Goal: Task Accomplishment & Management: Complete application form

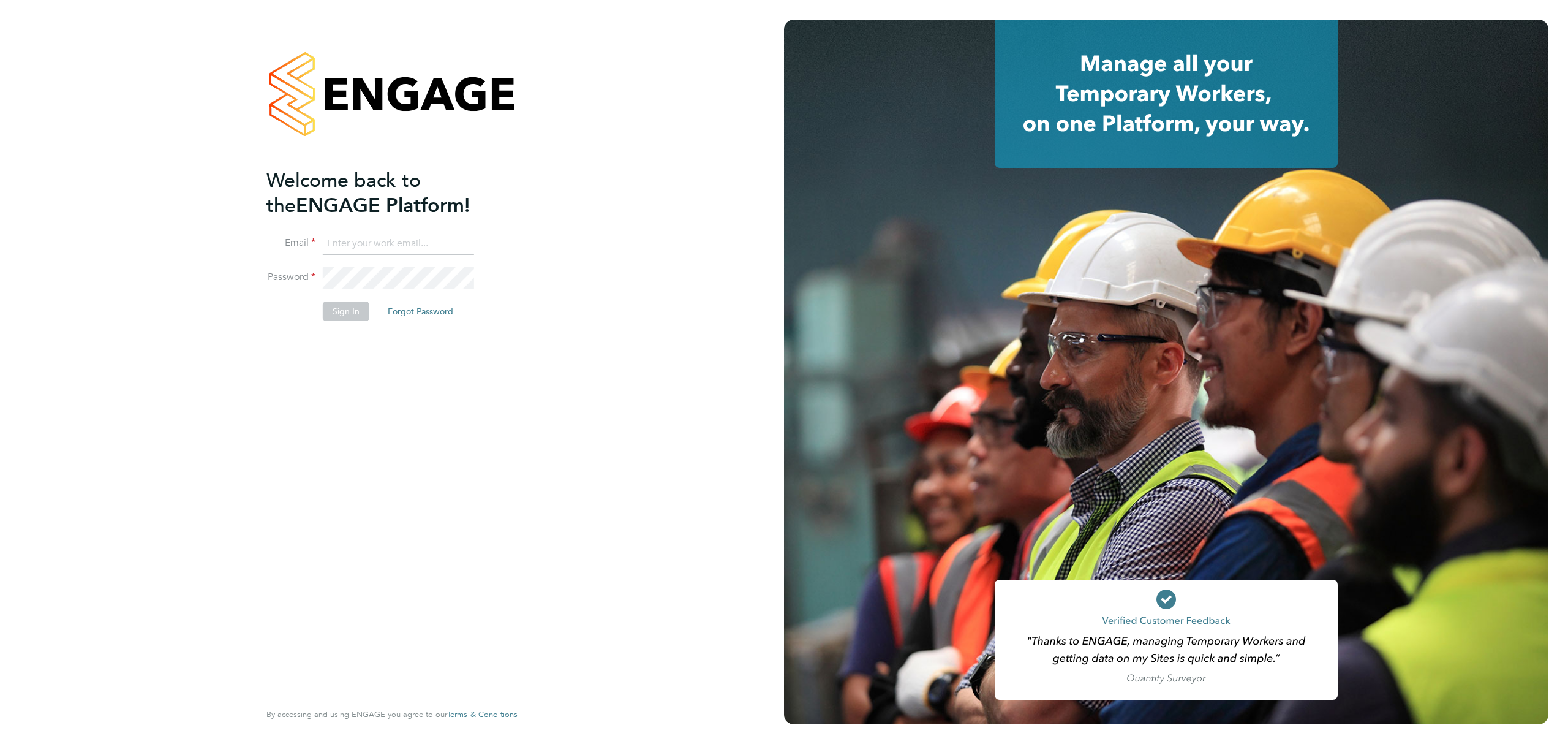
type input "j.lee@oandb.co.uk"
click at [333, 310] on button "Sign In" at bounding box center [346, 311] width 47 height 20
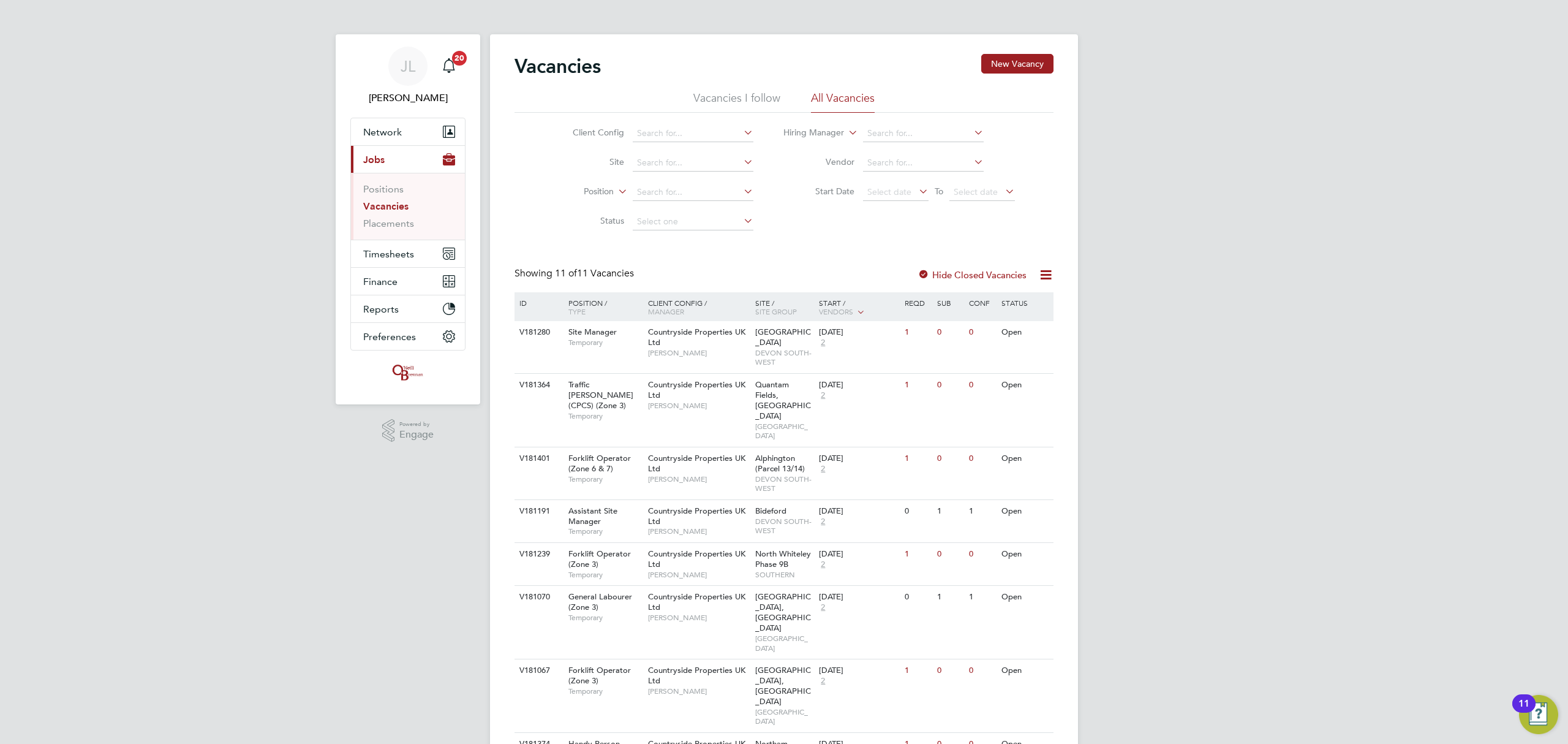
click at [1205, 167] on div "JL Jordan Lee Notifications 20 Applications: Network Team Members Businesses Si…" at bounding box center [784, 504] width 1568 height 1009
click at [381, 253] on span "Timesheets" at bounding box center [388, 254] width 51 height 11
click at [388, 213] on link "Timesheets" at bounding box center [388, 216] width 51 height 11
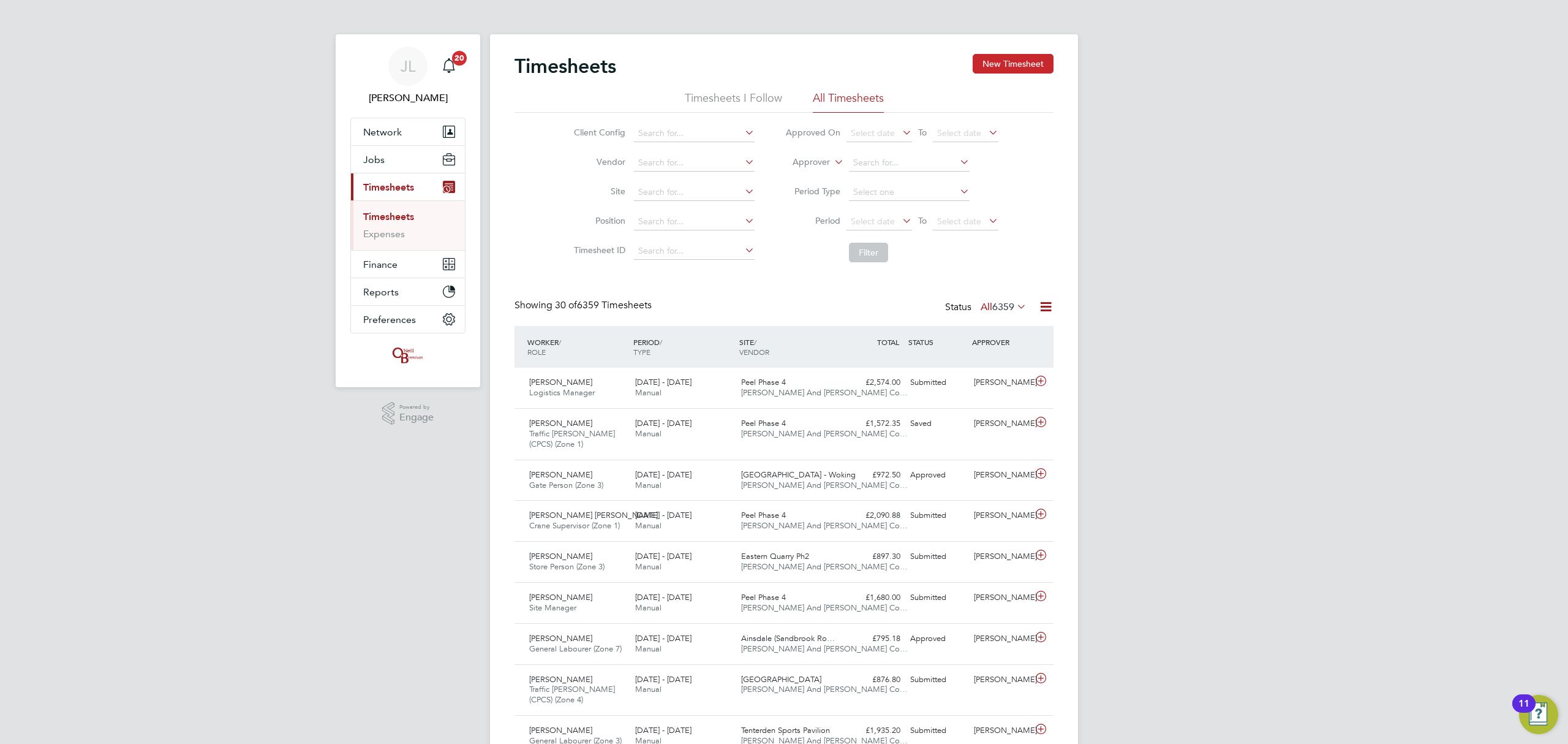
click at [1015, 56] on button "New Timesheet" at bounding box center [1013, 64] width 80 height 20
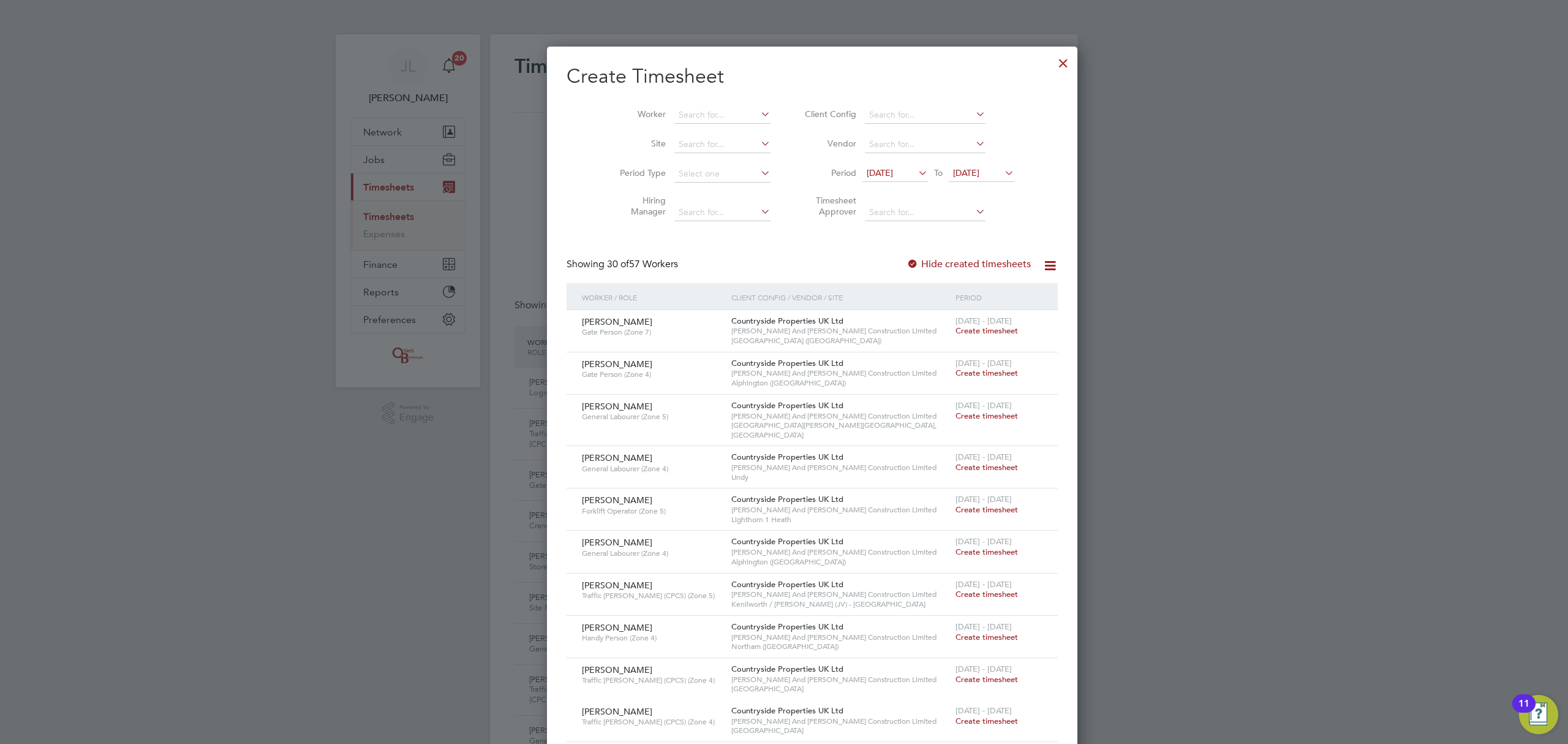
click at [960, 169] on span "[DATE]" at bounding box center [966, 173] width 26 height 11
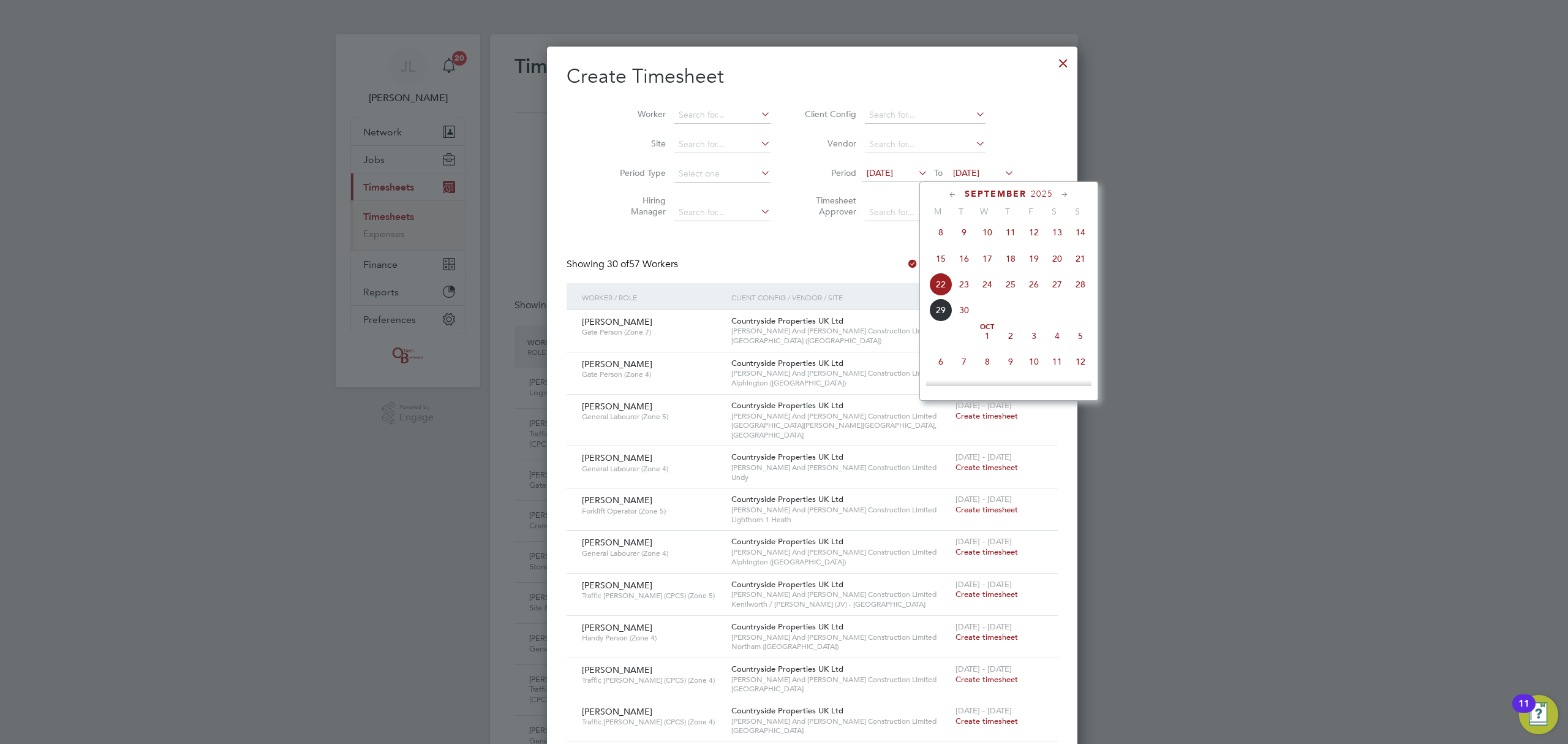
click at [1079, 286] on span "28" at bounding box center [1080, 284] width 23 height 23
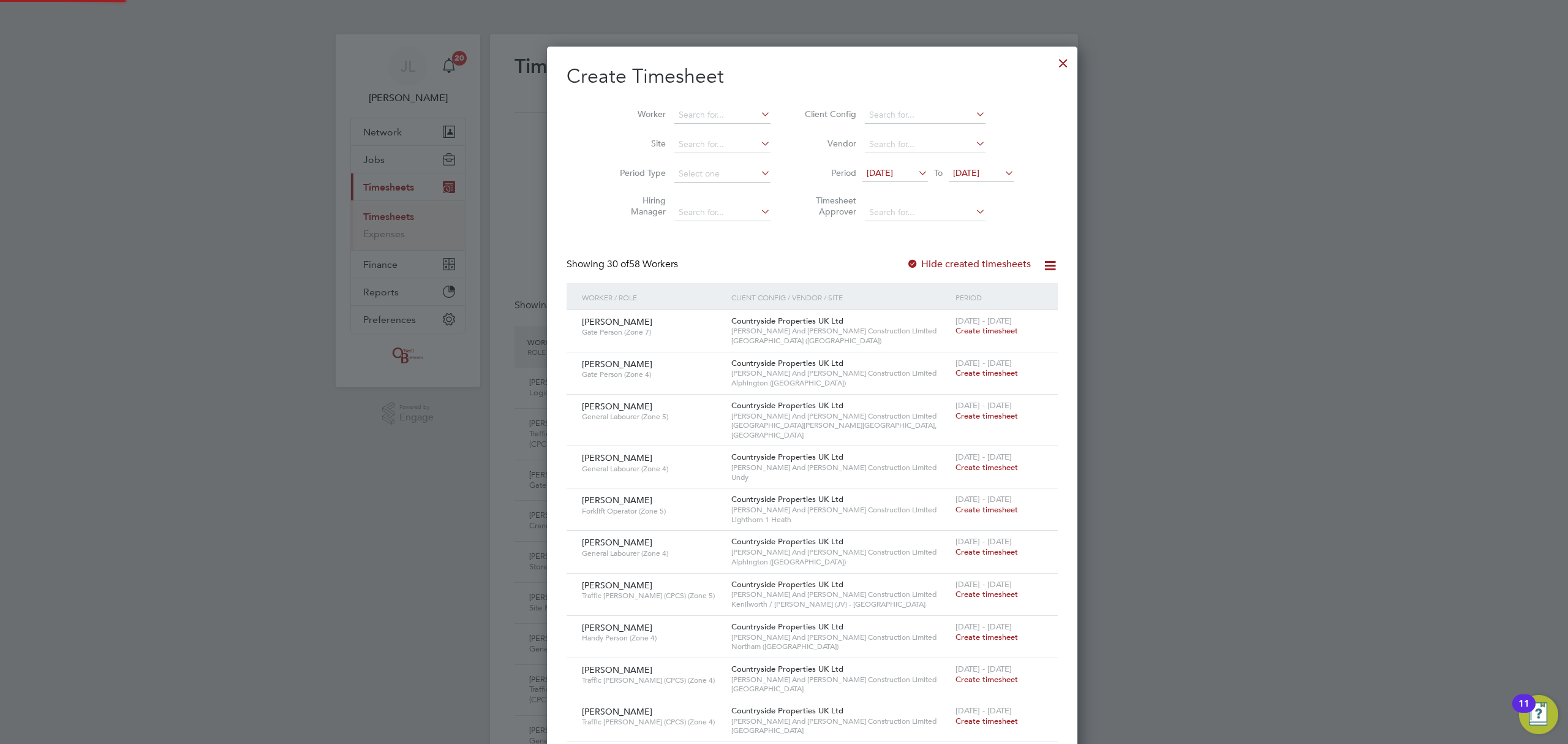
click at [878, 174] on span "[DATE]" at bounding box center [879, 173] width 26 height 11
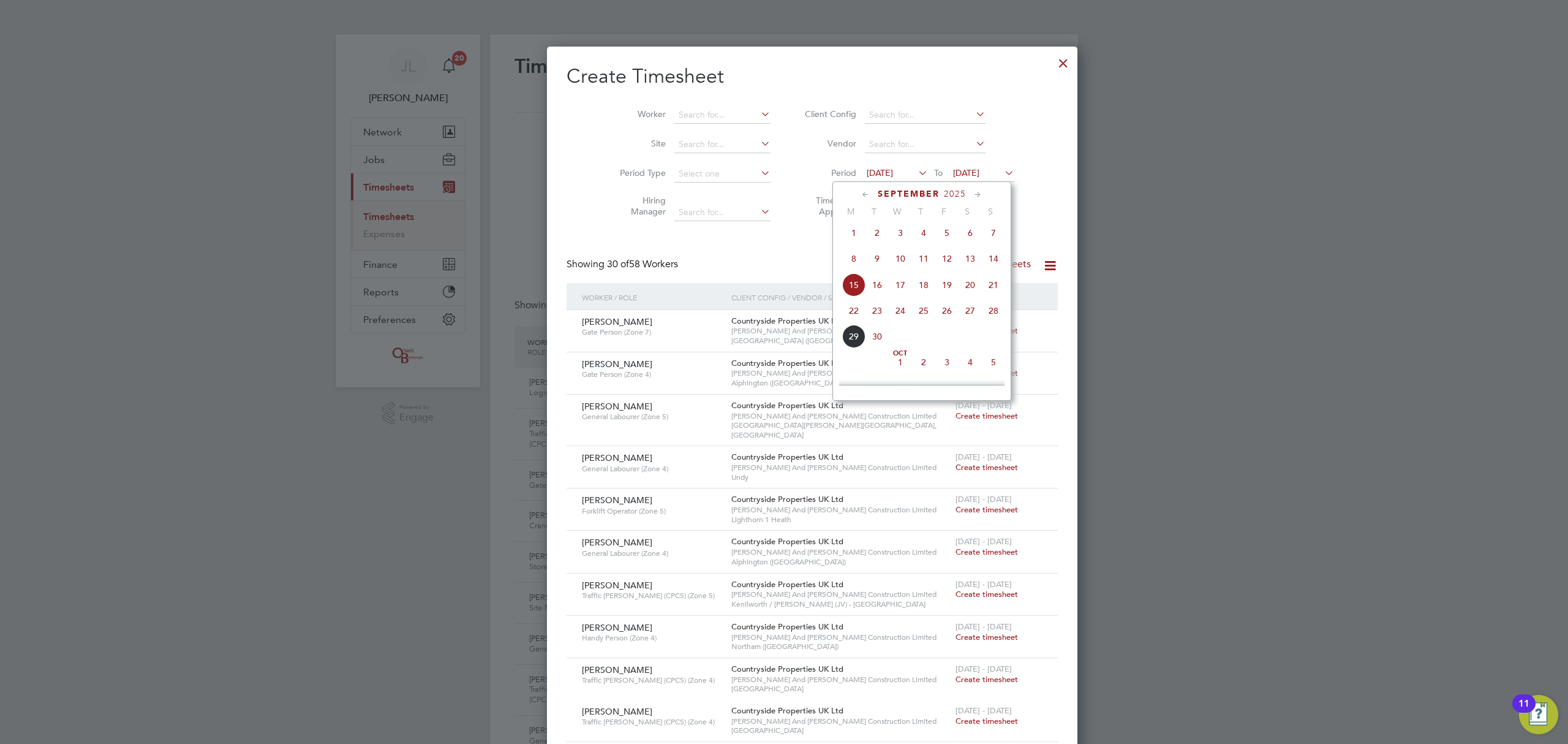
click at [856, 314] on span "22" at bounding box center [853, 310] width 23 height 23
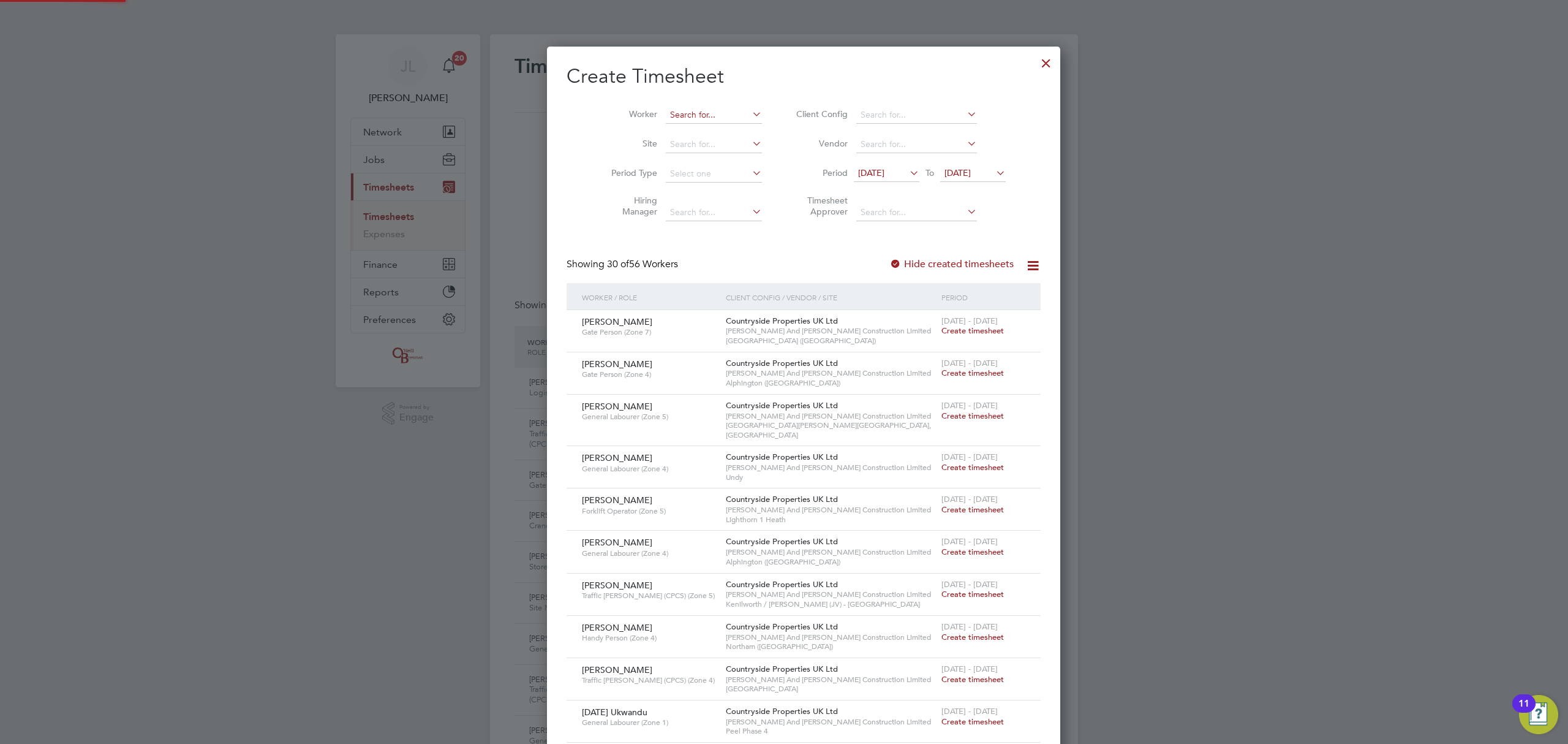
click at [686, 113] on input at bounding box center [714, 115] width 96 height 17
click at [687, 125] on li "Antony Baskal" at bounding box center [703, 132] width 116 height 17
type input "Antony Baskal"
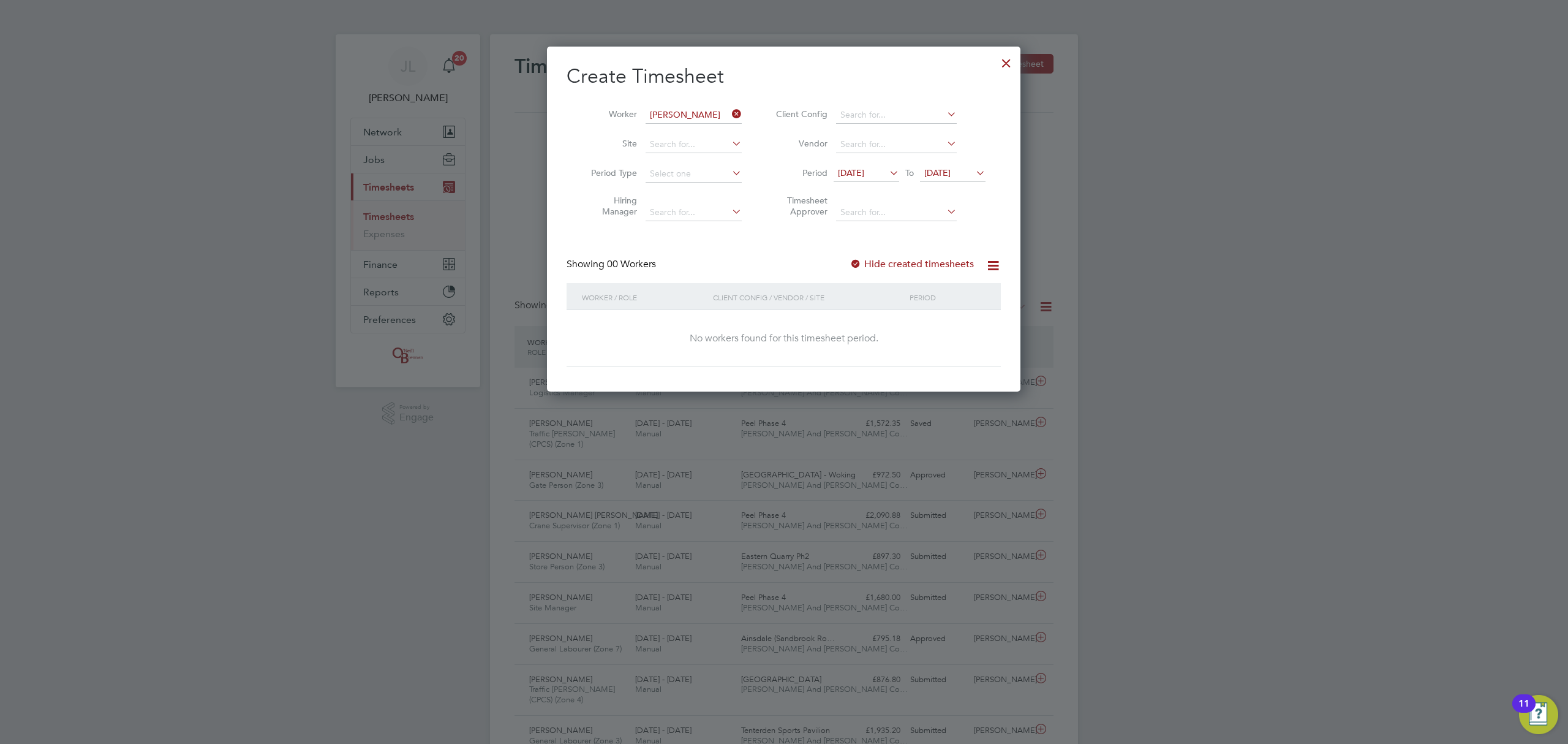
click at [914, 263] on label "Hide created timesheets" at bounding box center [911, 264] width 124 height 12
click at [934, 180] on span "[DATE]" at bounding box center [952, 174] width 65 height 17
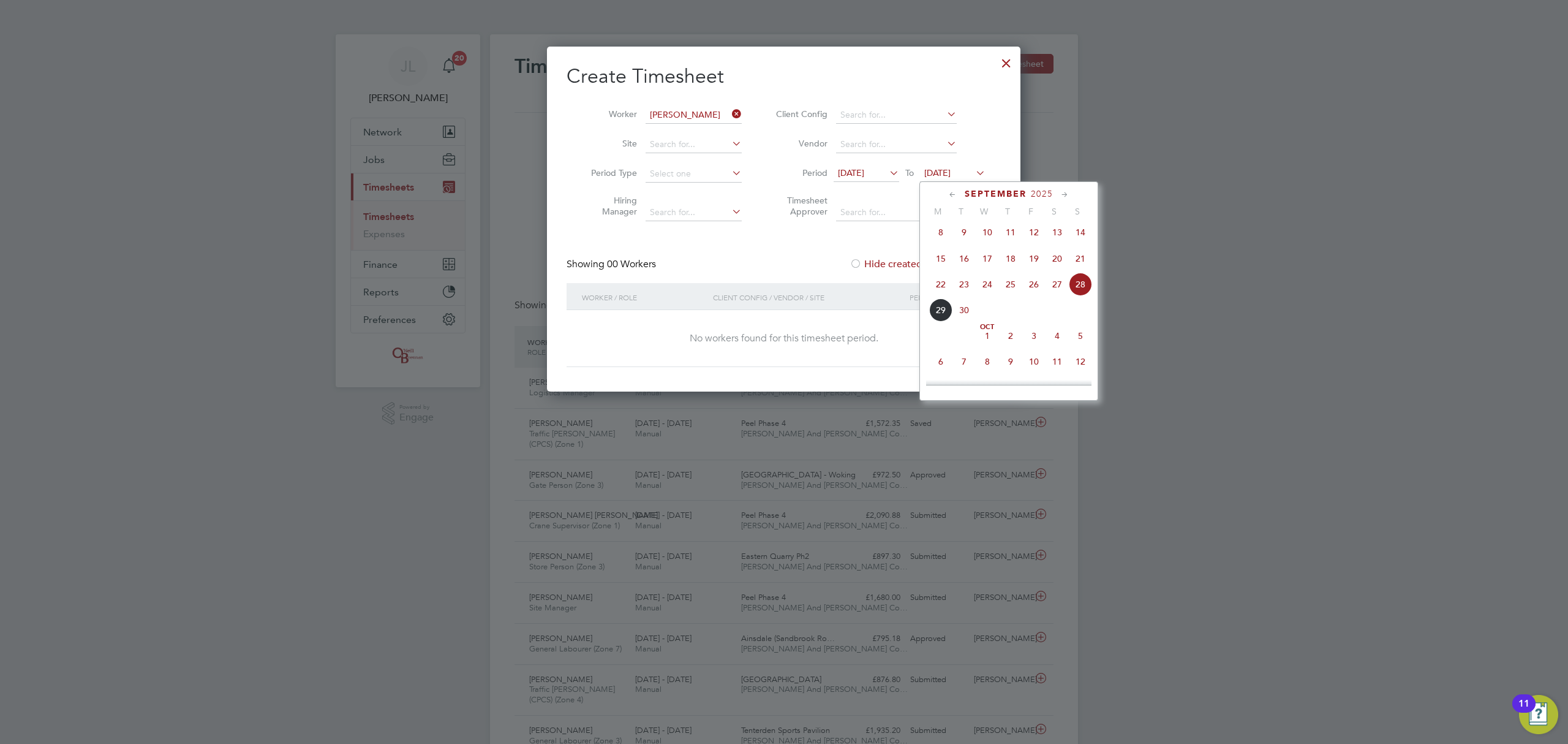
click at [1000, 153] on li "Vendor" at bounding box center [878, 144] width 244 height 29
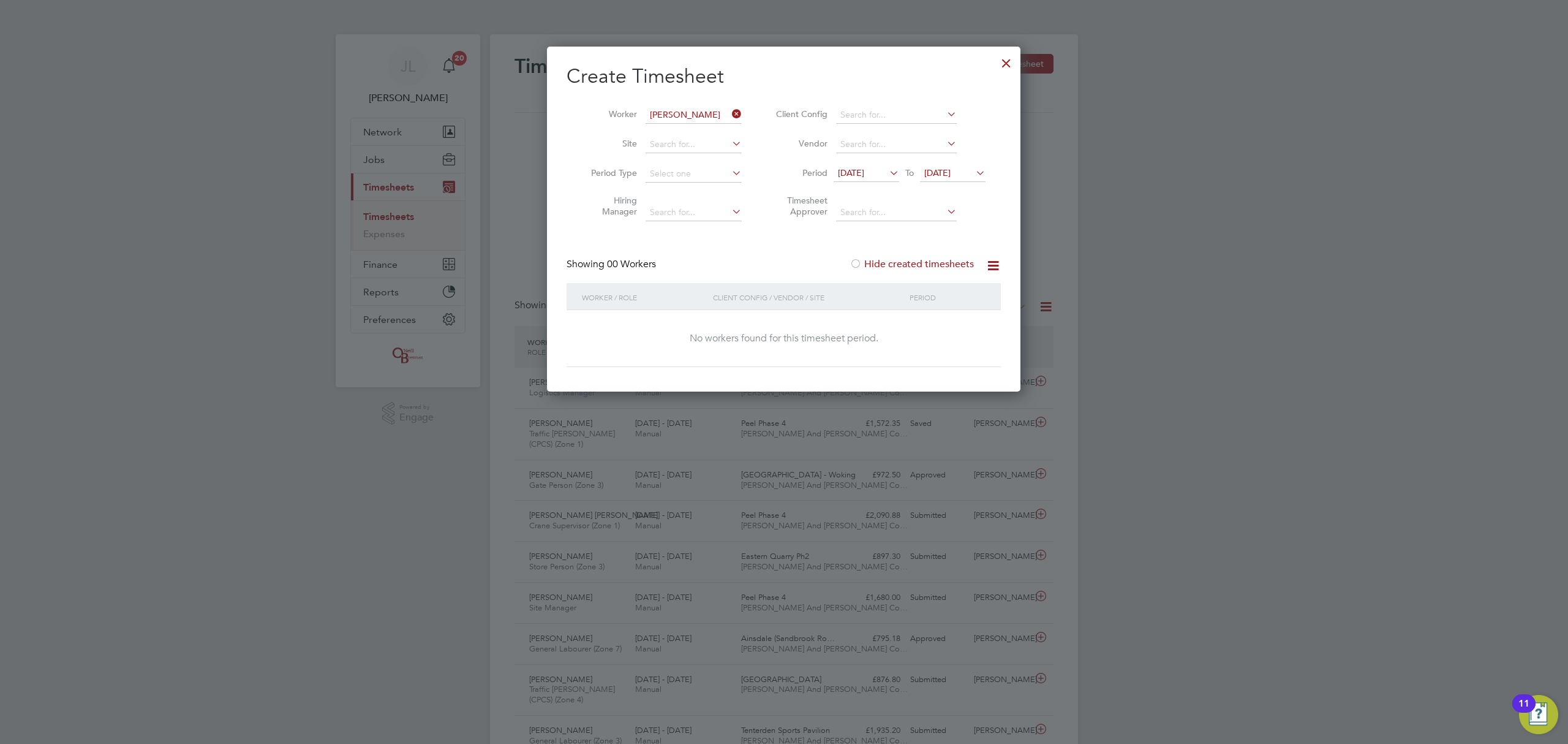
click at [955, 255] on div "Create Timesheet Worker Antony Baskal Site Period Type Hiring Manager Client Co…" at bounding box center [784, 215] width 434 height 303
click at [946, 260] on label "Hide created timesheets" at bounding box center [911, 264] width 124 height 12
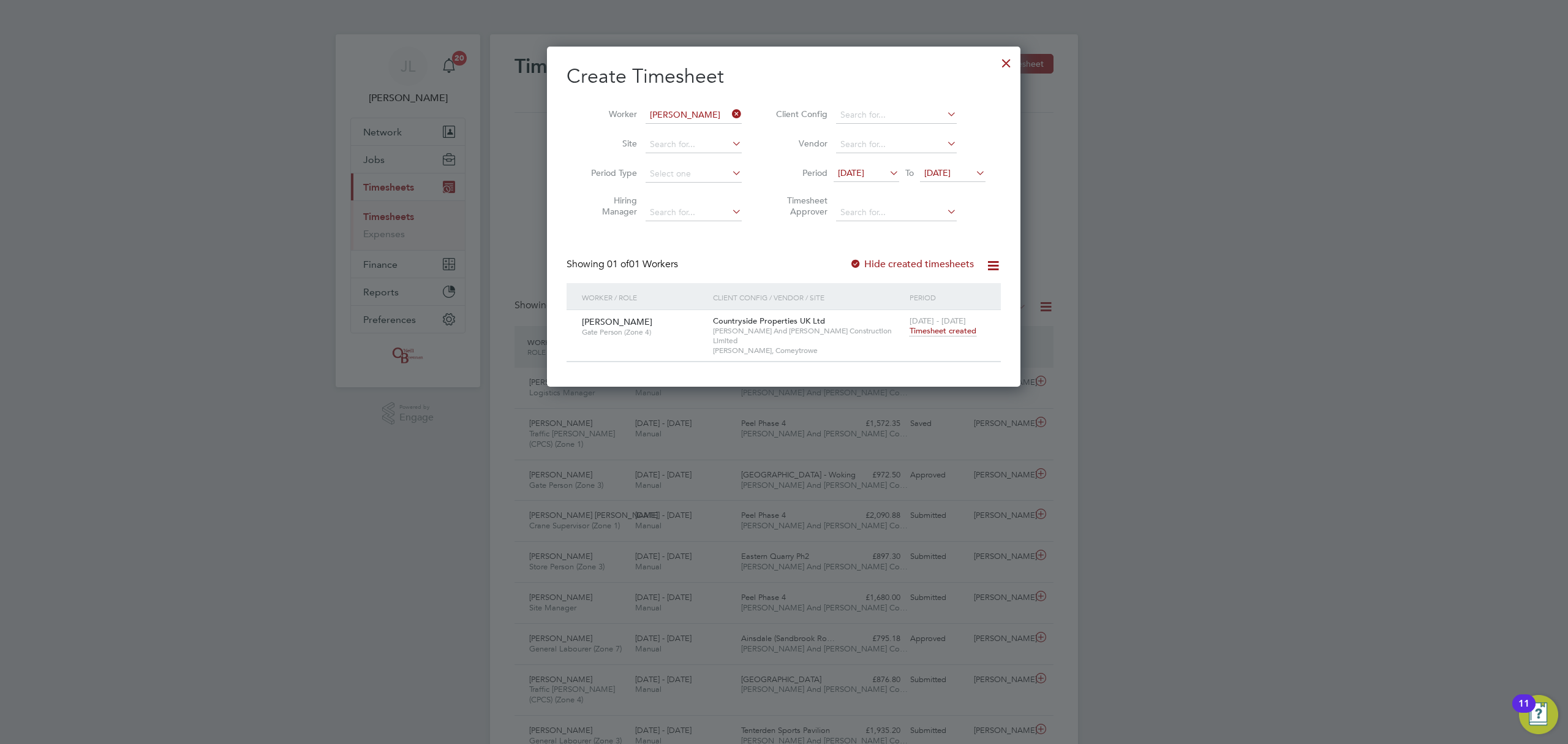
click at [946, 330] on span "Timesheet created" at bounding box center [942, 331] width 66 height 11
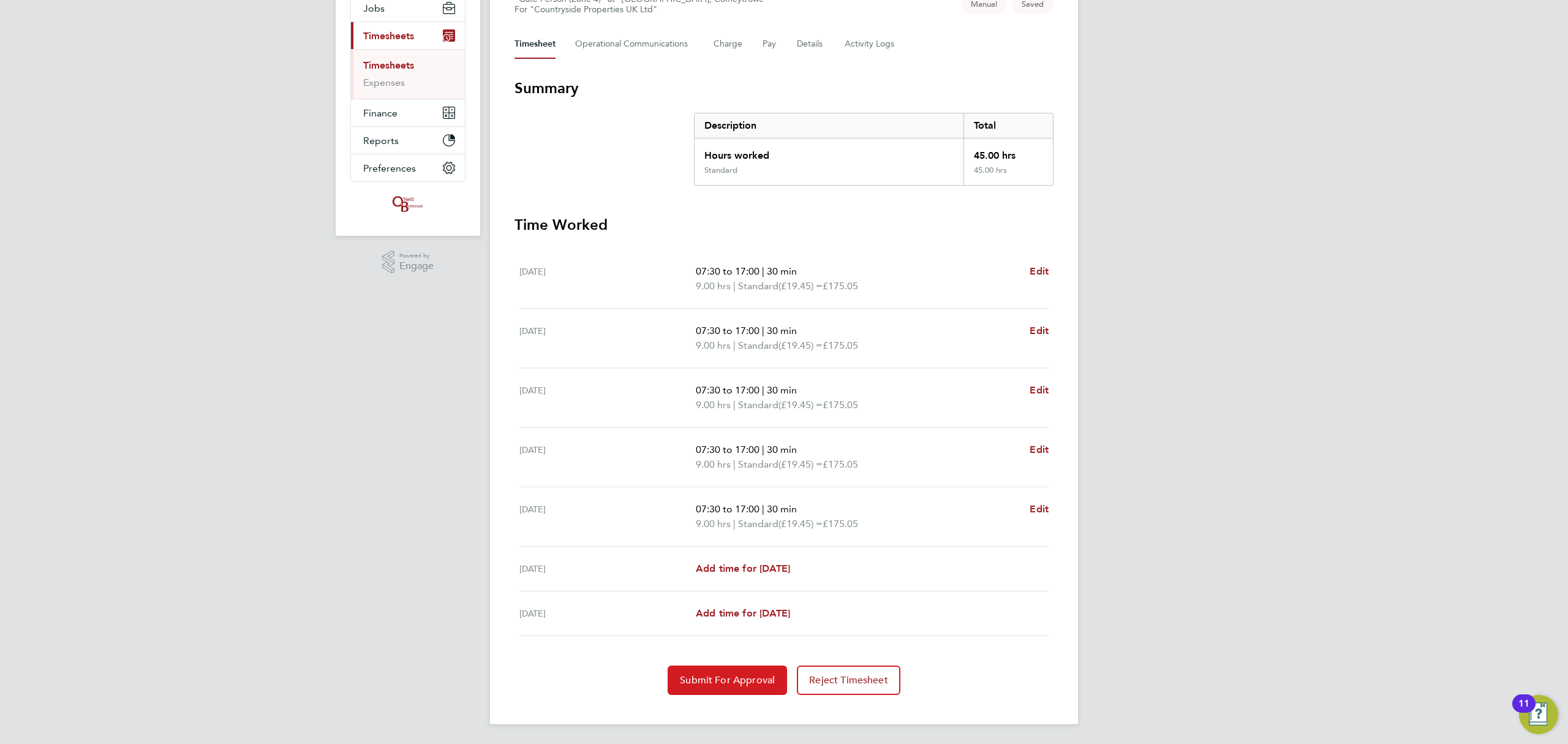
click at [728, 678] on span "Submit For Approval" at bounding box center [727, 679] width 94 height 12
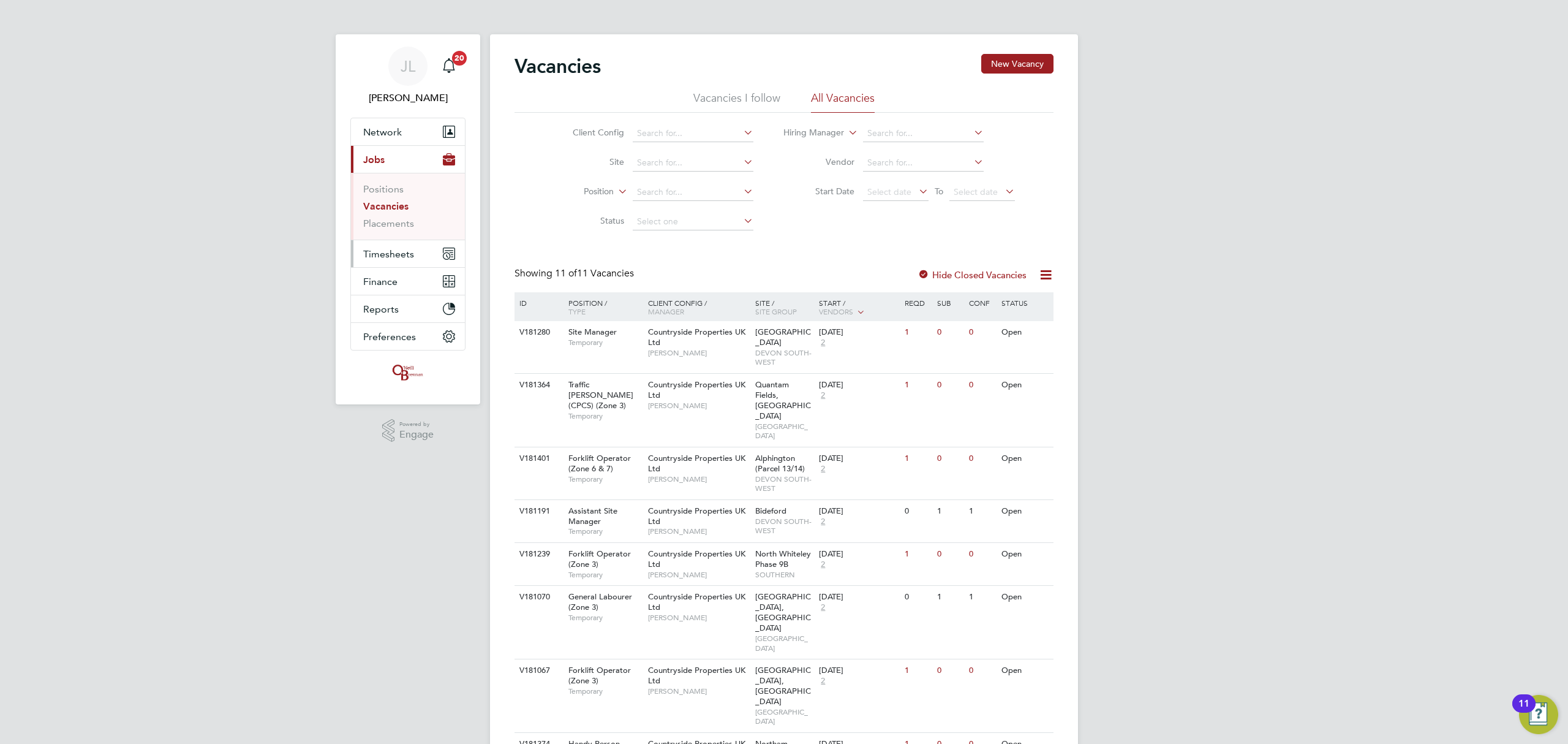
click at [416, 254] on button "Timesheets" at bounding box center [408, 254] width 114 height 27
click at [378, 254] on span "Timesheets" at bounding box center [388, 254] width 51 height 11
click at [387, 214] on link "Timesheets" at bounding box center [388, 216] width 51 height 11
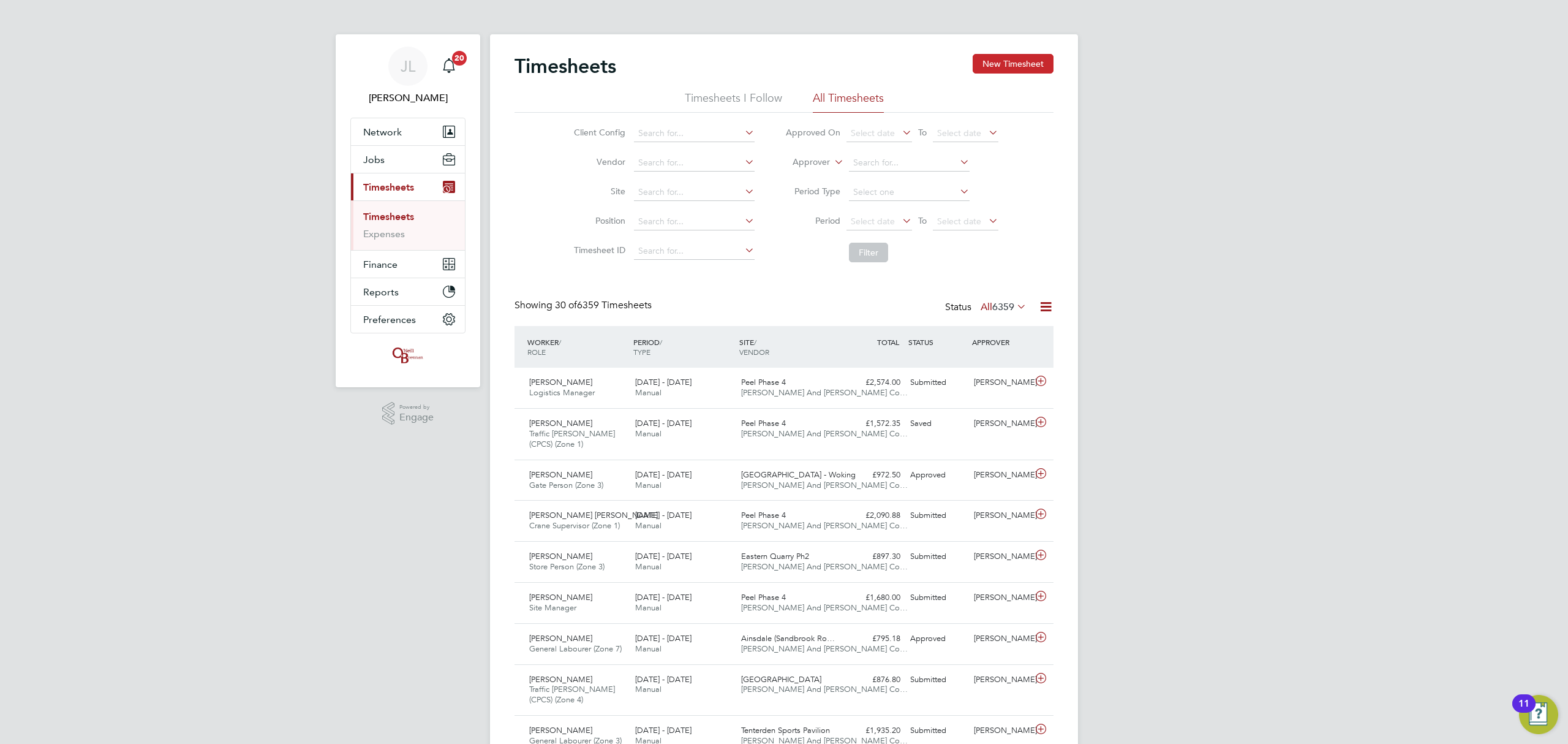
click at [1011, 60] on button "New Timesheet" at bounding box center [1013, 64] width 80 height 20
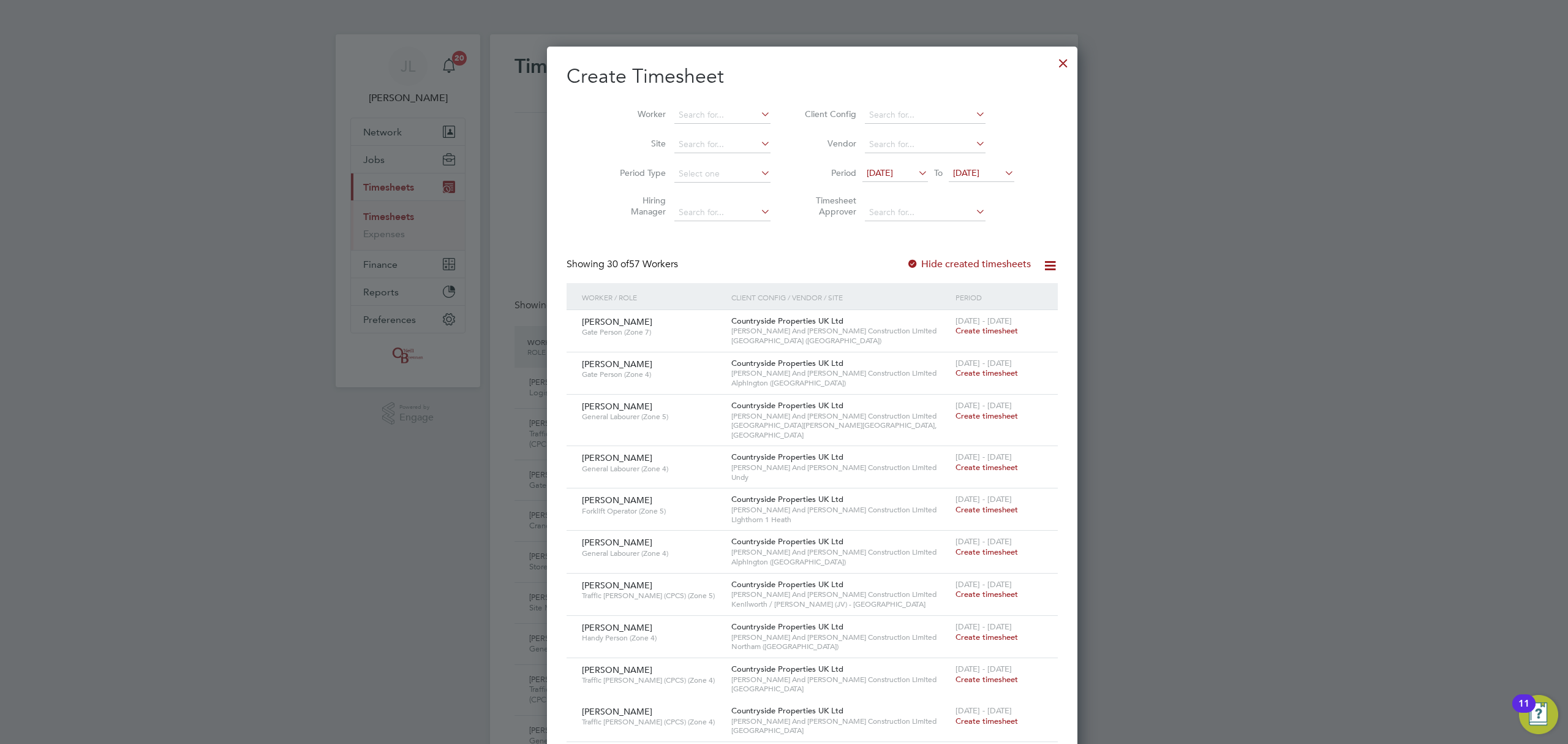
click at [953, 172] on span "[DATE]" at bounding box center [966, 173] width 26 height 11
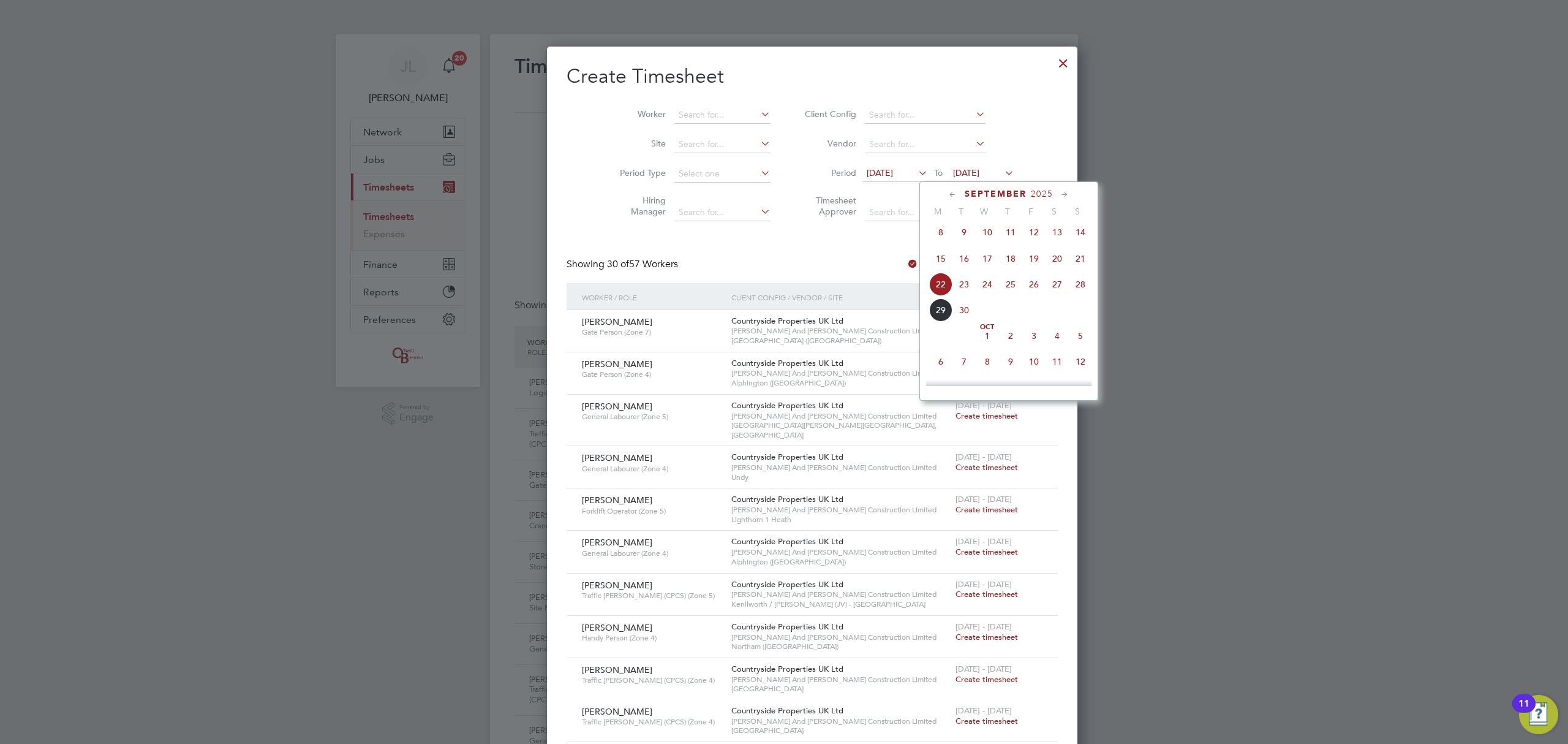
click at [1081, 285] on span "28" at bounding box center [1080, 284] width 23 height 23
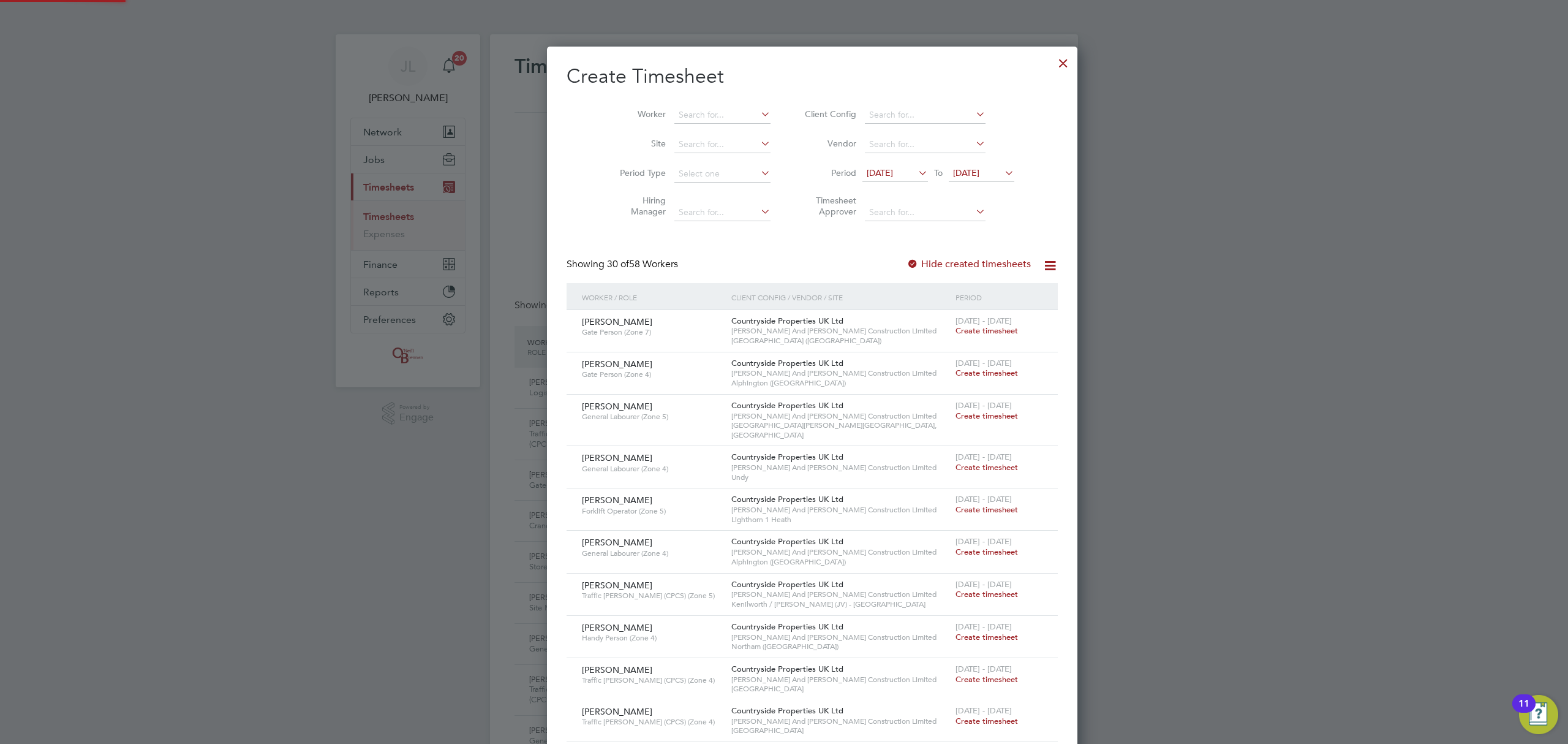
click at [870, 174] on span "[DATE]" at bounding box center [879, 173] width 26 height 11
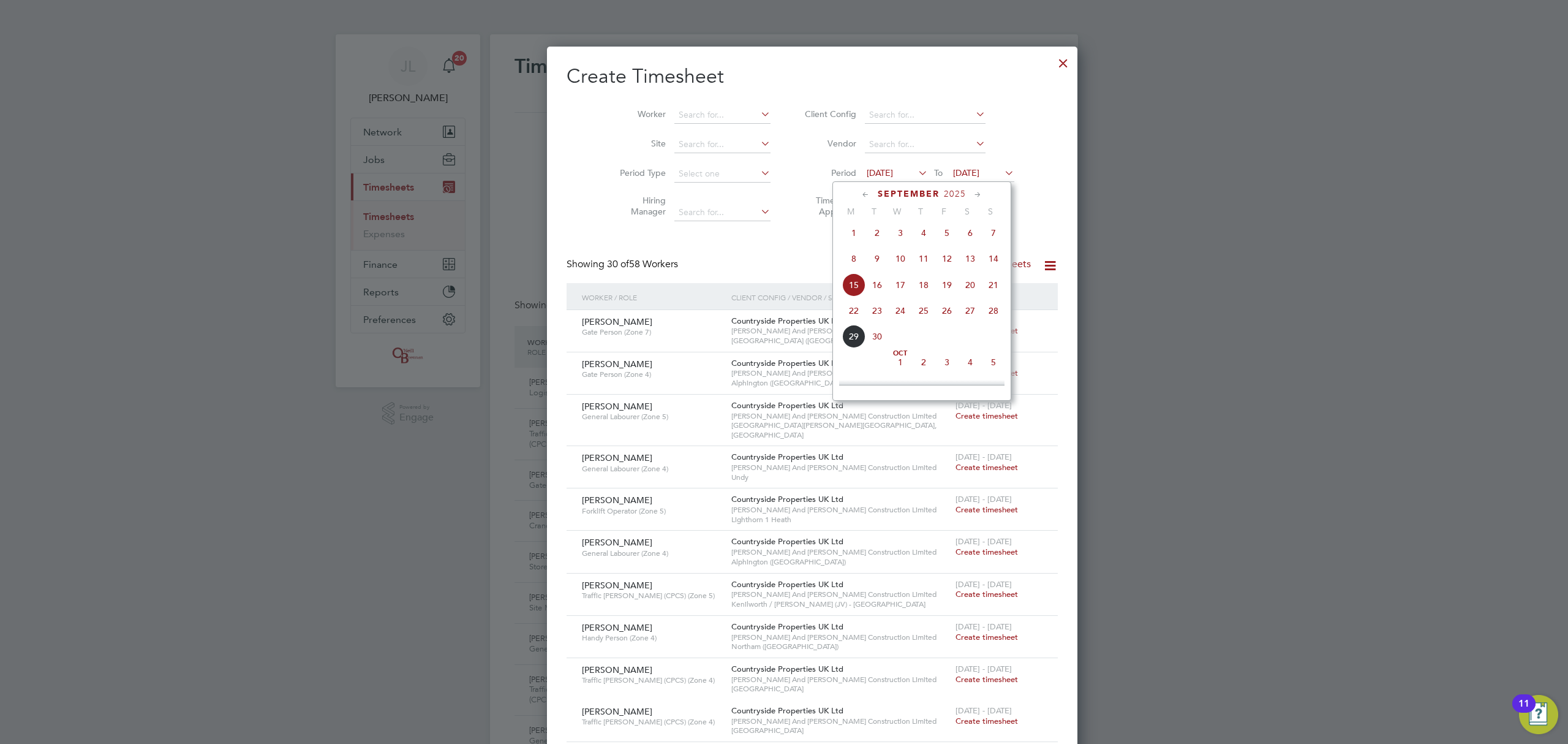
click at [852, 309] on span "22" at bounding box center [853, 310] width 23 height 23
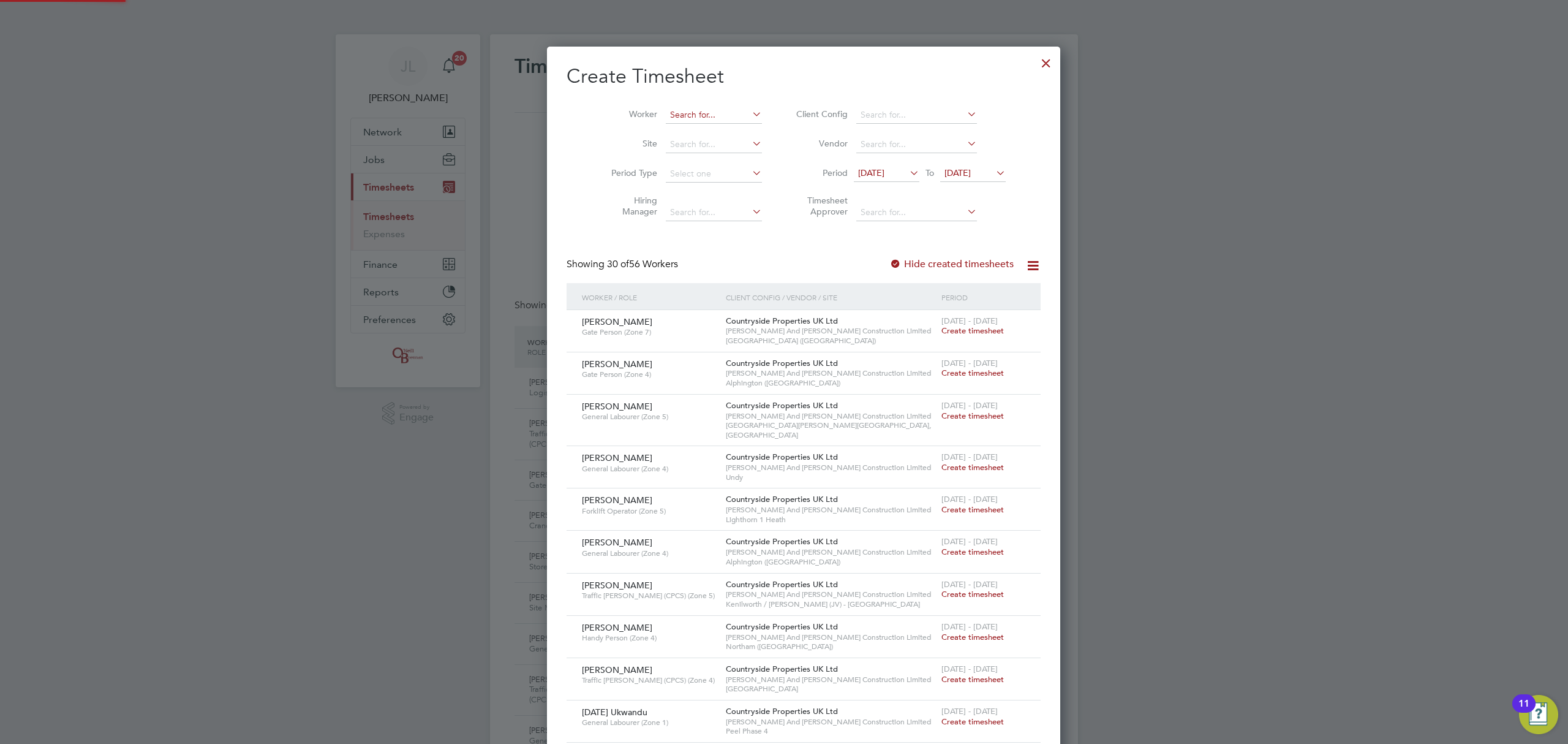
click at [696, 118] on input at bounding box center [714, 115] width 96 height 17
click at [706, 136] on li "Stephen Mort imer" at bounding box center [704, 132] width 120 height 17
type input "Stephen Mortimer"
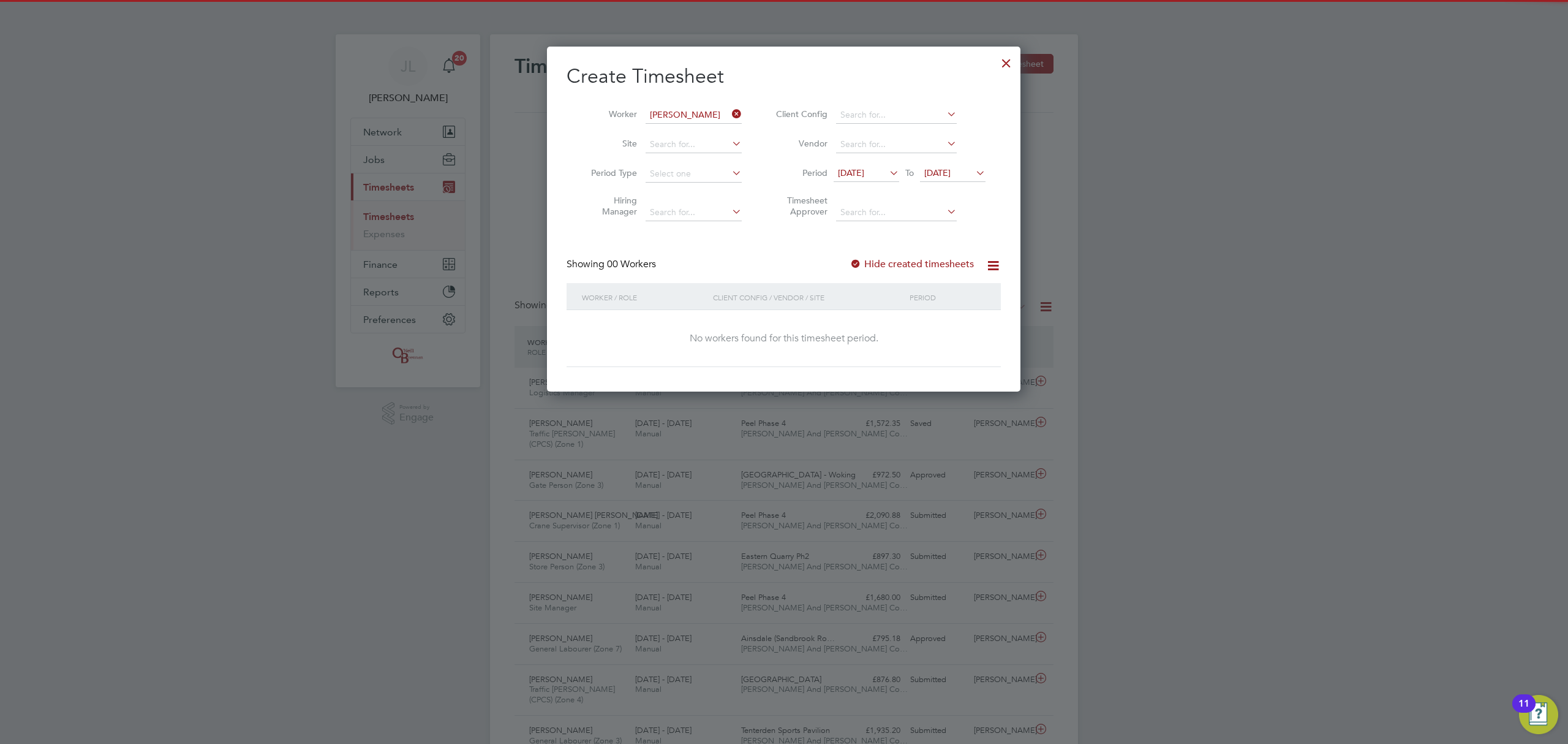
click at [888, 258] on label "Hide created timesheets" at bounding box center [911, 264] width 124 height 12
click at [907, 265] on label "Hide created timesheets" at bounding box center [911, 264] width 124 height 12
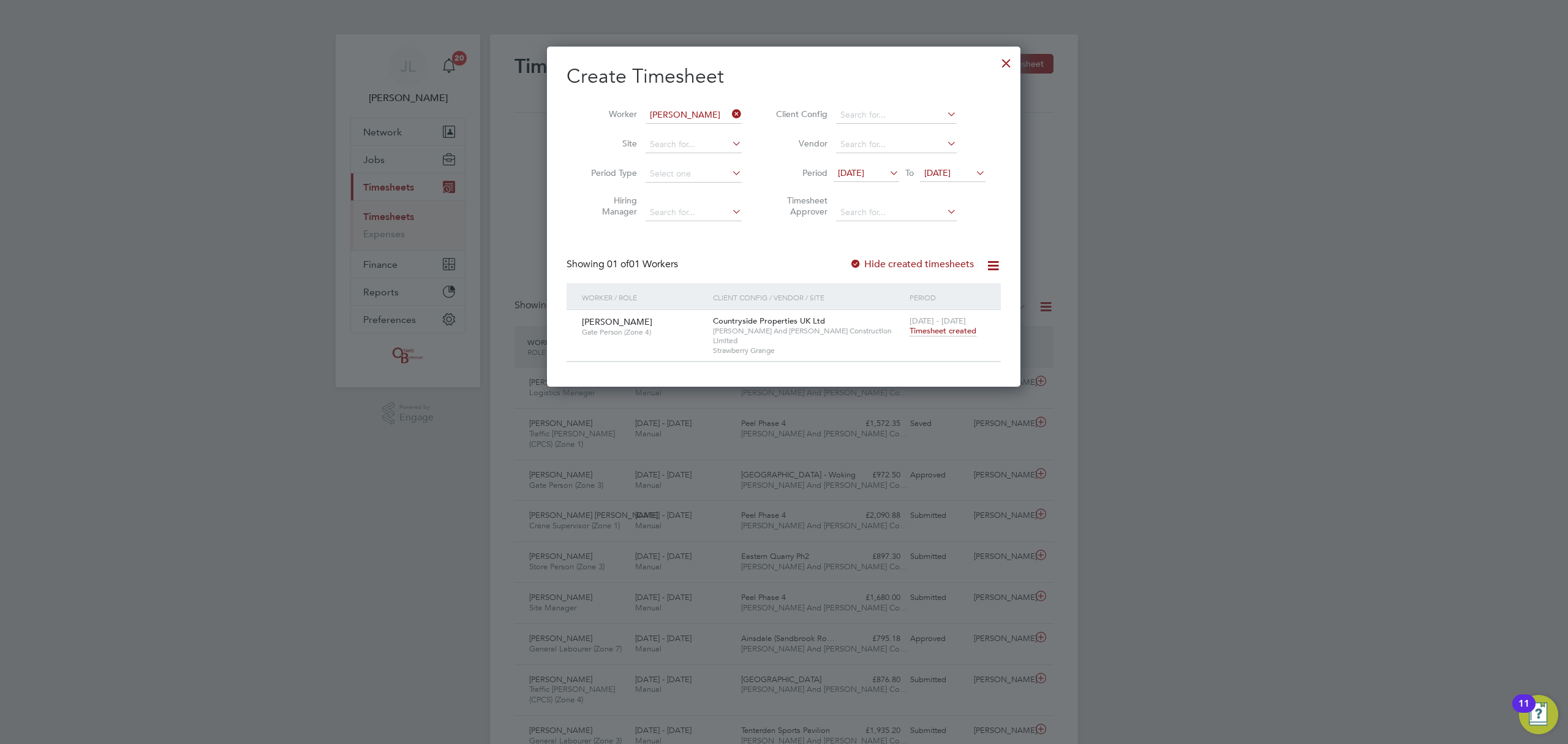
click at [934, 331] on span "Timesheet created" at bounding box center [942, 331] width 66 height 11
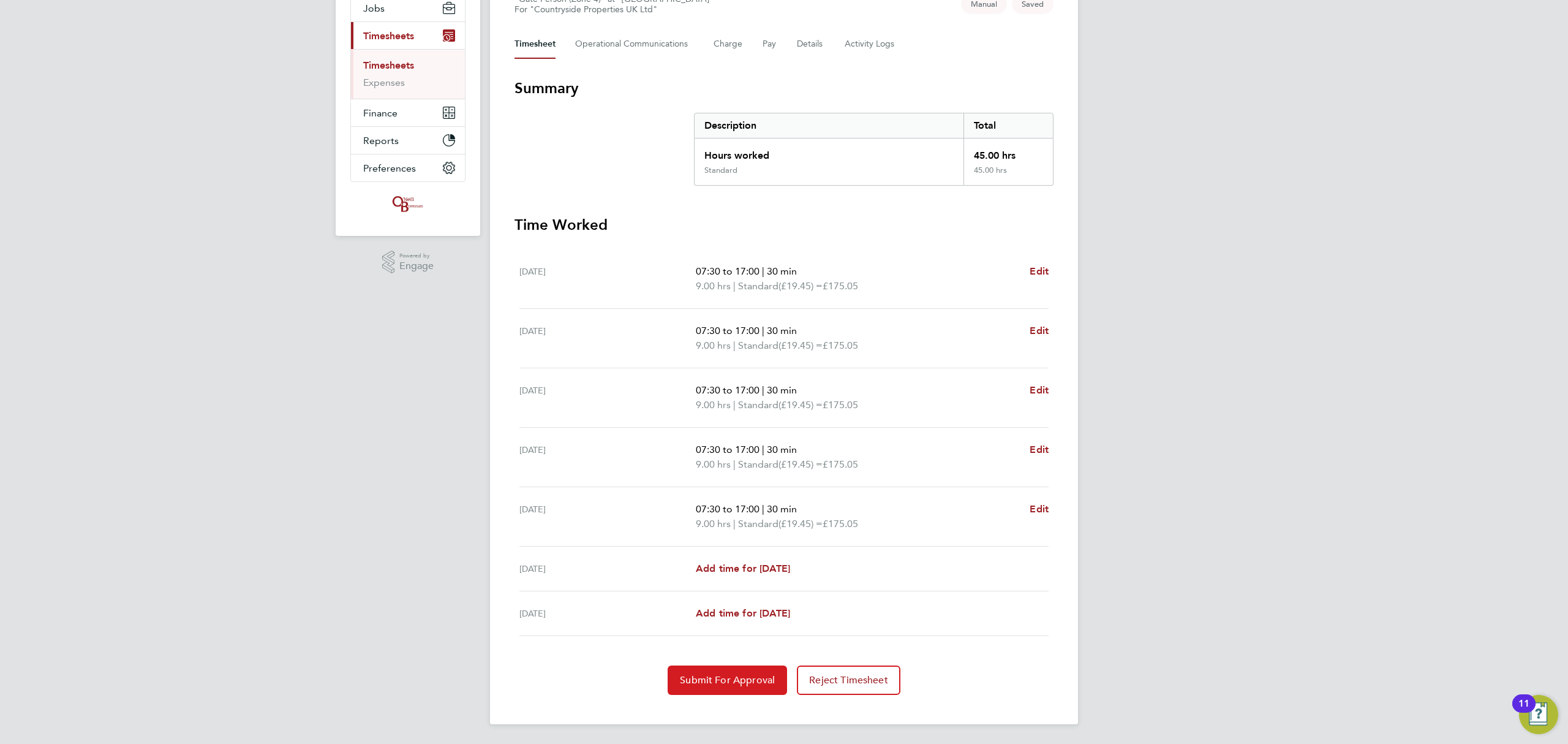
click at [732, 680] on span "Submit For Approval" at bounding box center [727, 679] width 94 height 12
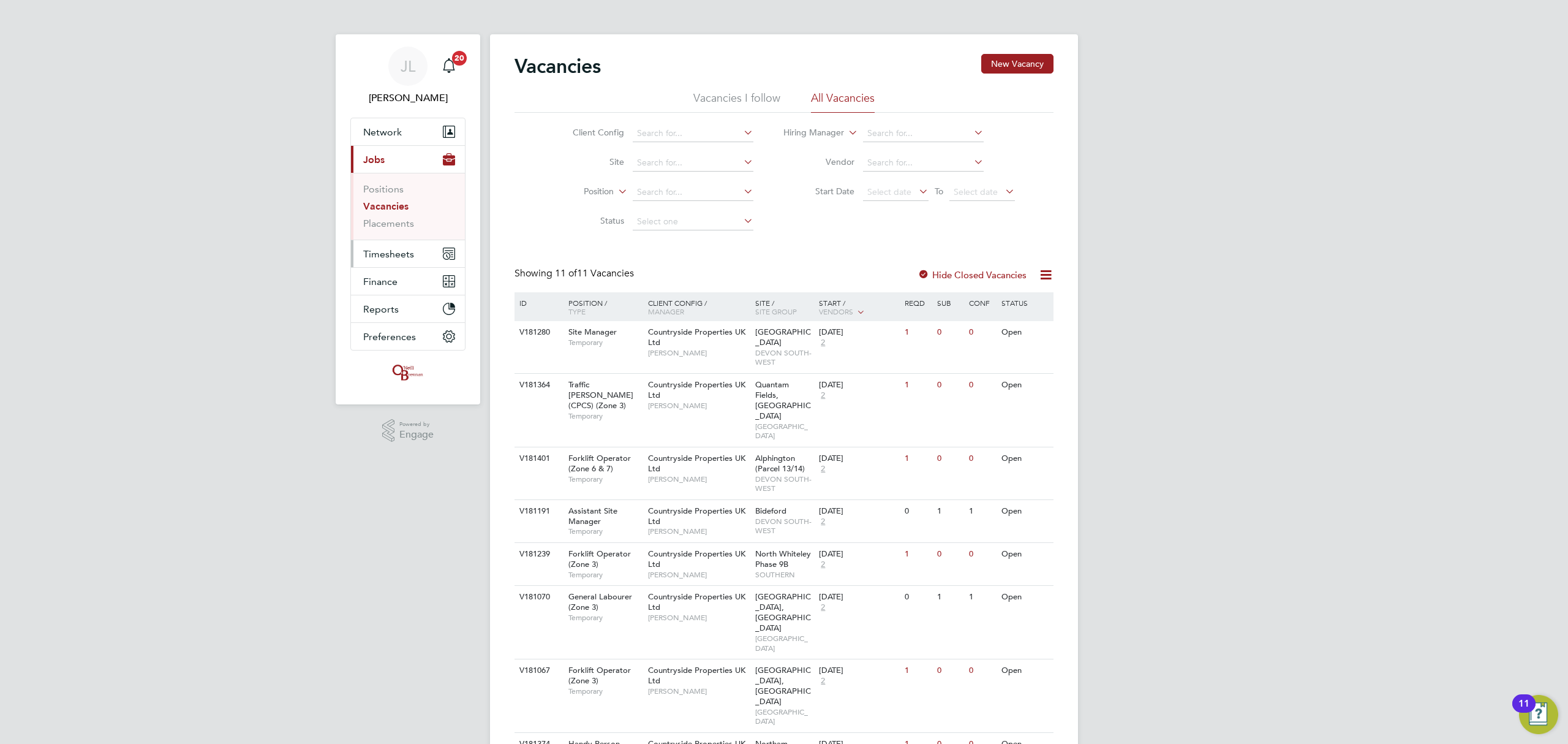
click at [405, 245] on button "Timesheets" at bounding box center [408, 254] width 114 height 27
click at [395, 213] on link "Timesheets" at bounding box center [388, 216] width 51 height 11
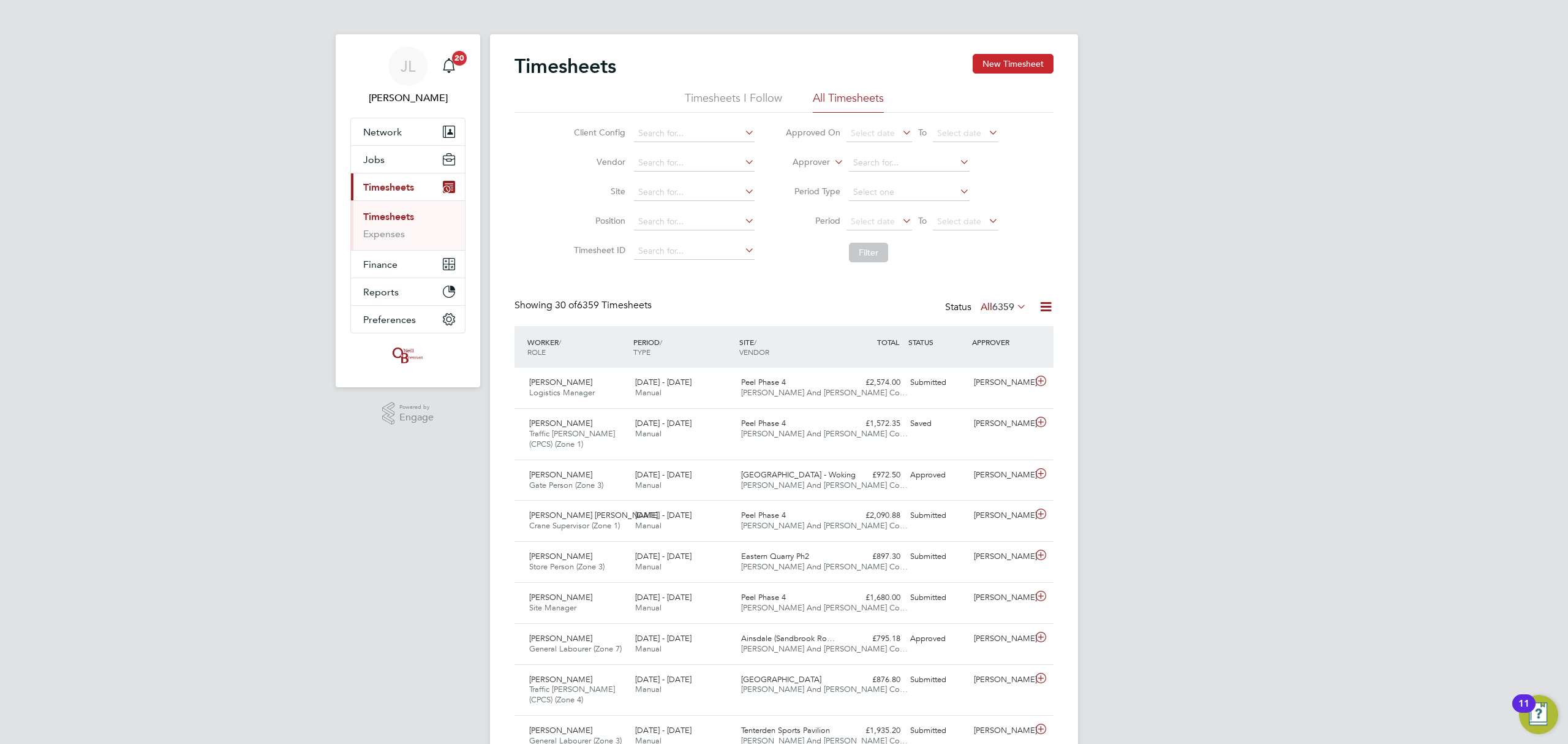
click at [1003, 66] on button "New Timesheet" at bounding box center [1013, 64] width 80 height 20
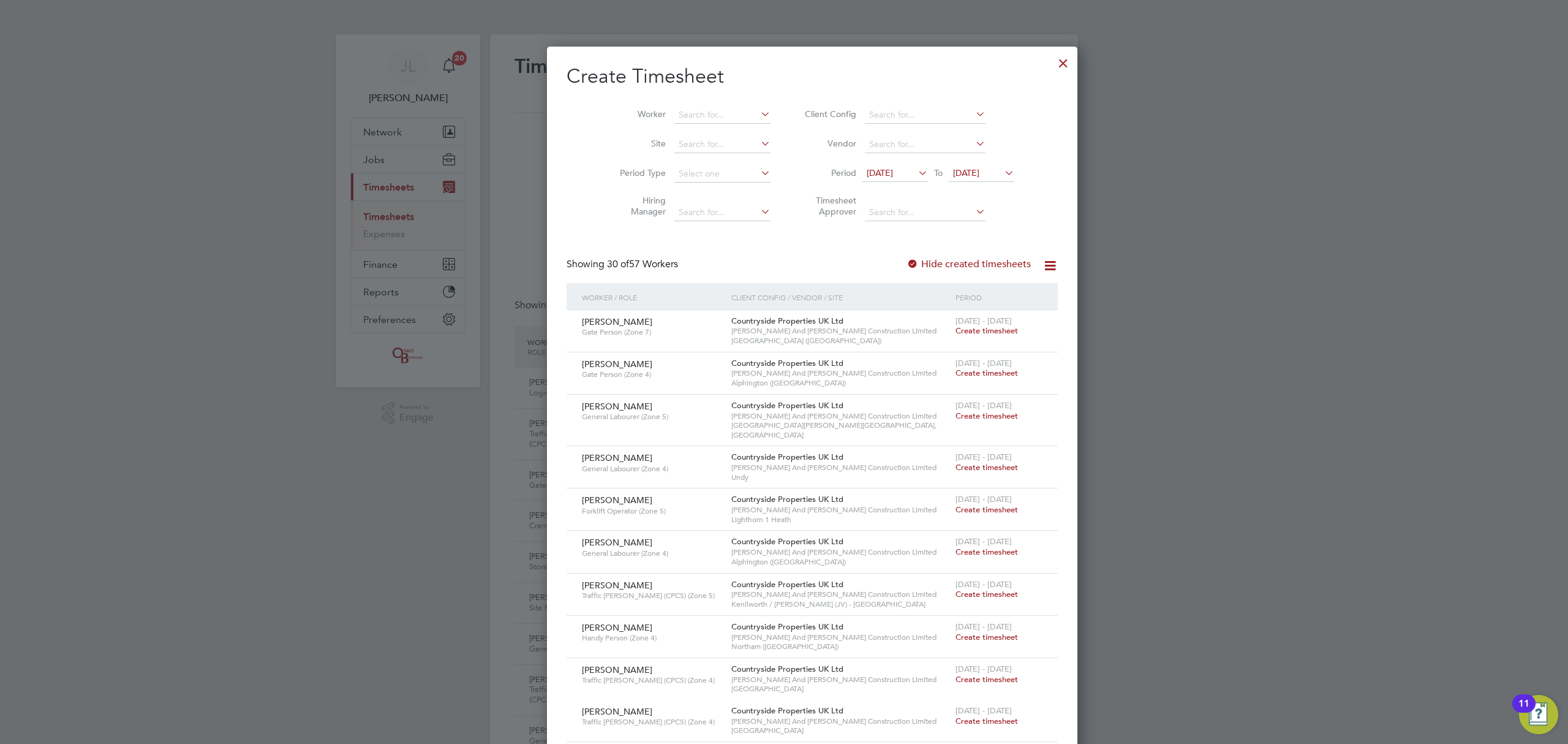
click at [969, 170] on span "[DATE]" at bounding box center [966, 173] width 26 height 11
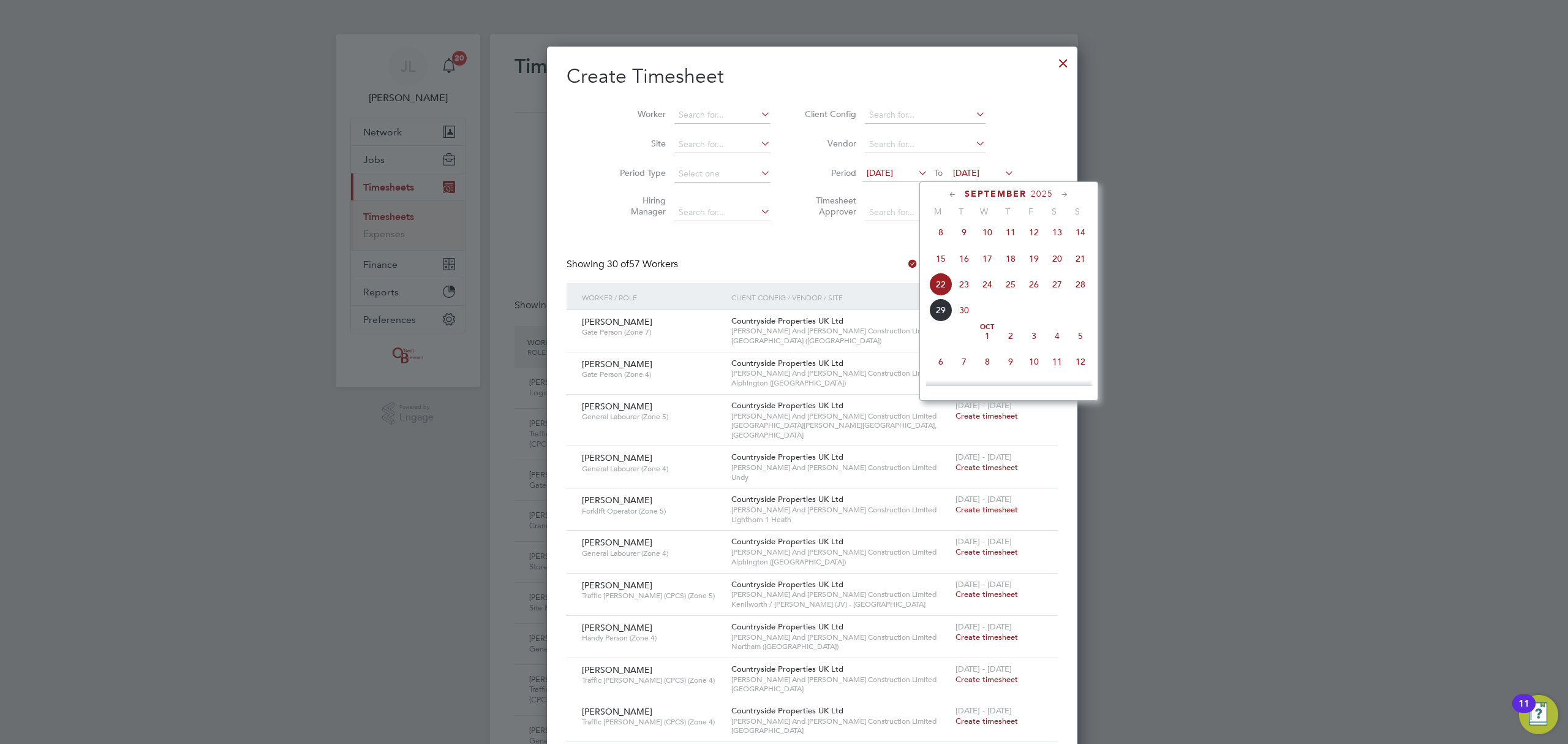
click at [1084, 290] on span "28" at bounding box center [1080, 284] width 23 height 23
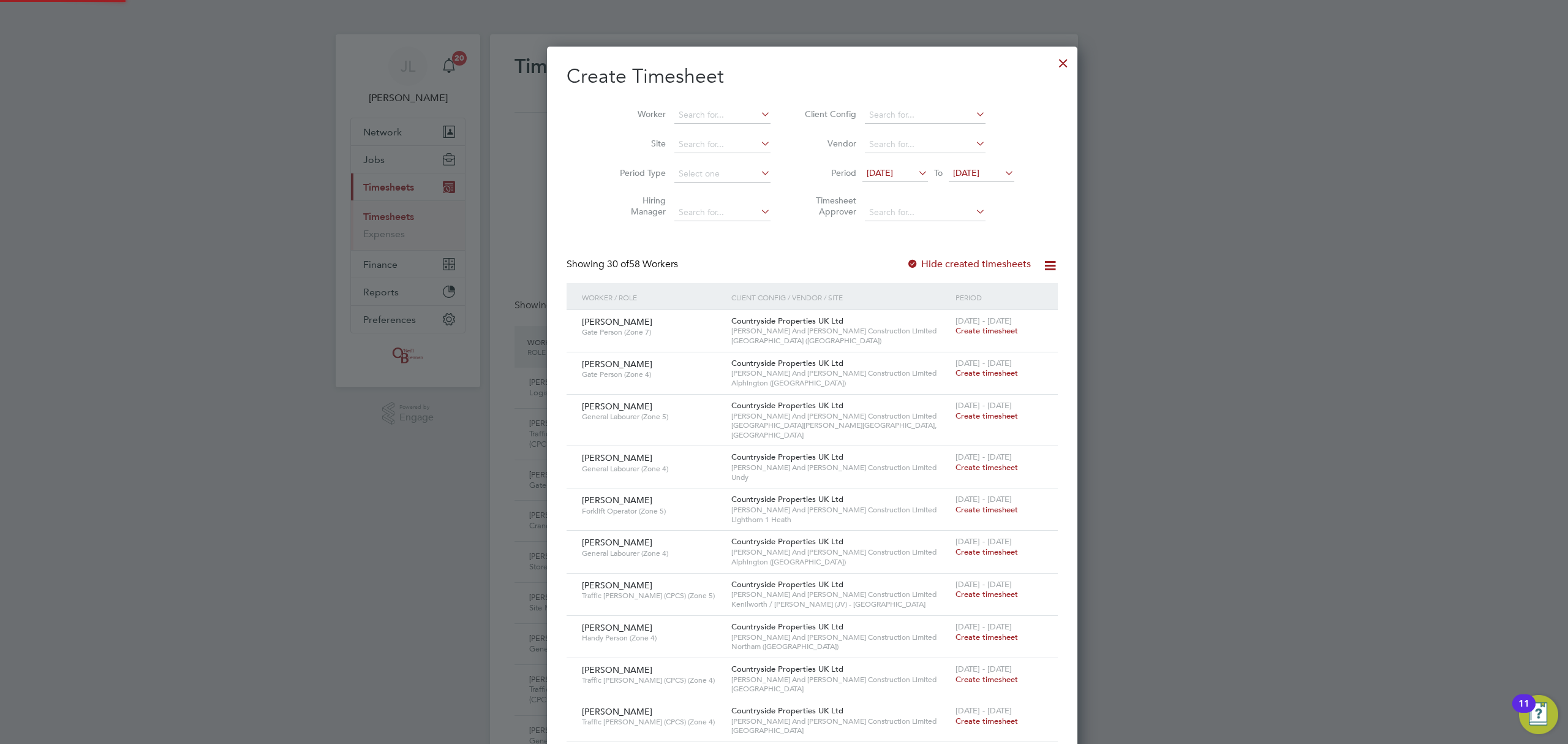
click at [863, 166] on span "[DATE]" at bounding box center [895, 174] width 65 height 17
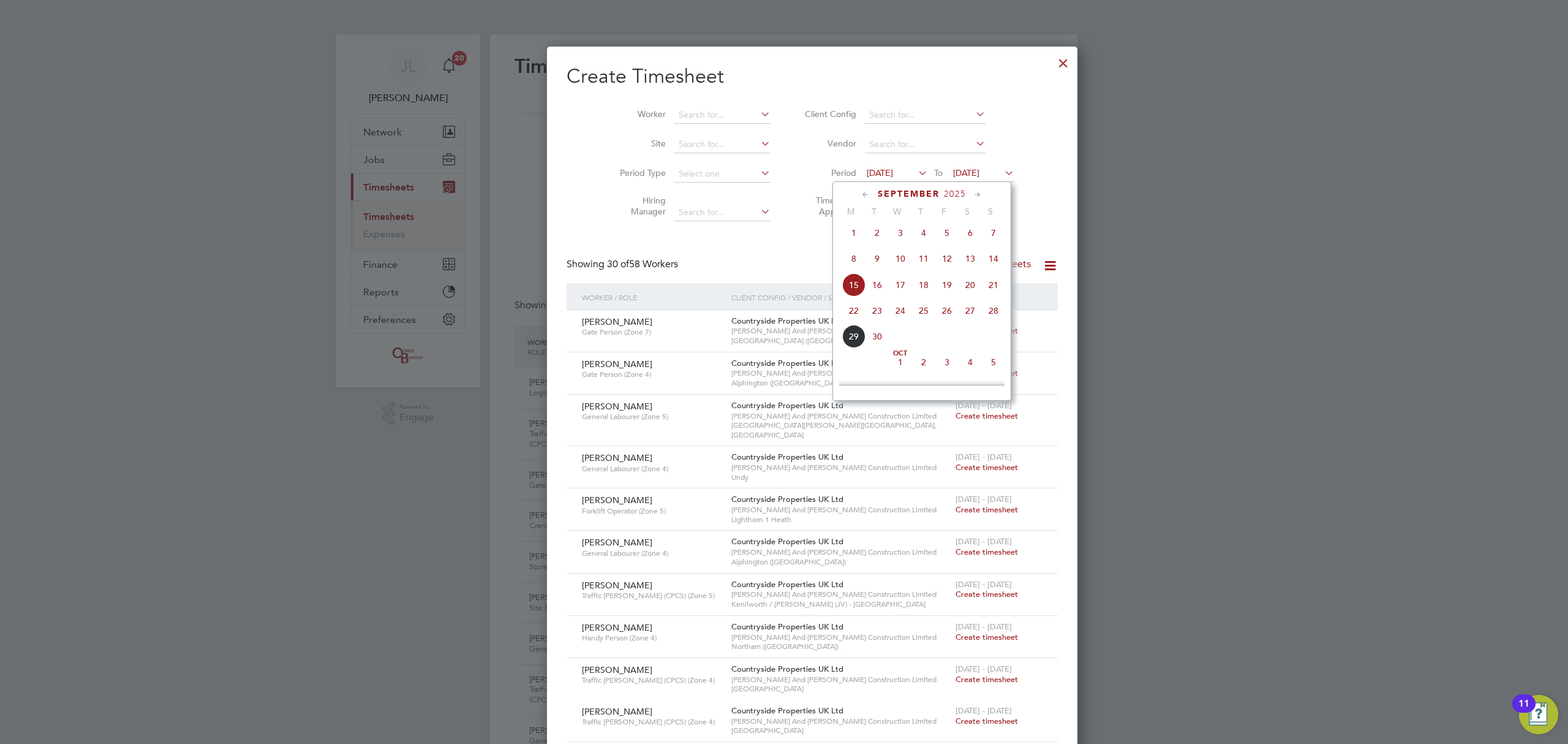
click at [852, 314] on span "22" at bounding box center [853, 310] width 23 height 23
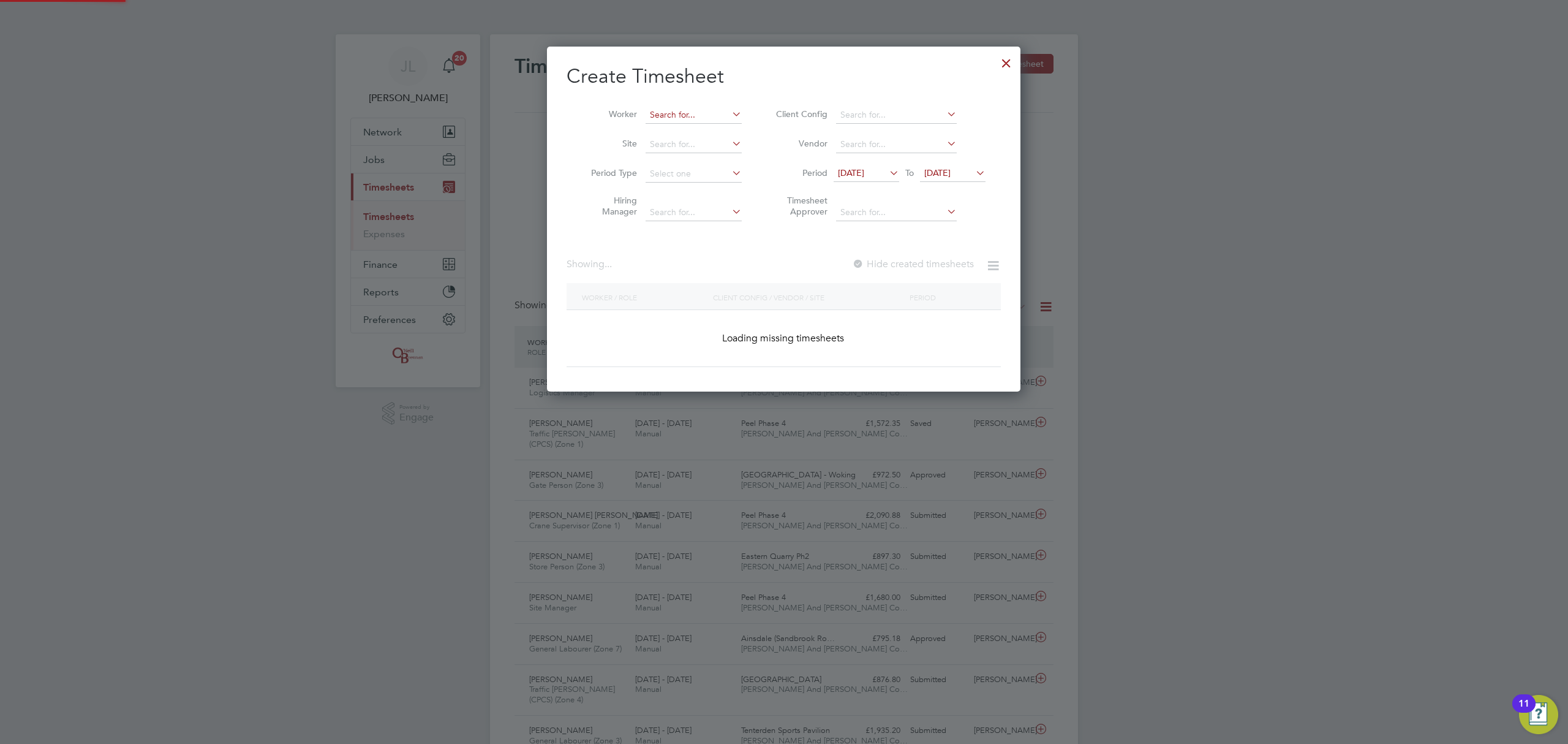
click at [682, 112] on input at bounding box center [693, 115] width 96 height 17
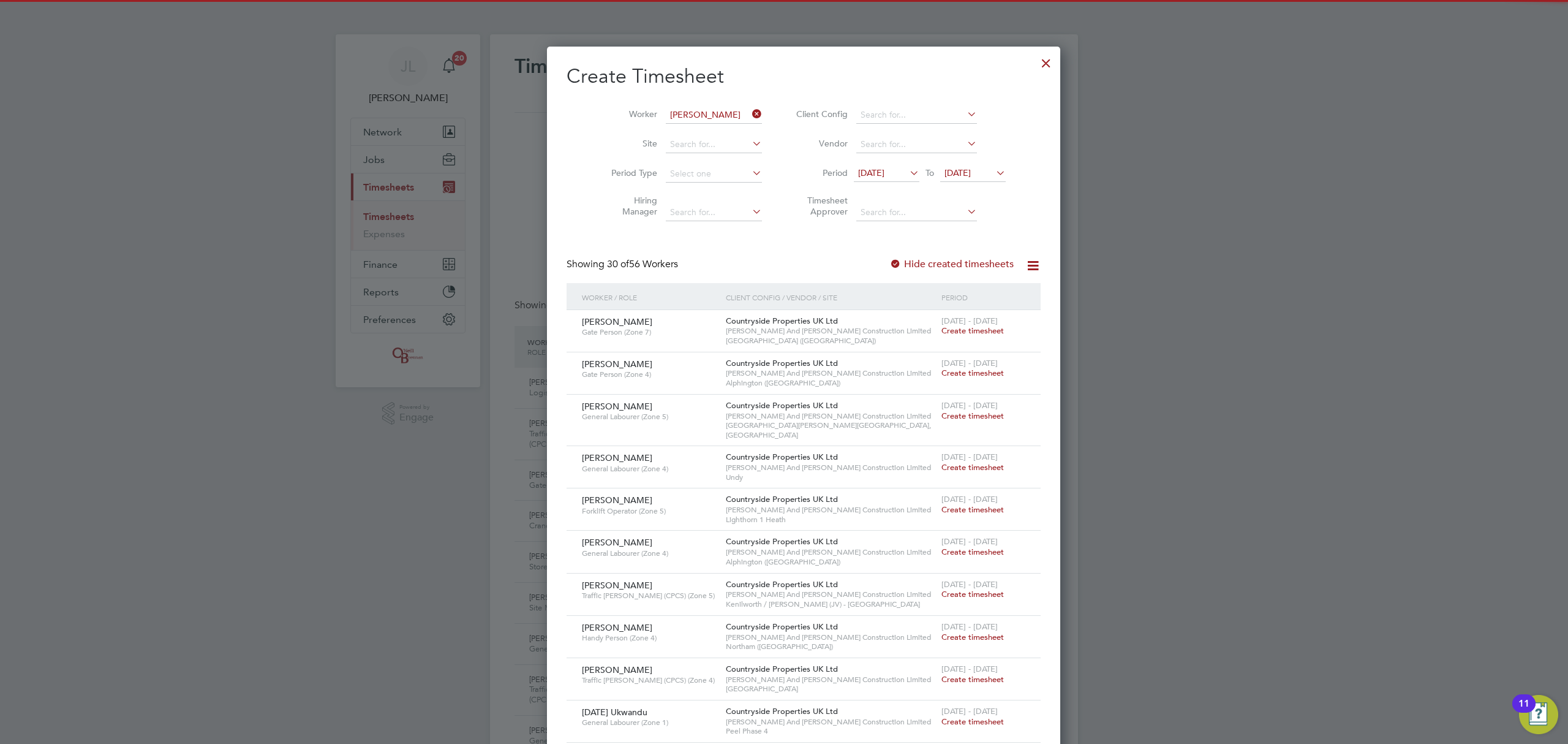
click at [676, 130] on b "Richard" at bounding box center [686, 131] width 71 height 10
type input "Richard Chilton"
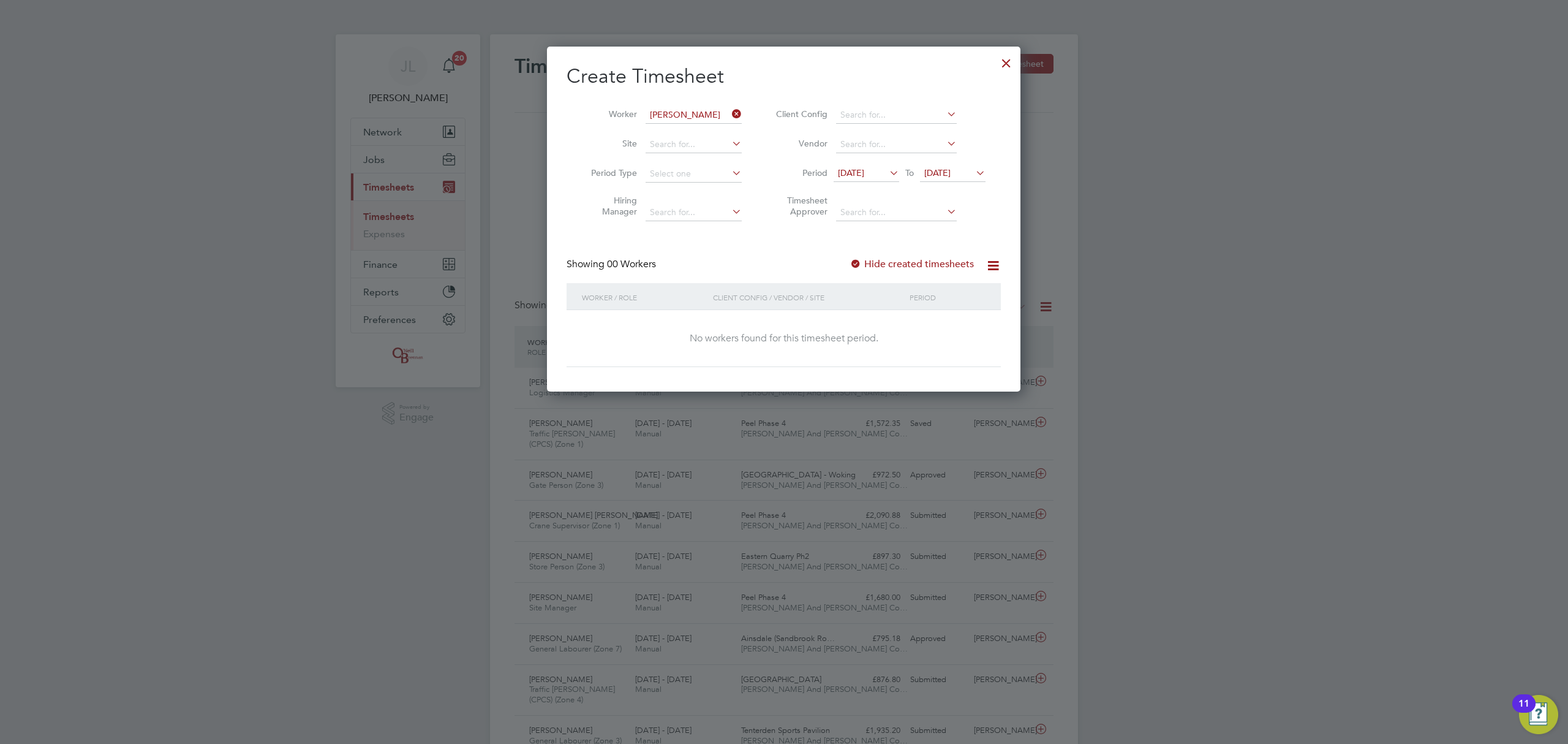
click at [960, 263] on label "Hide created timesheets" at bounding box center [911, 264] width 124 height 12
click at [920, 265] on div "Hide created timesheets" at bounding box center [913, 265] width 127 height 13
click at [922, 262] on label "Hide created timesheets" at bounding box center [911, 264] width 124 height 12
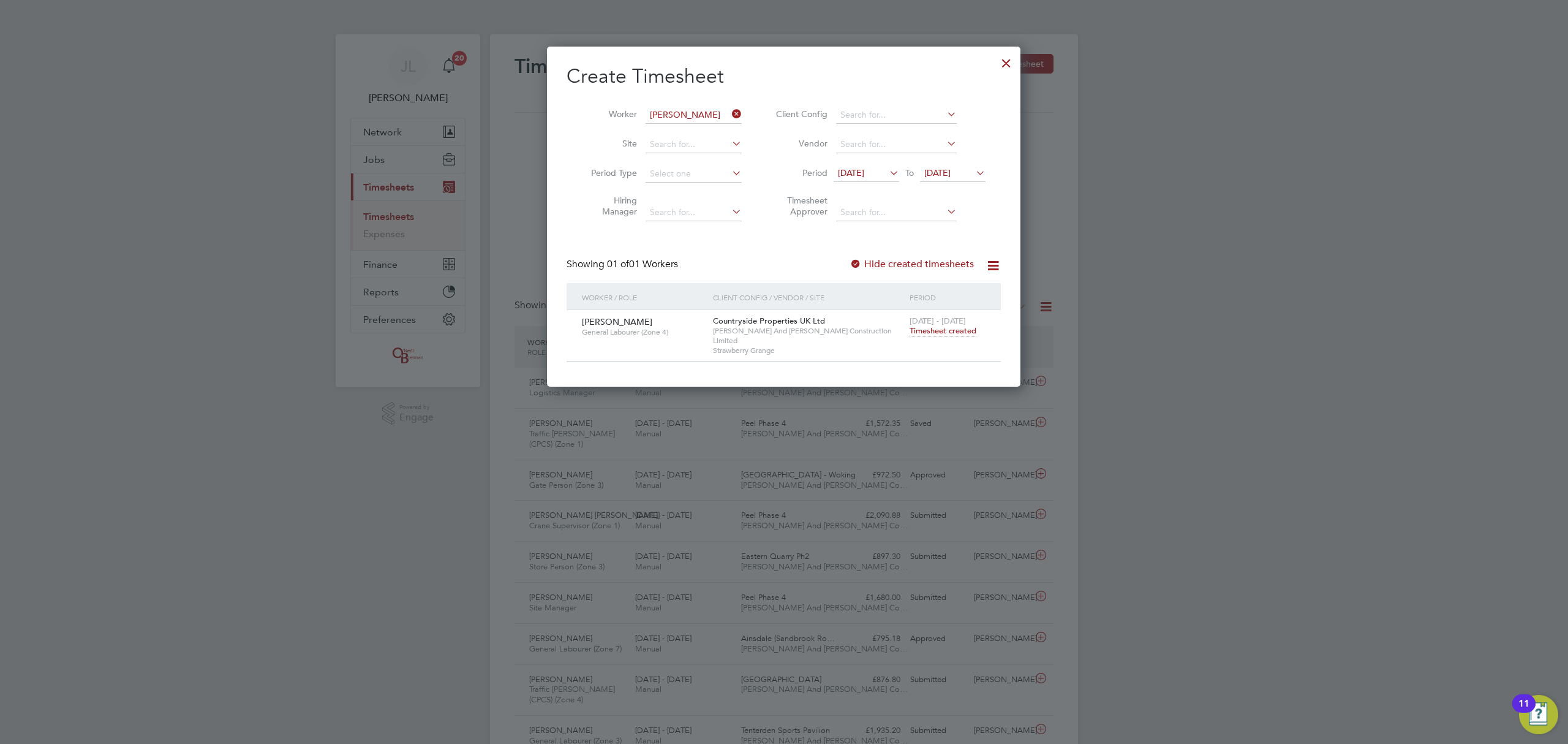
click at [935, 330] on span "Timesheet created" at bounding box center [942, 331] width 66 height 11
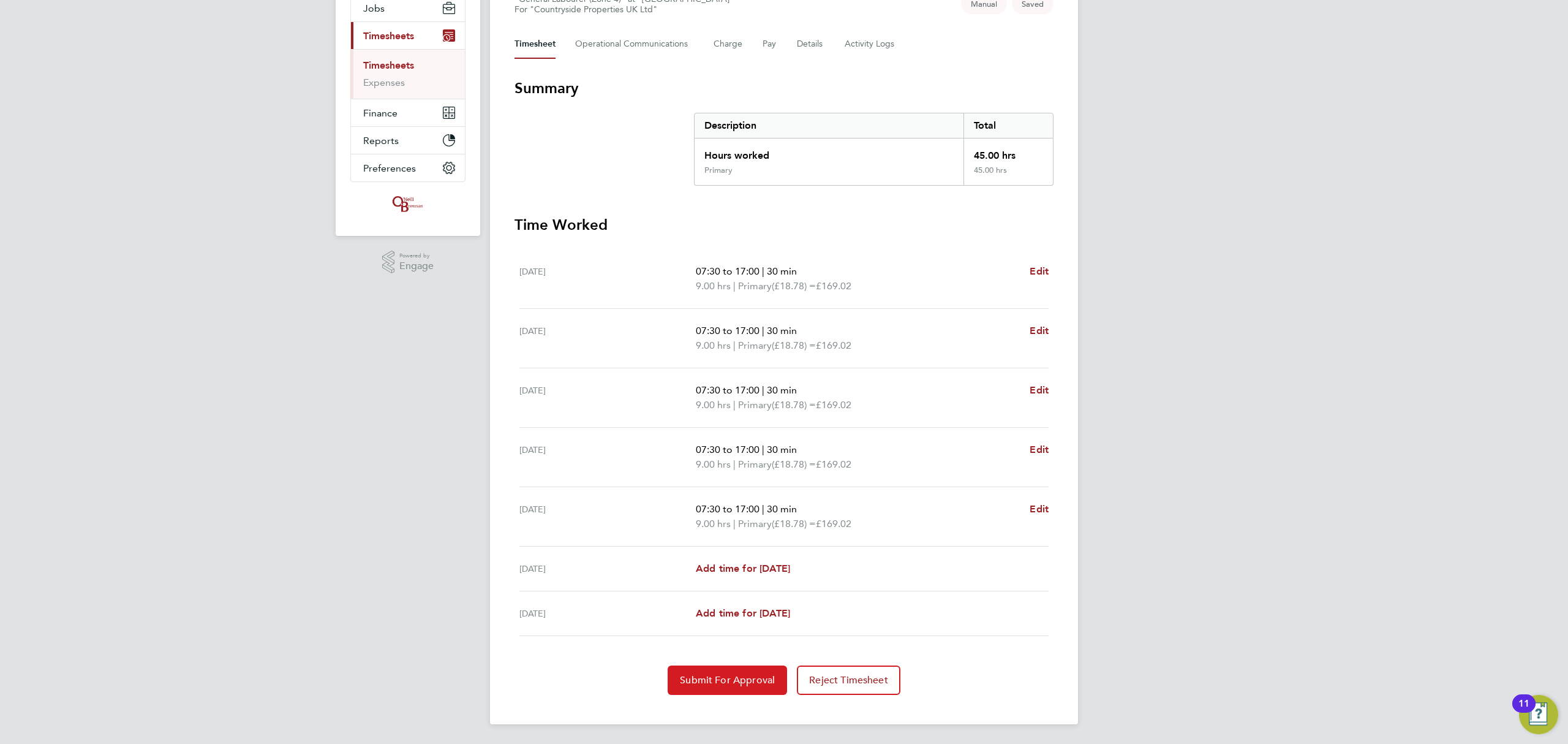
click at [732, 678] on span "Submit For Approval" at bounding box center [727, 679] width 94 height 12
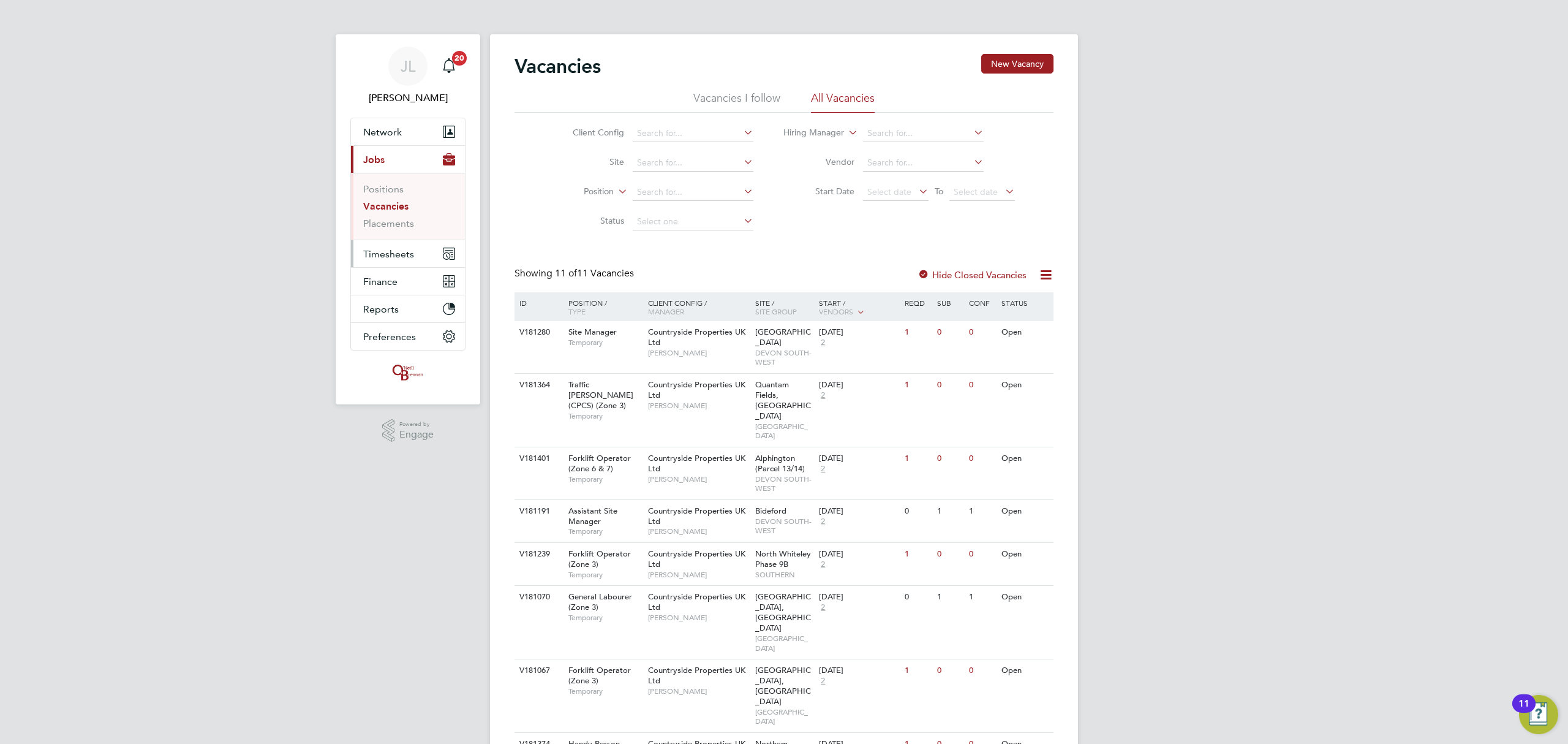
click at [396, 253] on span "Timesheets" at bounding box center [388, 254] width 51 height 11
drag, startPoint x: 396, startPoint y: 213, endPoint x: 400, endPoint y: 206, distance: 8.1
click at [396, 212] on link "Timesheets" at bounding box center [388, 216] width 51 height 11
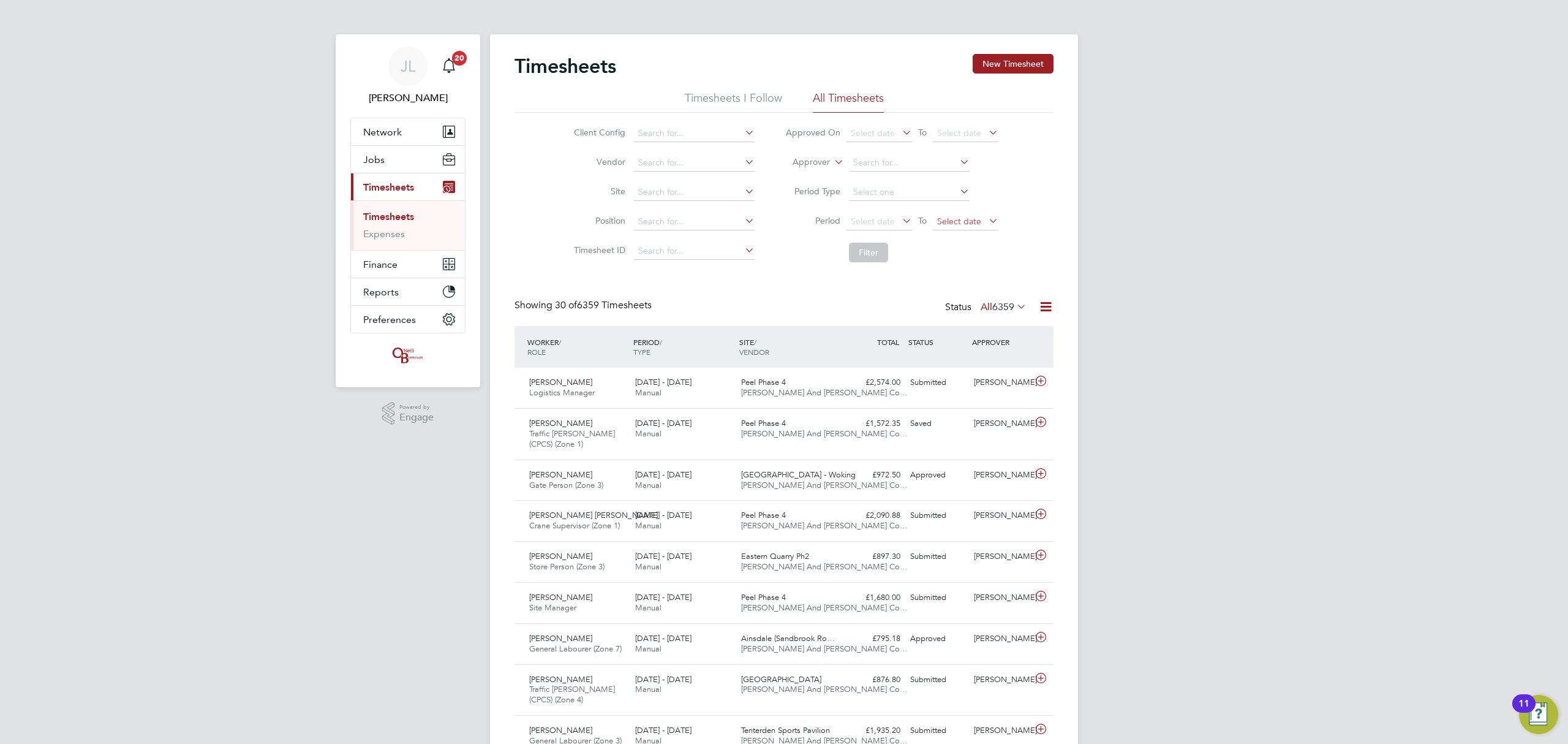
click at [961, 217] on span "Select date" at bounding box center [959, 221] width 44 height 11
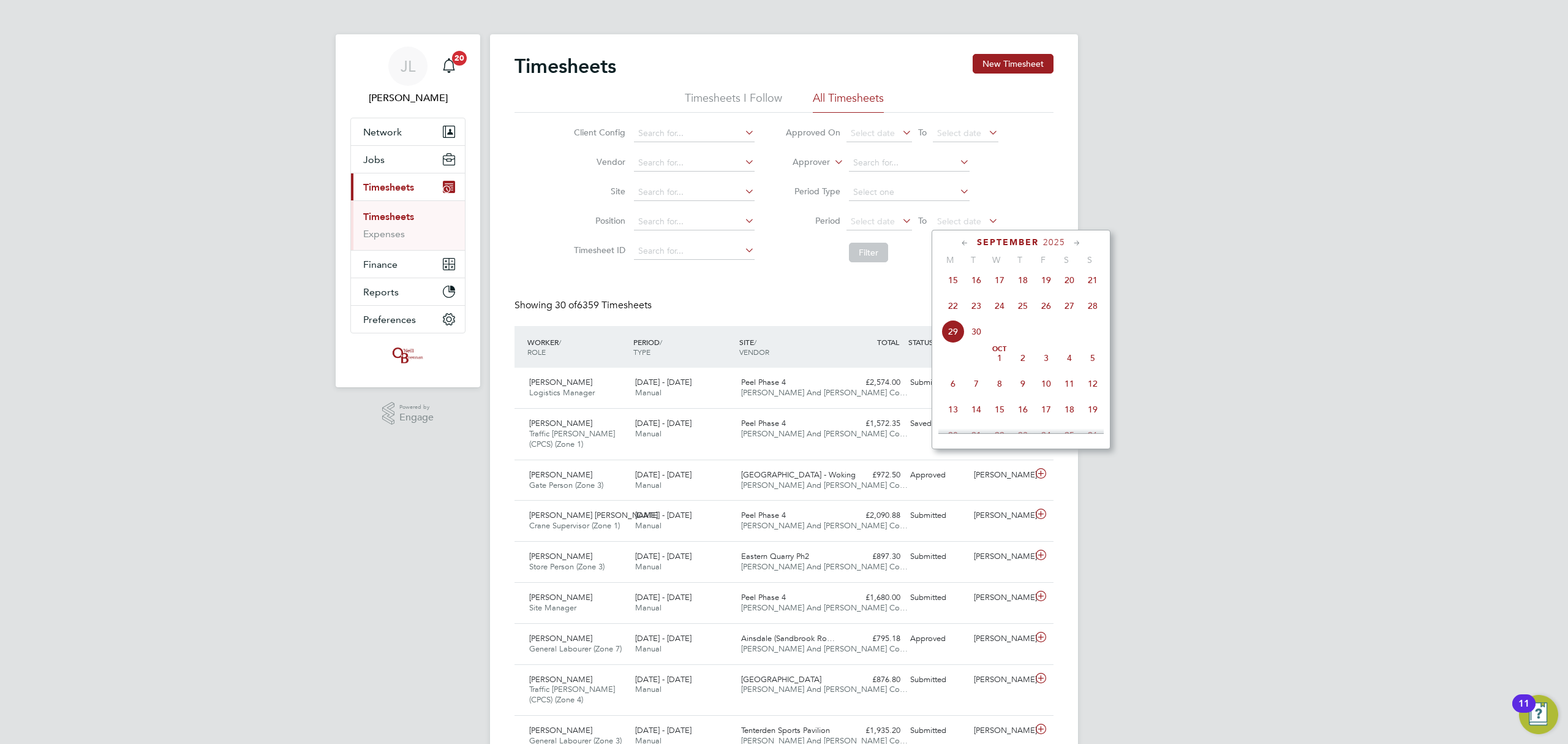
click at [1096, 313] on span "28" at bounding box center [1092, 305] width 23 height 23
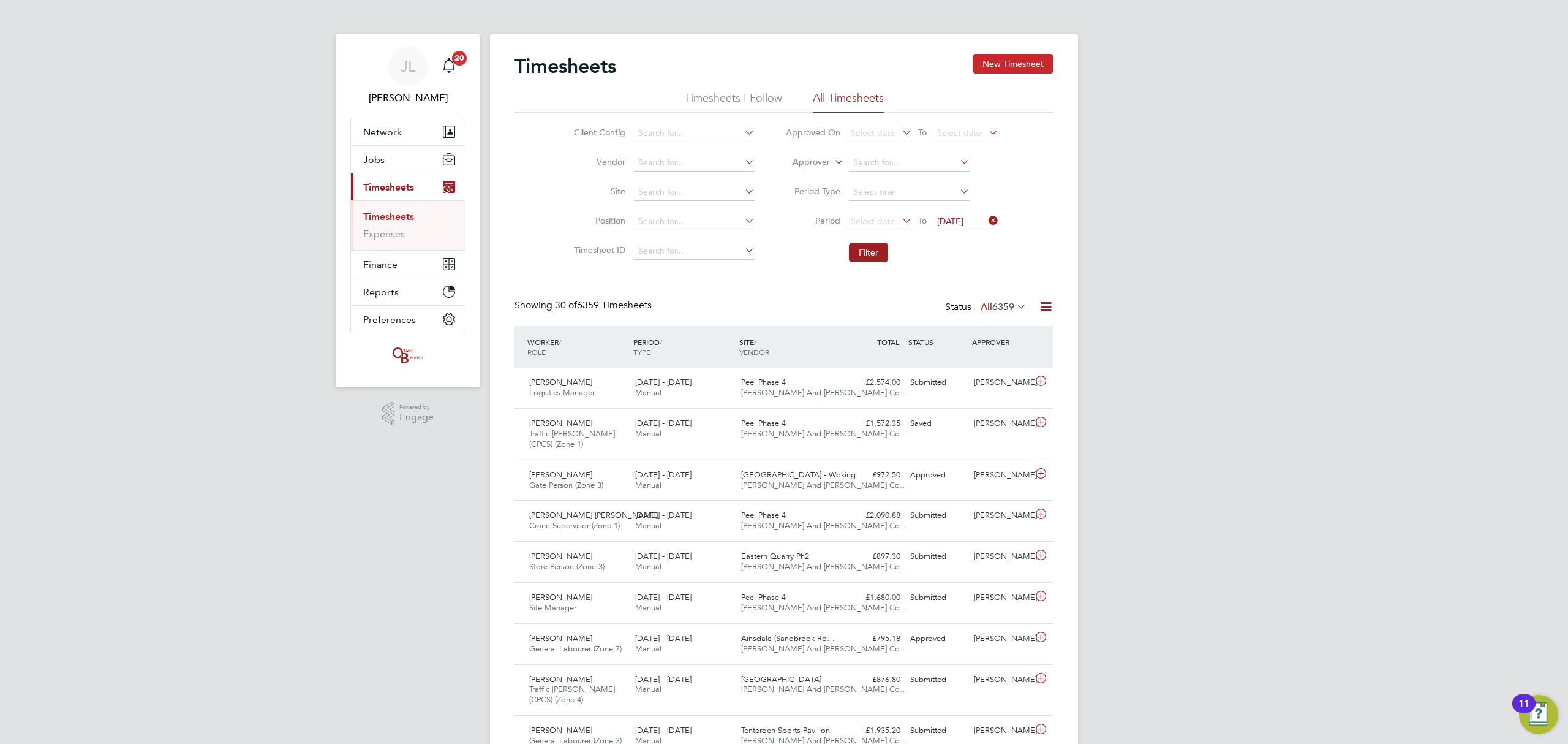
click at [1039, 59] on button "New Timesheet" at bounding box center [1013, 64] width 80 height 20
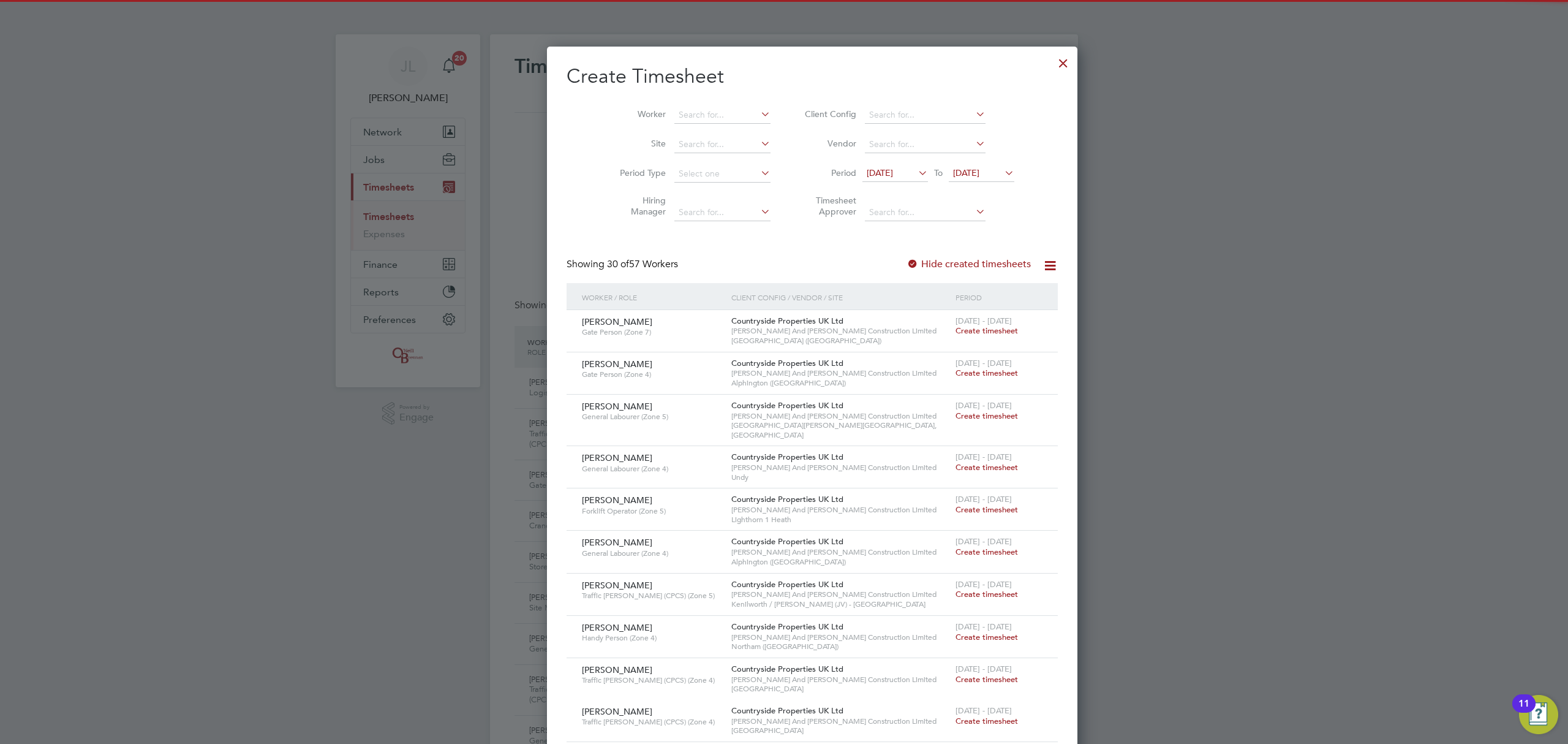
click at [958, 168] on span "[DATE]" at bounding box center [966, 173] width 26 height 11
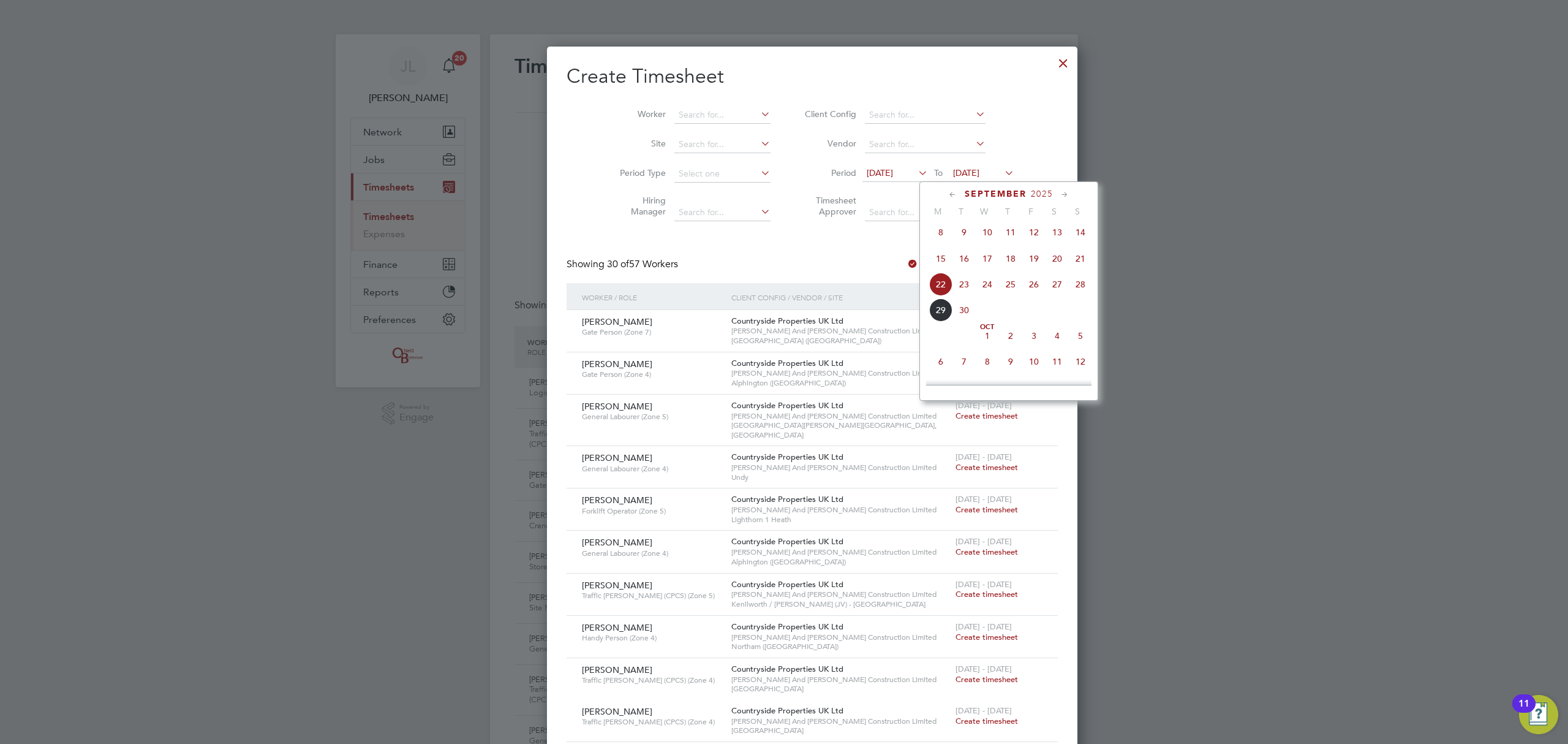
click at [1081, 287] on span "28" at bounding box center [1080, 284] width 23 height 23
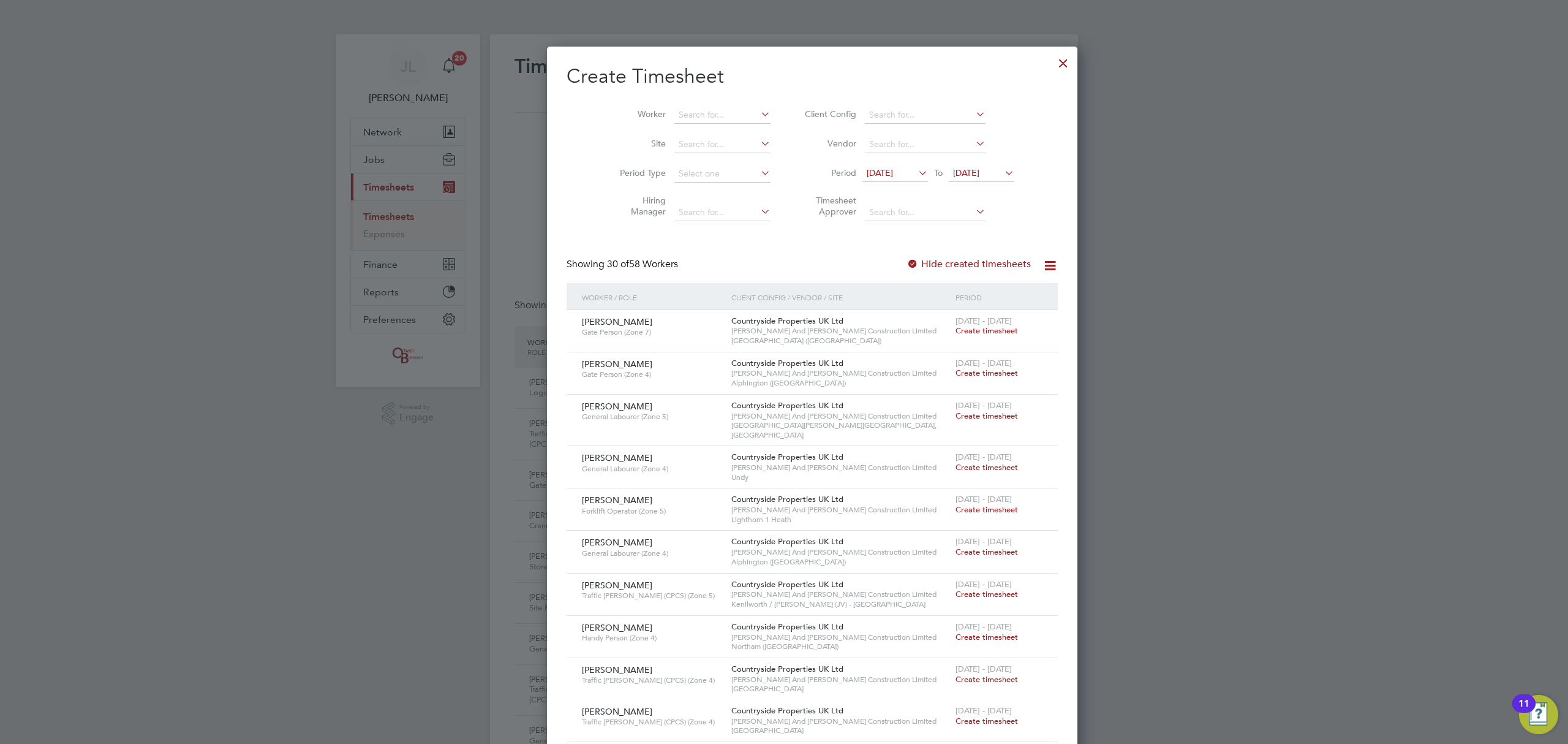
click at [873, 168] on span "[DATE]" at bounding box center [879, 173] width 26 height 11
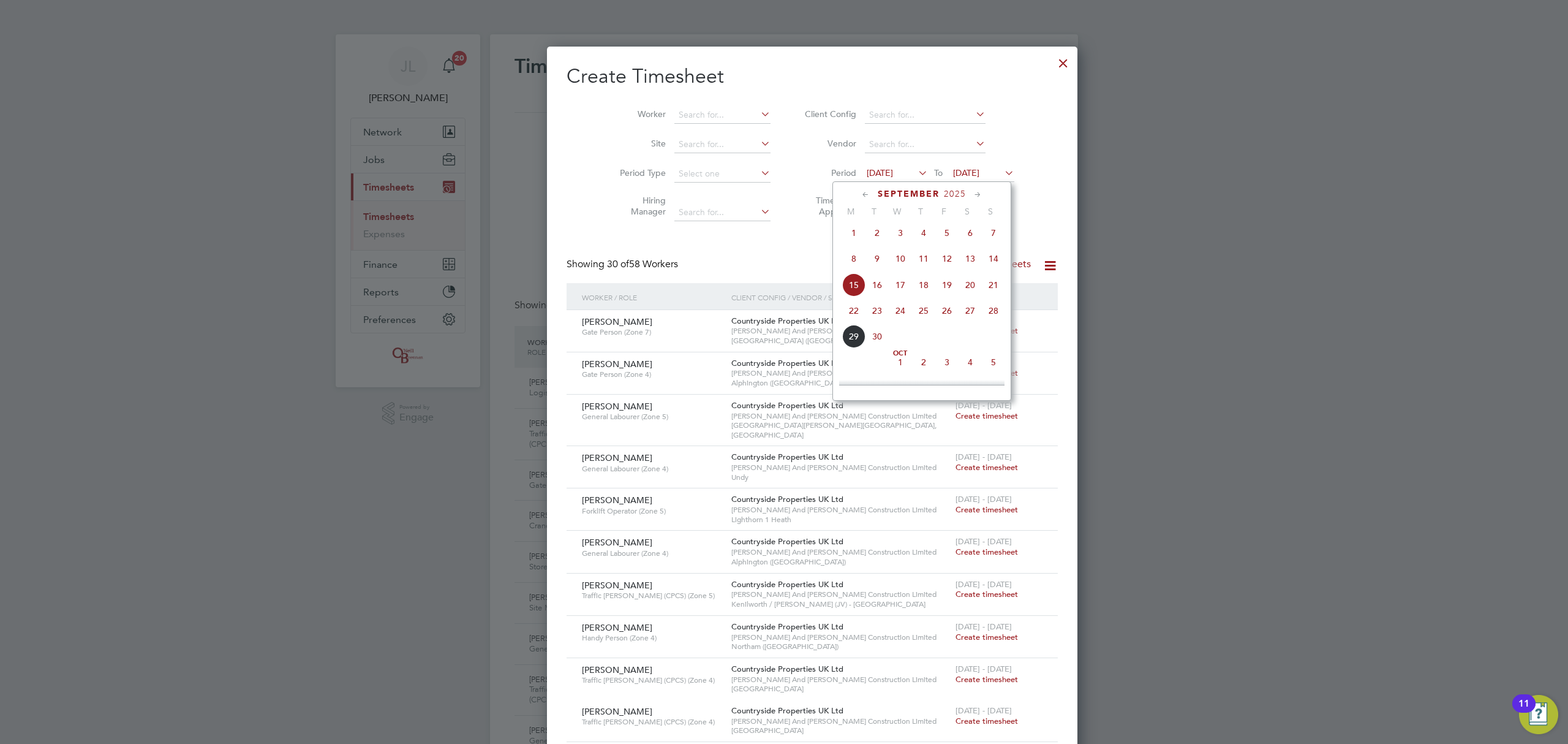
click at [852, 316] on span "22" at bounding box center [853, 310] width 23 height 23
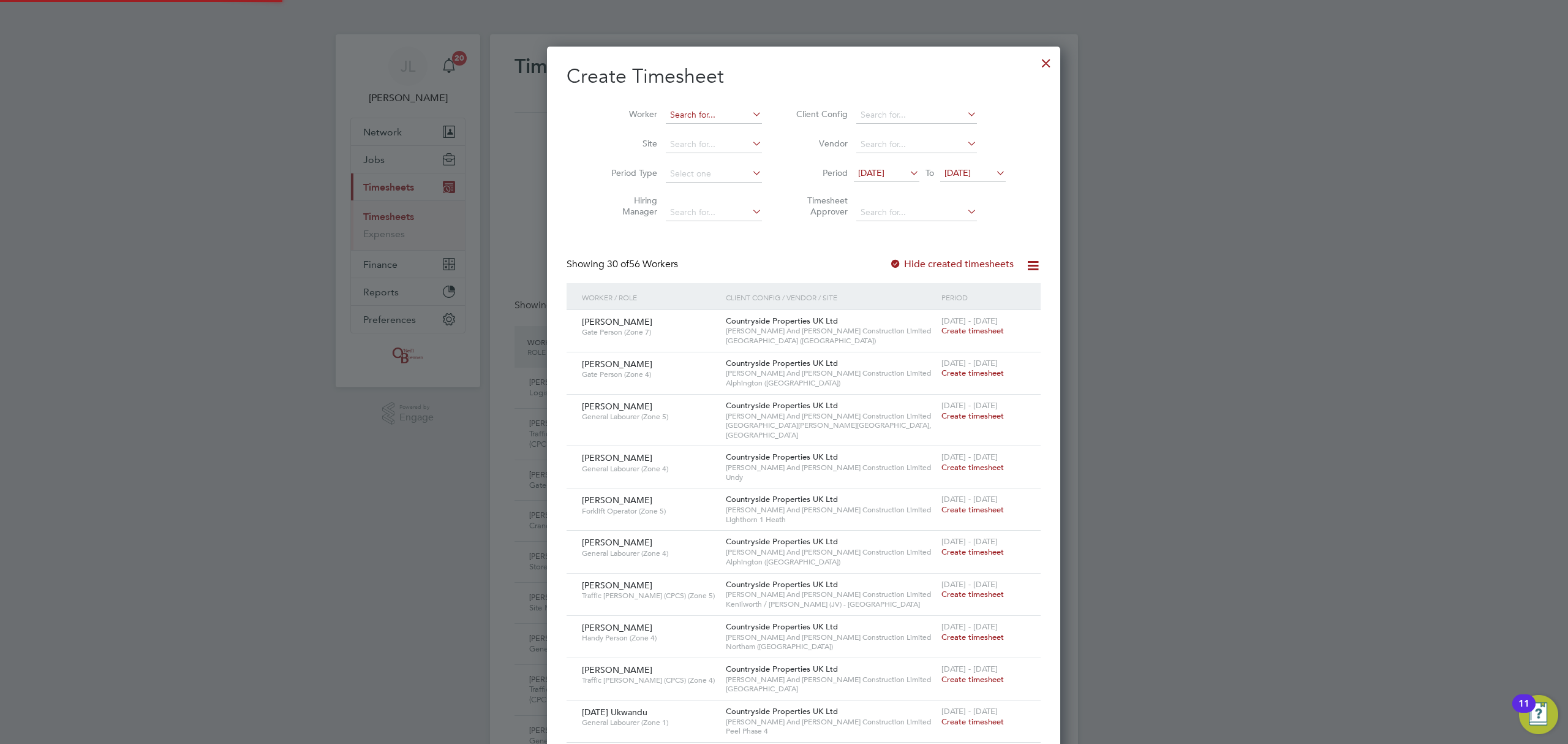
click at [701, 119] on input at bounding box center [714, 115] width 96 height 17
click at [689, 108] on input at bounding box center [714, 115] width 96 height 17
click at [677, 136] on li "Grz egorz [PERSON_NAME]" at bounding box center [704, 132] width 119 height 17
type input "[PERSON_NAME]"
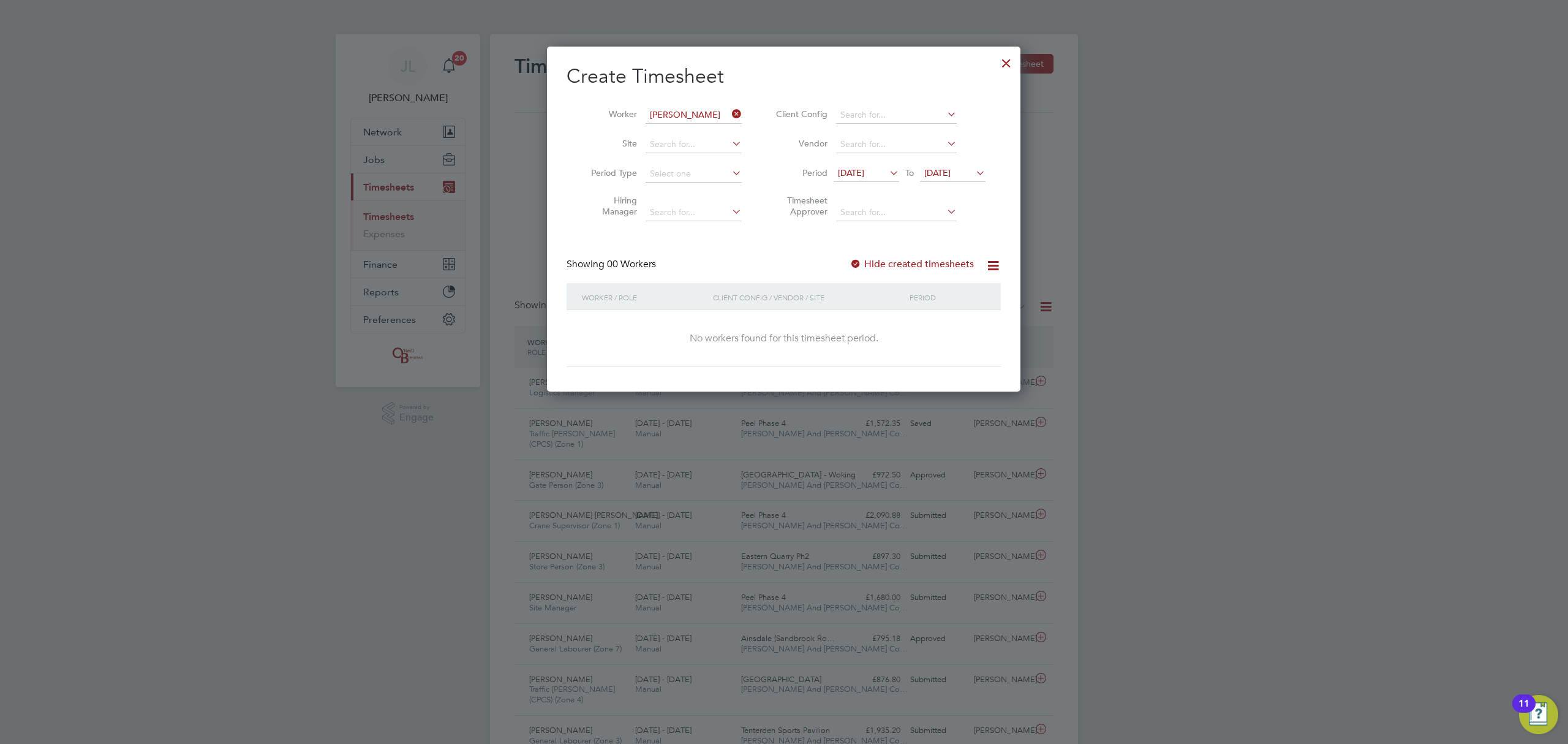
click at [907, 262] on label "Hide created timesheets" at bounding box center [911, 264] width 124 height 12
click at [908, 255] on div "Create Timesheet Worker [PERSON_NAME] Site Period Type Hiring Manager Client Co…" at bounding box center [784, 215] width 434 height 303
click at [911, 261] on label "Hide created timesheets" at bounding box center [911, 264] width 124 height 12
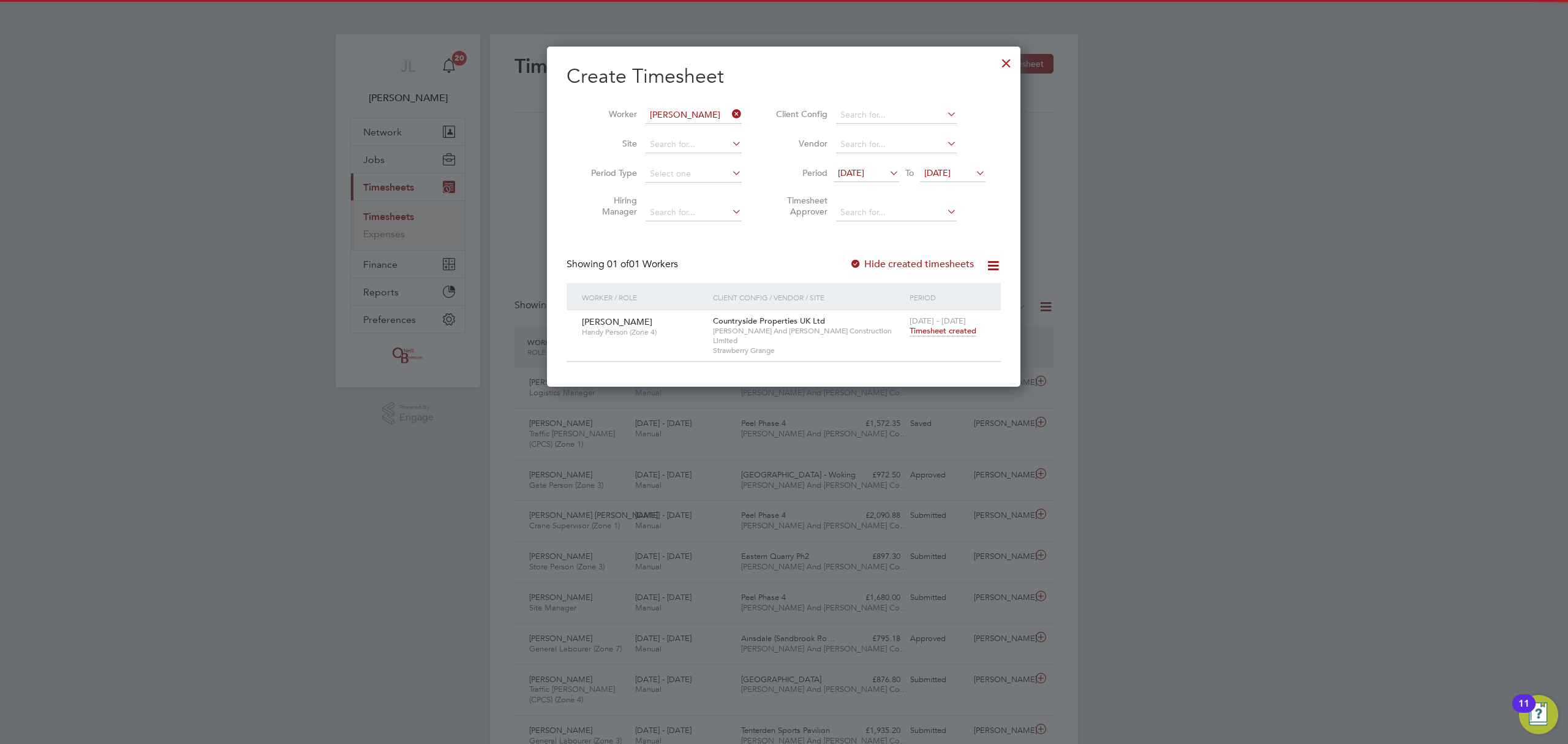
click at [957, 329] on span "Timesheet created" at bounding box center [942, 331] width 66 height 11
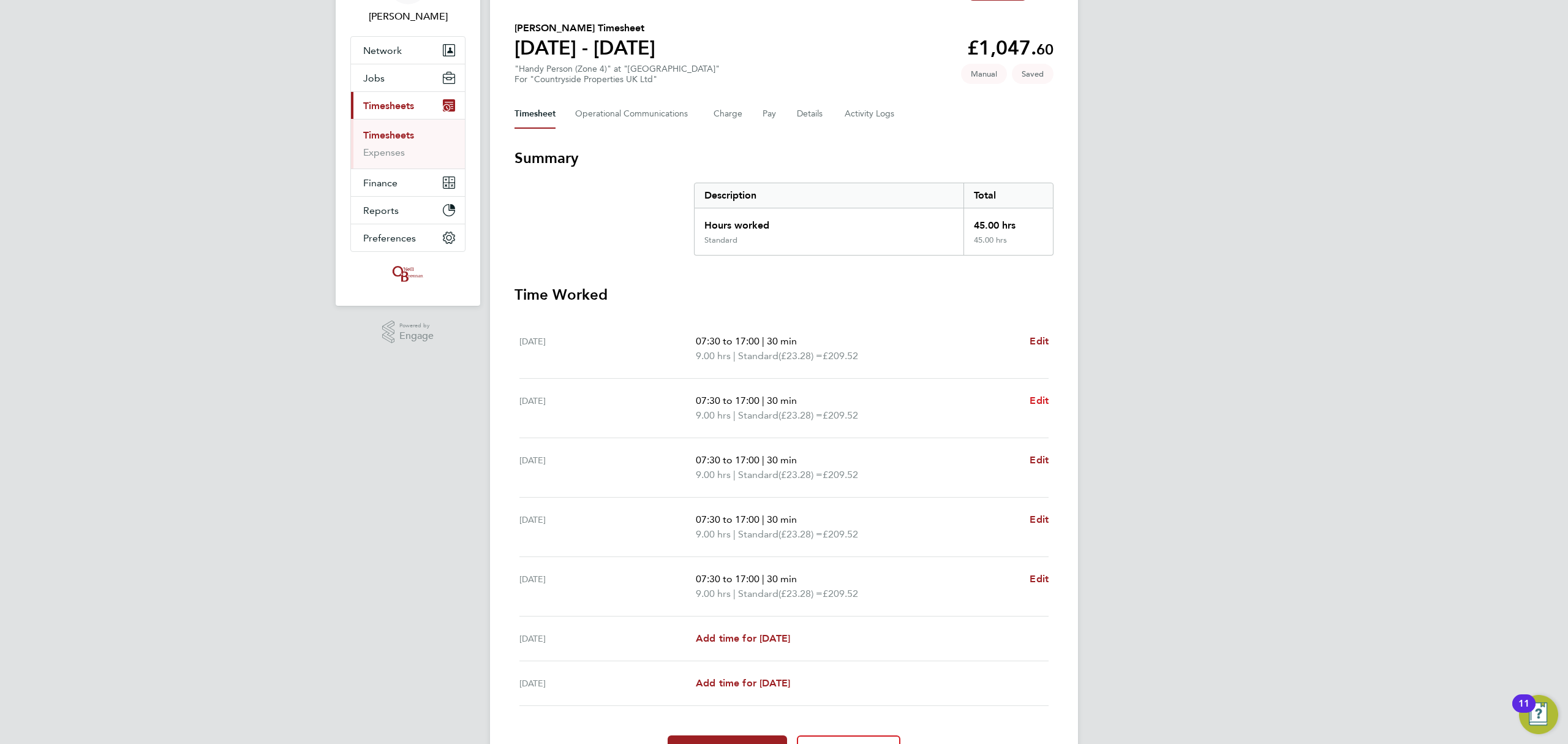
click at [1038, 398] on span "Edit" at bounding box center [1038, 401] width 19 height 11
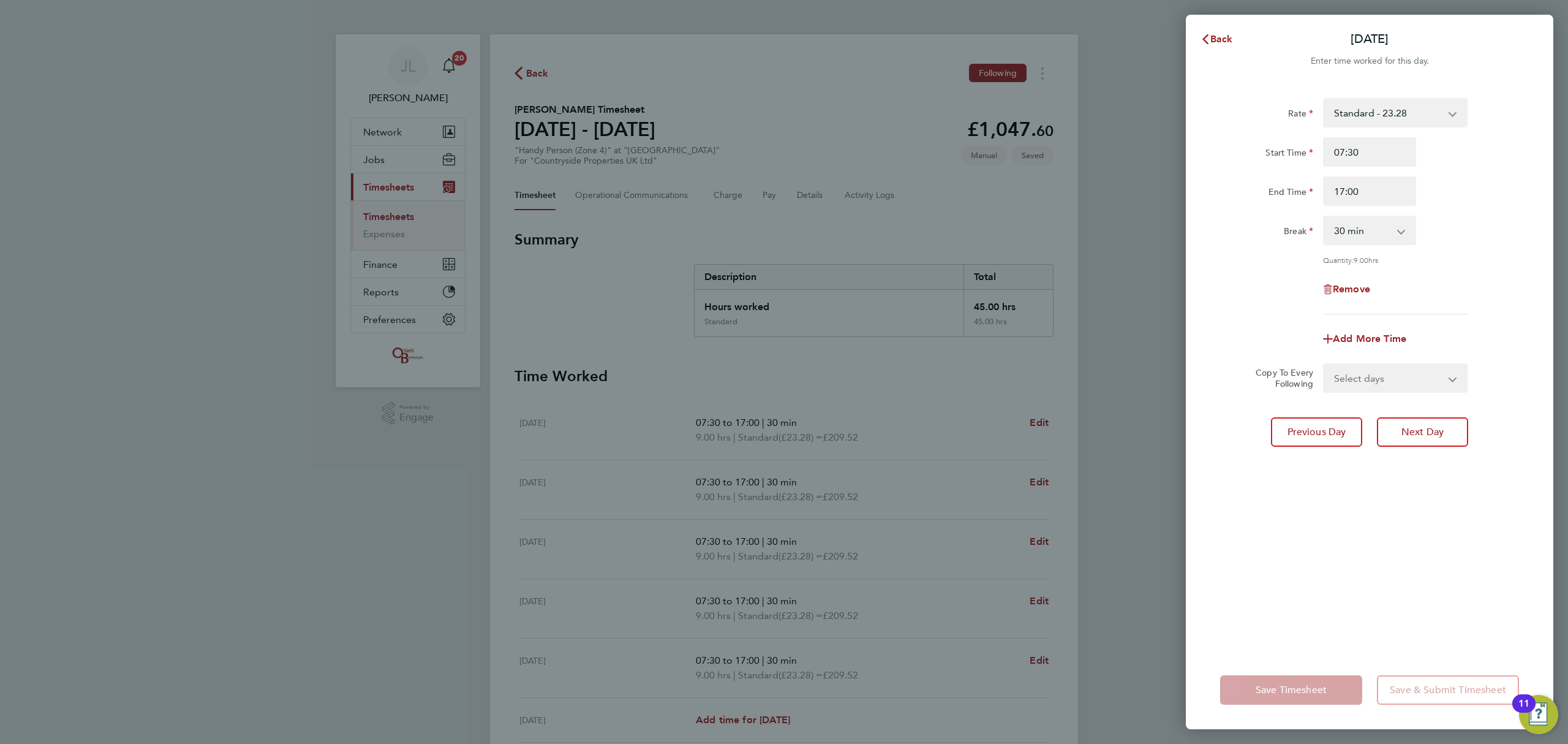
click at [1363, 225] on select "0 min 15 min 30 min 45 min 60 min 75 min 90 min" at bounding box center [1361, 230] width 76 height 27
select select "0"
click at [1324, 217] on select "0 min 15 min 30 min 45 min 60 min 75 min 90 min" at bounding box center [1361, 230] width 76 height 27
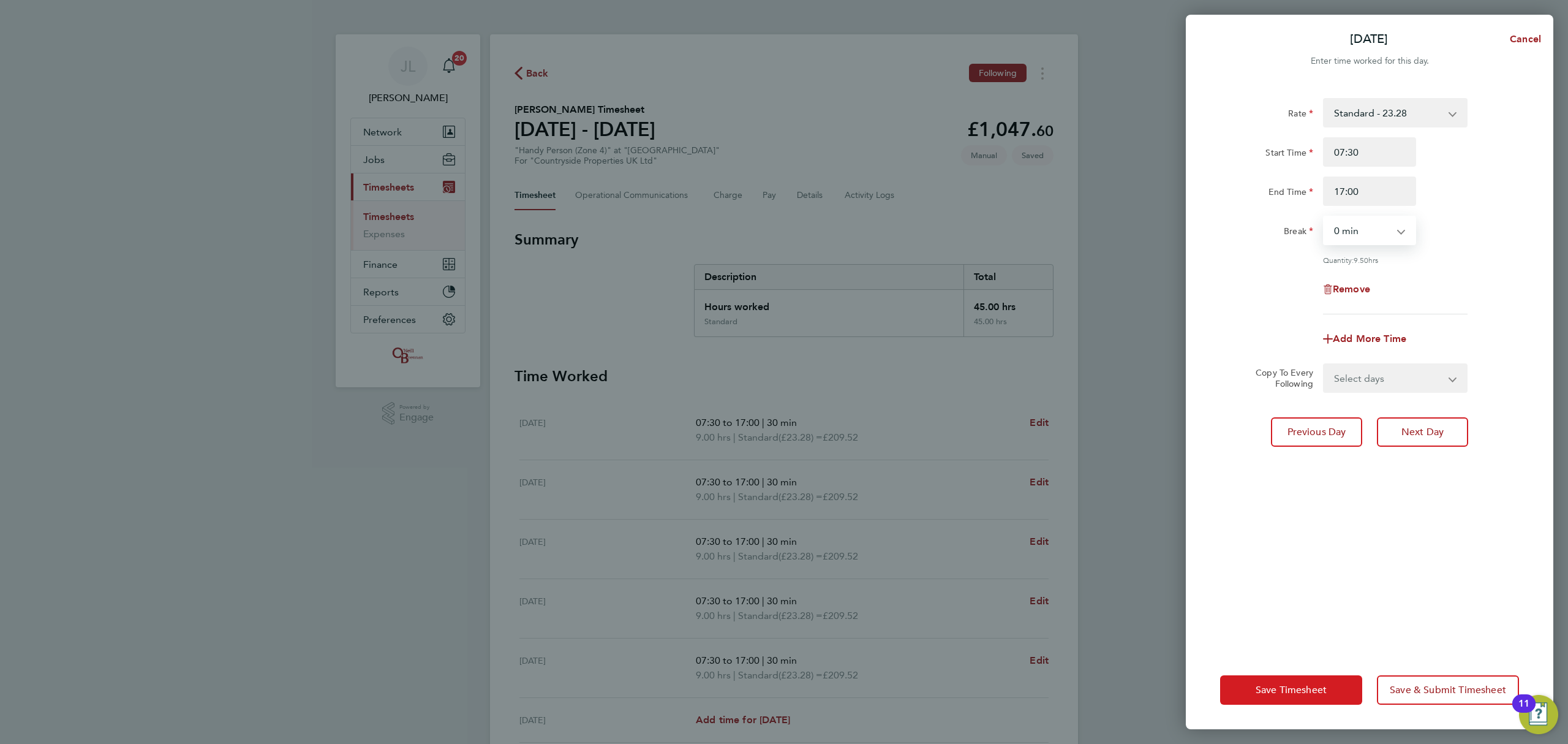
click at [1292, 697] on button "Save Timesheet" at bounding box center [1291, 689] width 142 height 29
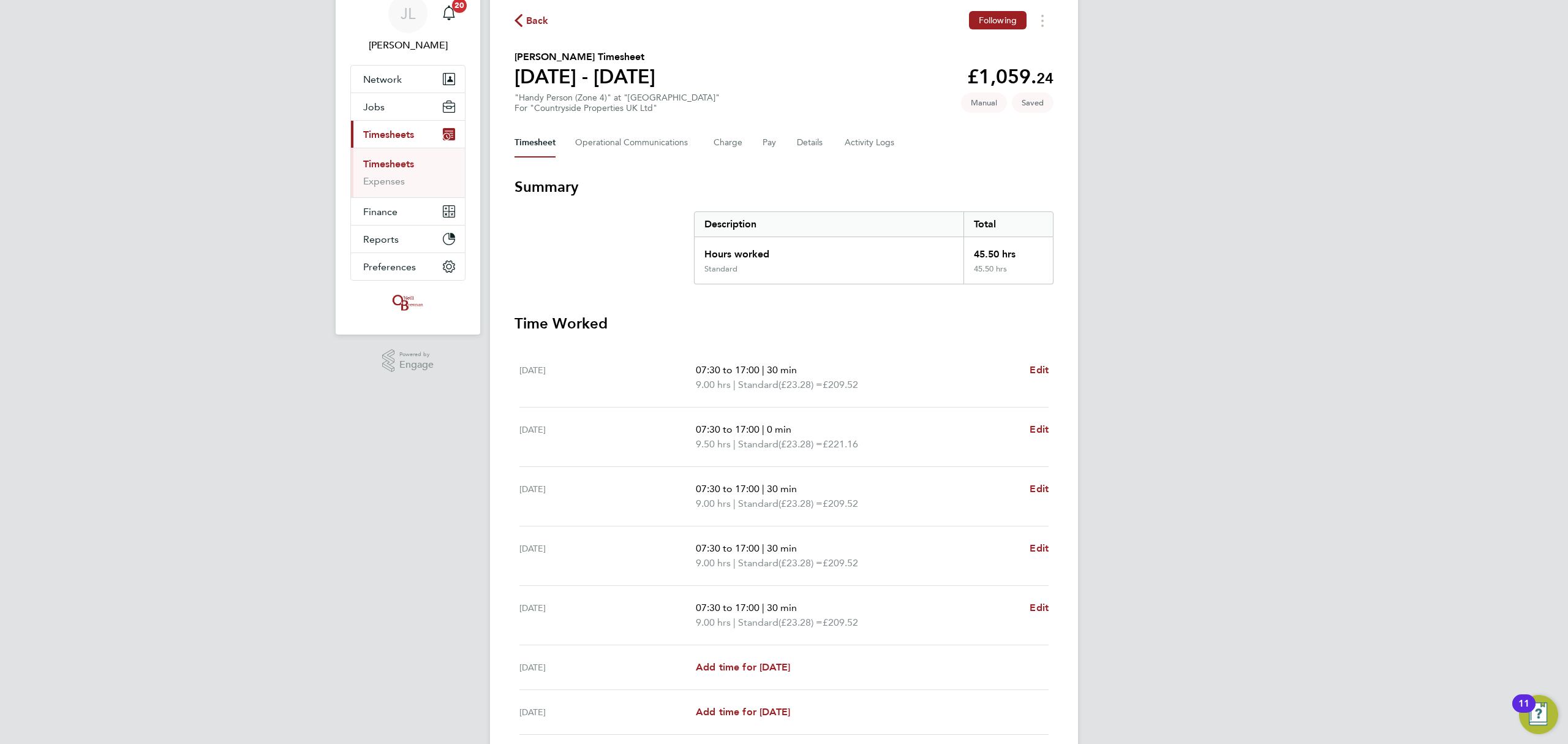
scroll to position [81, 0]
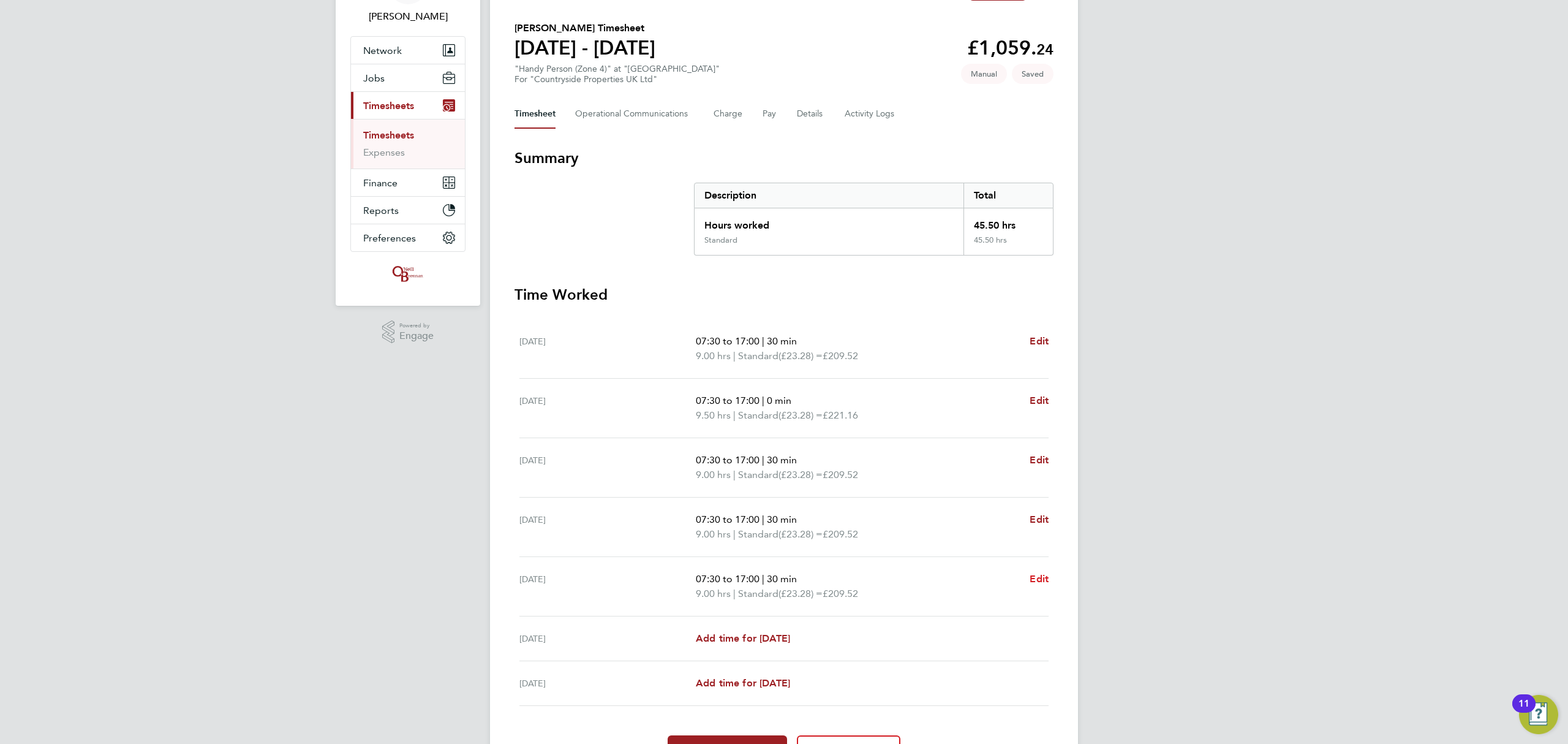
click at [1039, 581] on span "Edit" at bounding box center [1038, 578] width 19 height 11
select select "30"
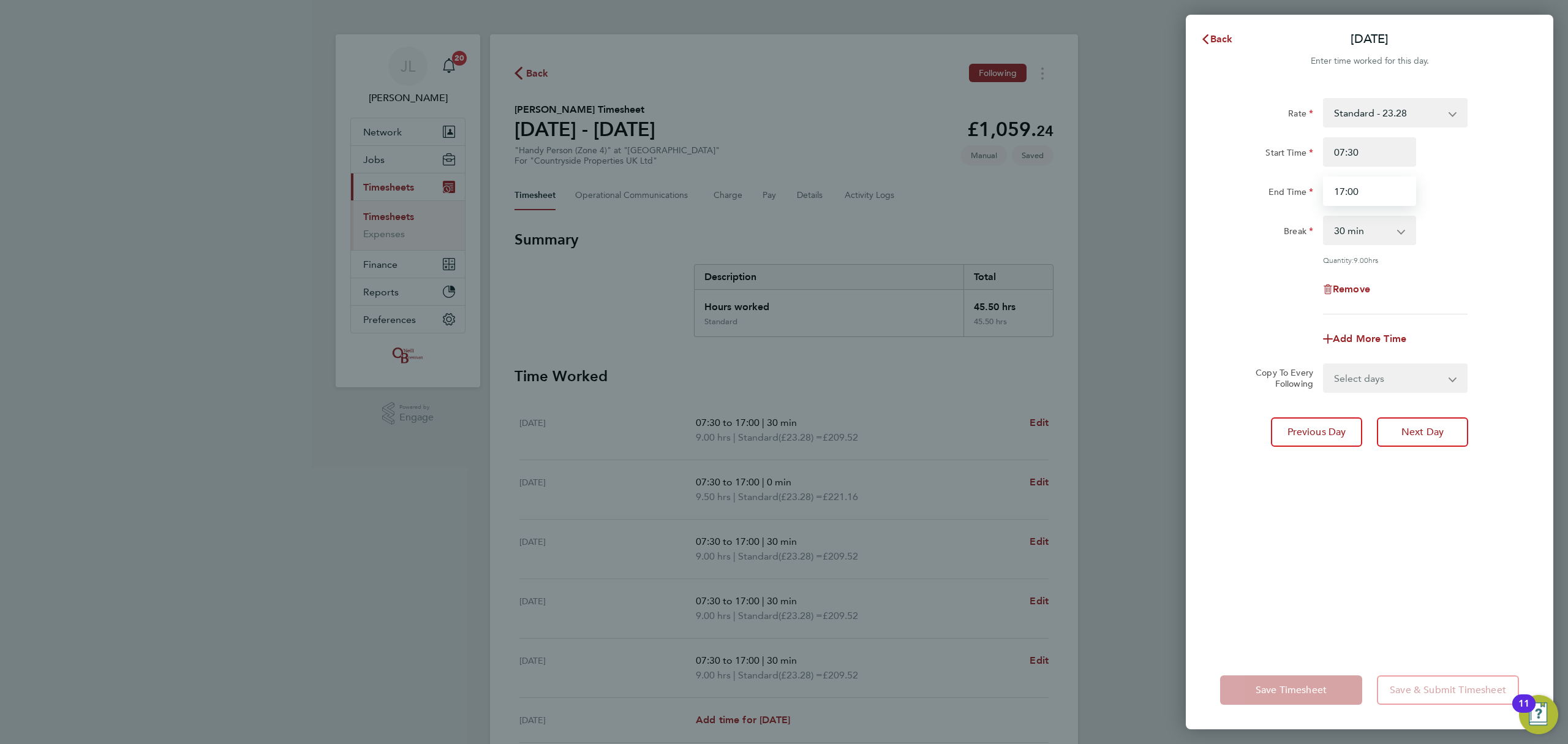
drag, startPoint x: 1367, startPoint y: 183, endPoint x: 1282, endPoint y: 173, distance: 85.6
click at [1282, 173] on div "Start Time 07:30 End Time 17:00" at bounding box center [1370, 171] width 309 height 68
click at [1183, 290] on div "Back [DATE] Enter time worked for this day. Rate Standard - 23.28 Start Time 07…" at bounding box center [784, 372] width 1568 height 744
click at [1334, 650] on div "Save Timesheet Save & Submit Timesheet" at bounding box center [1369, 690] width 368 height 79
drag, startPoint x: 1311, startPoint y: 646, endPoint x: 1312, endPoint y: 623, distance: 23.0
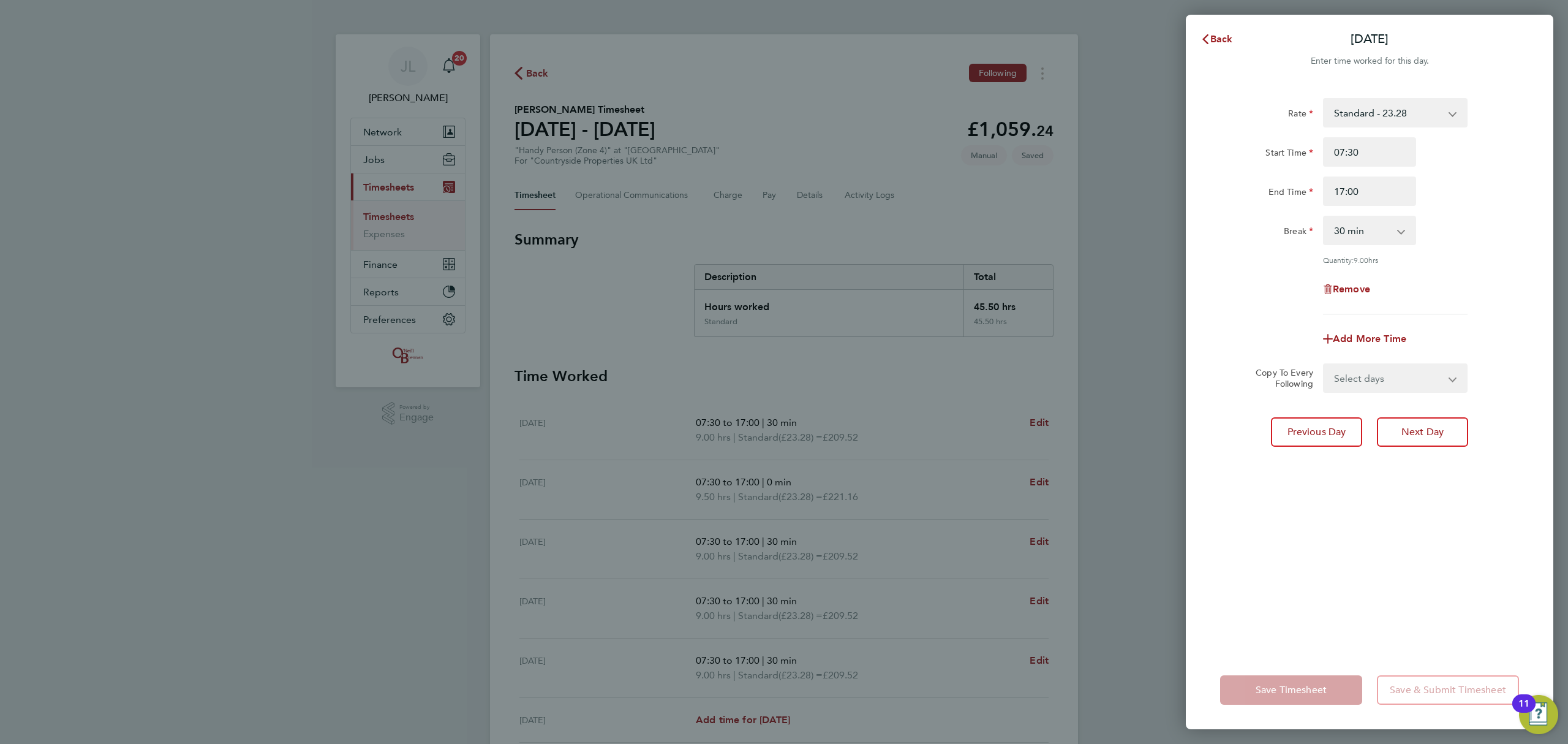
click at [1310, 645] on div "Rate Standard - 23.28 Start Time 07:30 End Time 17:00 Break 0 min 15 min 30 min…" at bounding box center [1369, 367] width 368 height 567
drag, startPoint x: 1412, startPoint y: 675, endPoint x: 1395, endPoint y: 399, distance: 276.5
click at [1413, 655] on div "Save Timesheet Save & Submit Timesheet" at bounding box center [1369, 690] width 368 height 79
drag, startPoint x: 1367, startPoint y: 195, endPoint x: 1224, endPoint y: 184, distance: 143.4
click at [1227, 185] on div "End Time 17:00" at bounding box center [1370, 191] width 309 height 29
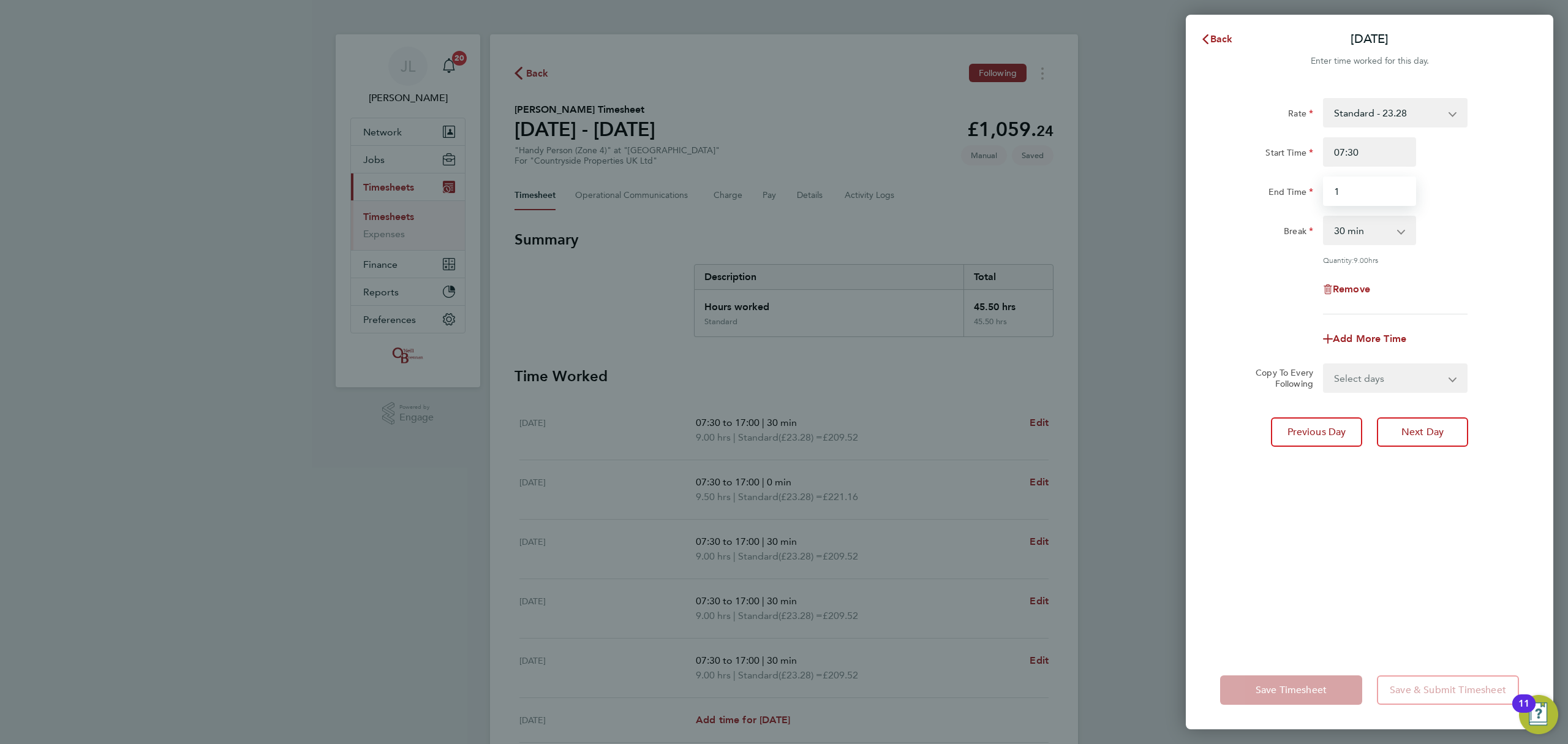
type input "16:30"
click at [1400, 483] on div "Rate Standard - 23.28 Start Time 07:30 End Time 16:30 Break 0 min 15 min 30 min…" at bounding box center [1369, 367] width 368 height 567
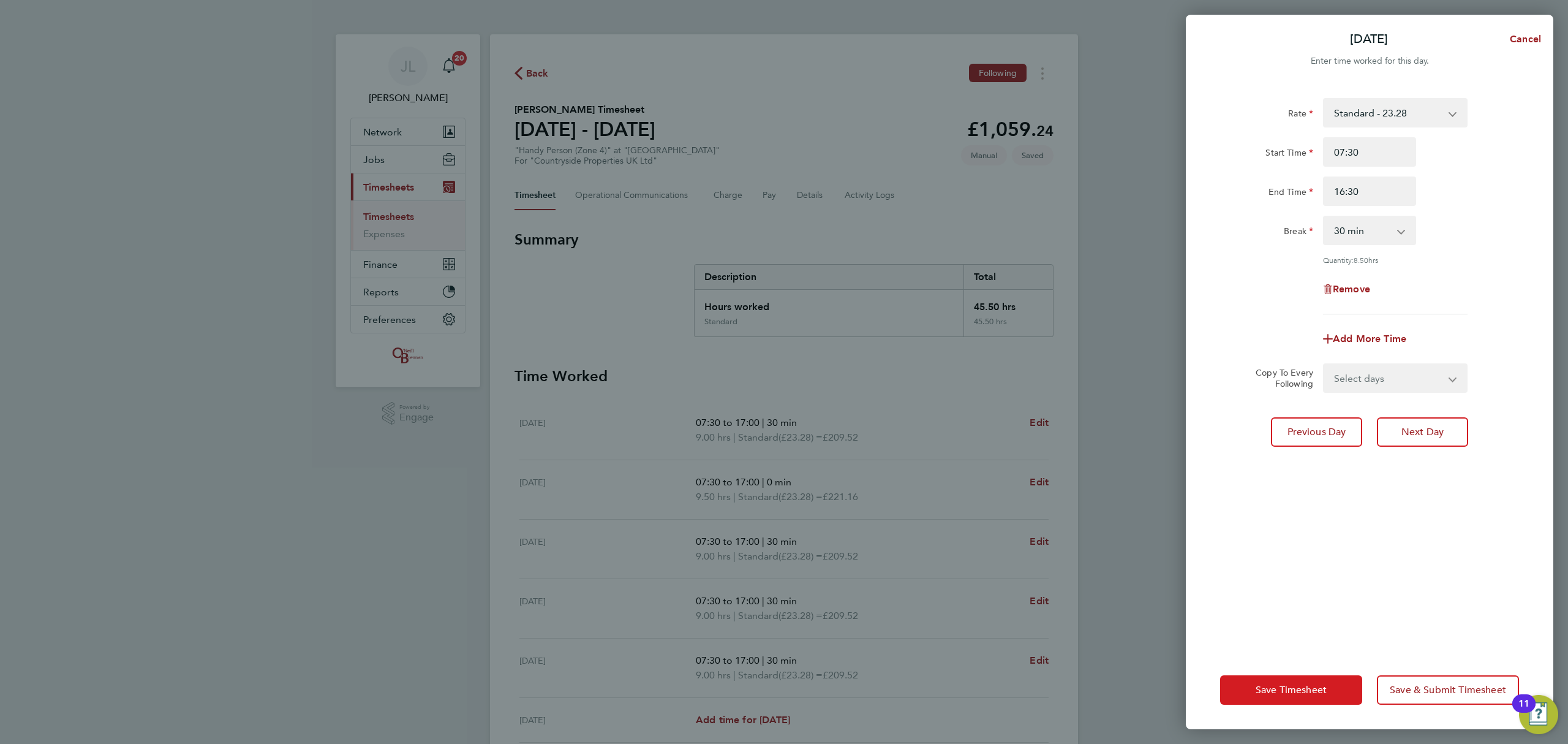
click at [1333, 675] on button "Save Timesheet" at bounding box center [1291, 689] width 142 height 29
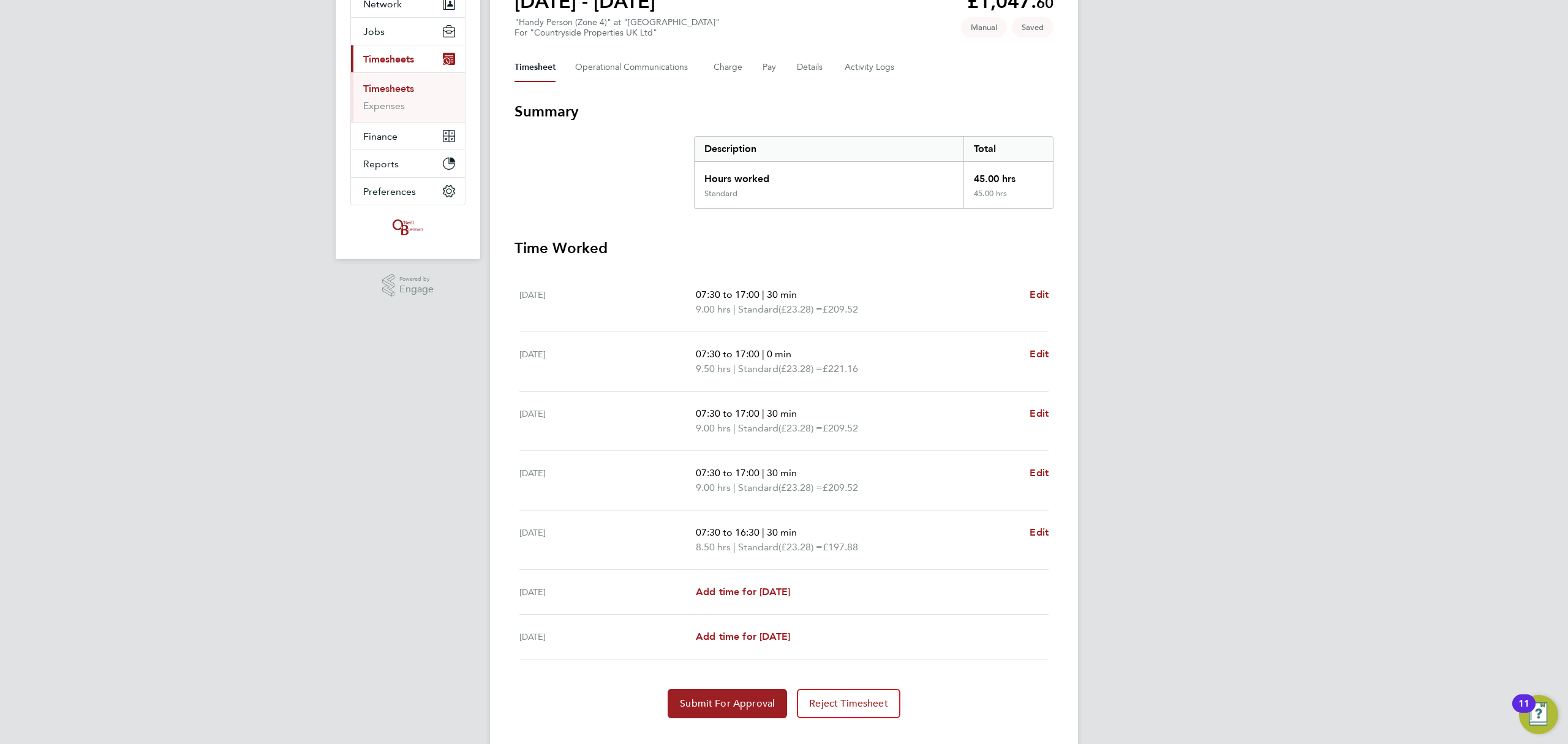
scroll to position [153, 0]
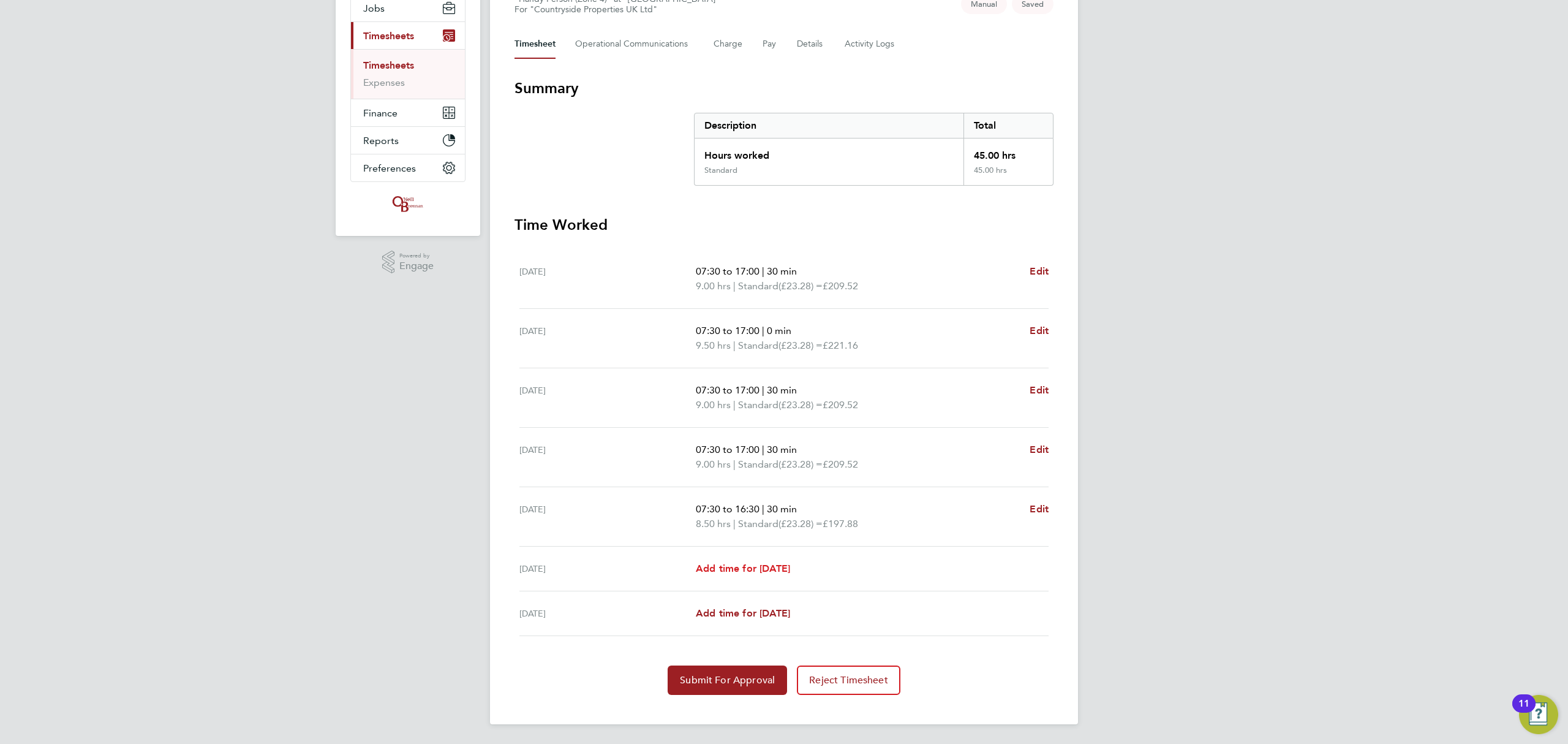
click at [772, 563] on span "Add time for [DATE]" at bounding box center [743, 568] width 94 height 11
select select "30"
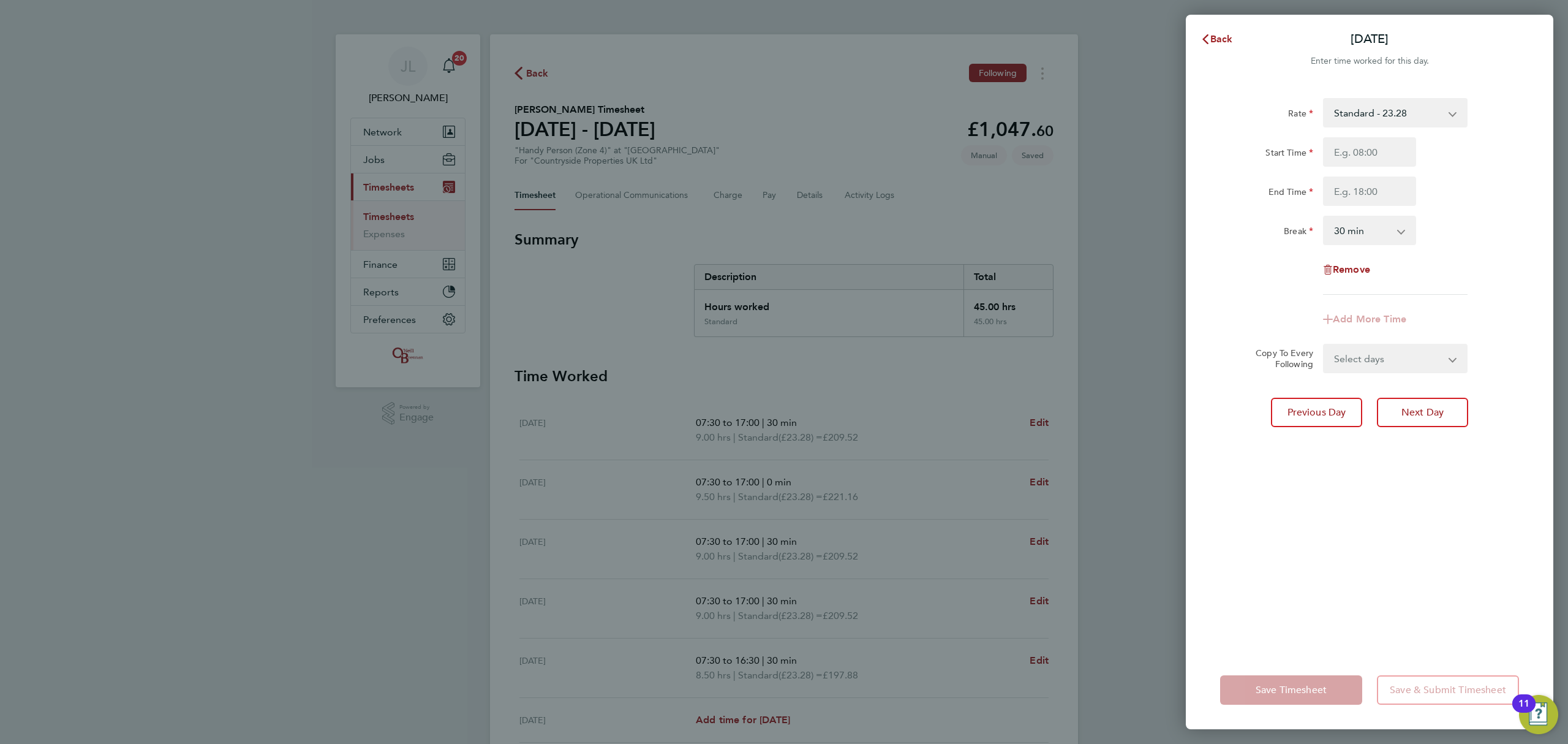
click at [1350, 168] on div "Start Time End Time" at bounding box center [1370, 171] width 309 height 68
click at [1356, 155] on input "Start Time" at bounding box center [1370, 152] width 94 height 29
type input "07:30"
click at [1368, 189] on input "End Time" at bounding box center [1370, 191] width 94 height 29
type input "16:00"
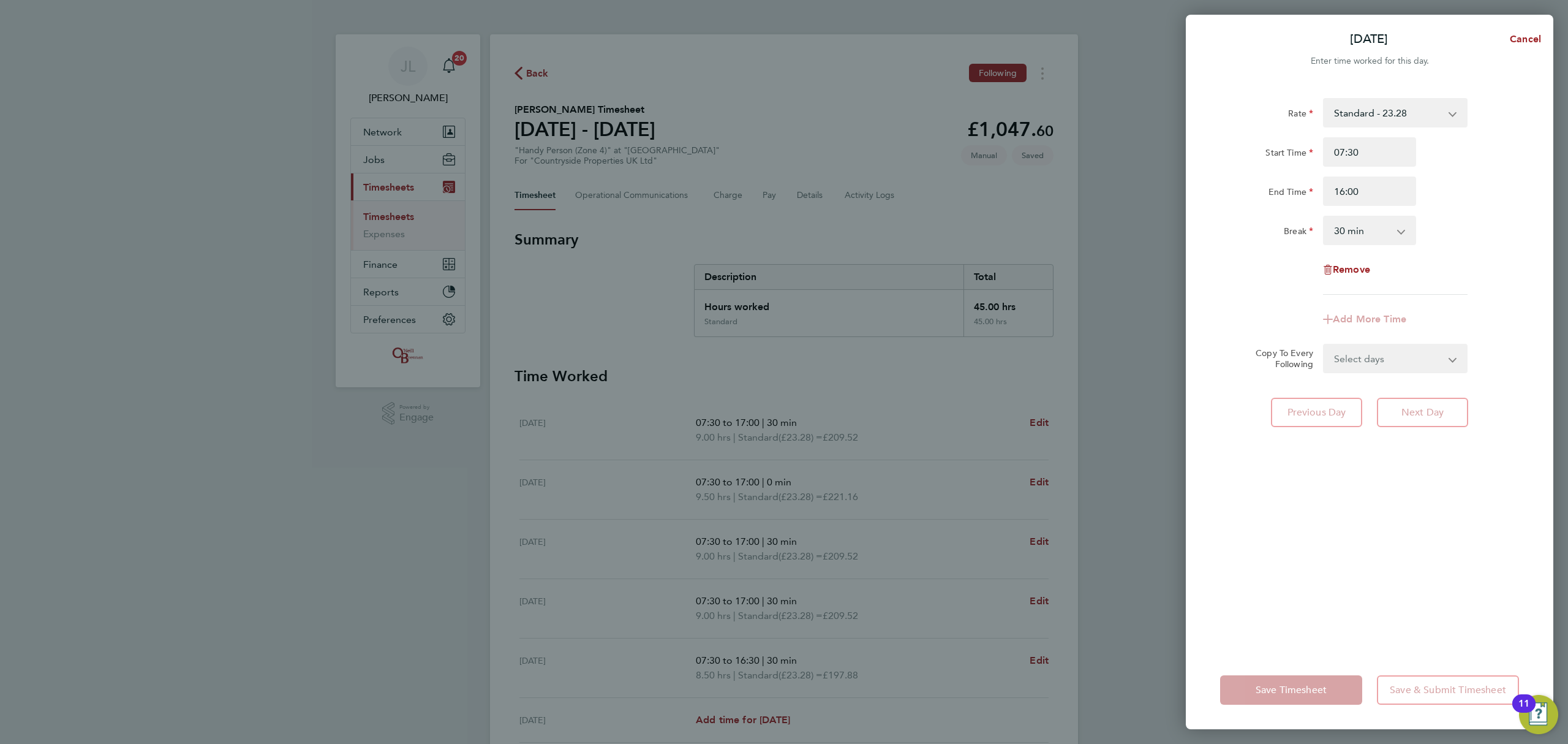
click at [1435, 530] on div "Rate Standard - 23.28 Start Time 07:30 End Time 16:00 Break 0 min 15 min 30 min…" at bounding box center [1369, 367] width 368 height 567
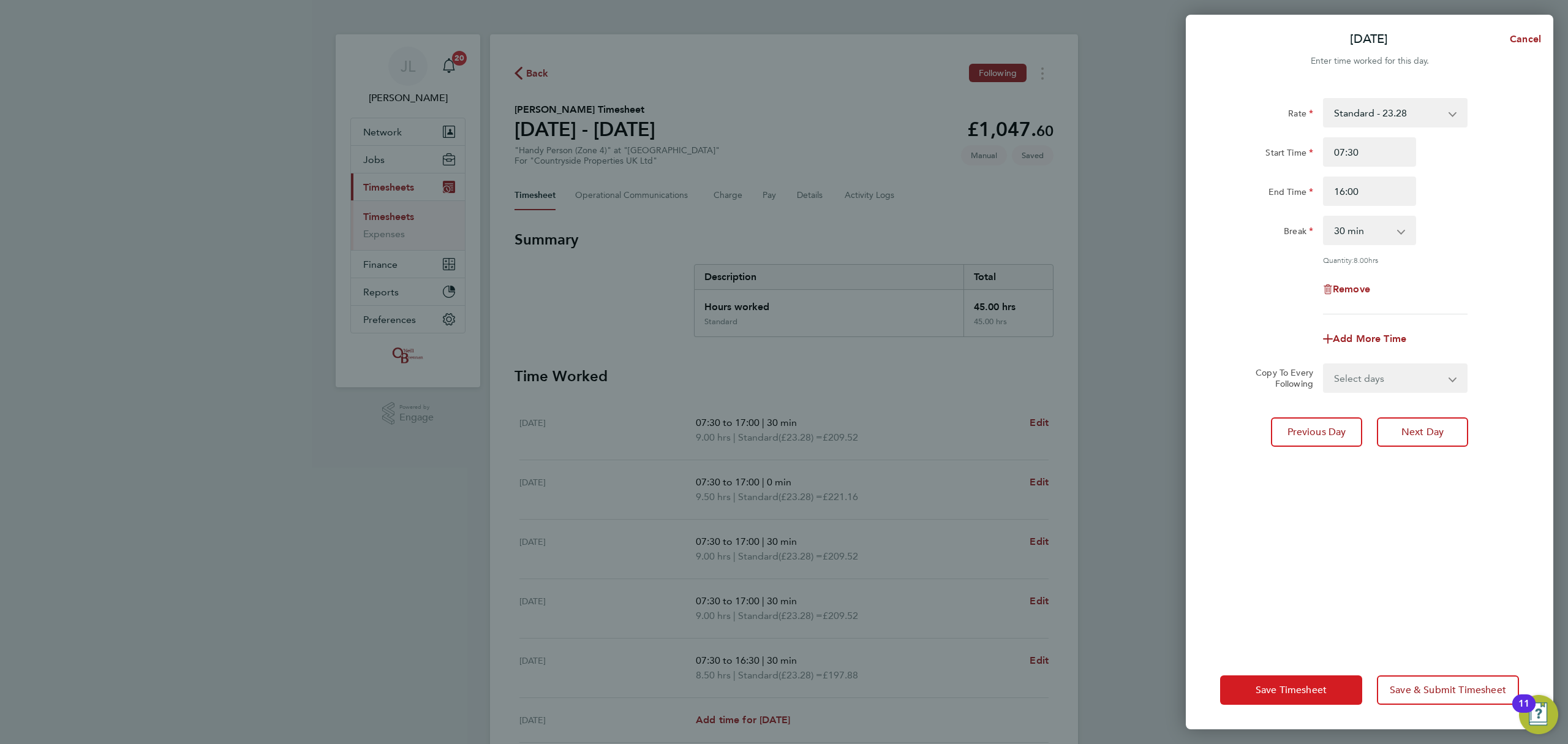
click at [1294, 692] on span "Save Timesheet" at bounding box center [1291, 690] width 71 height 12
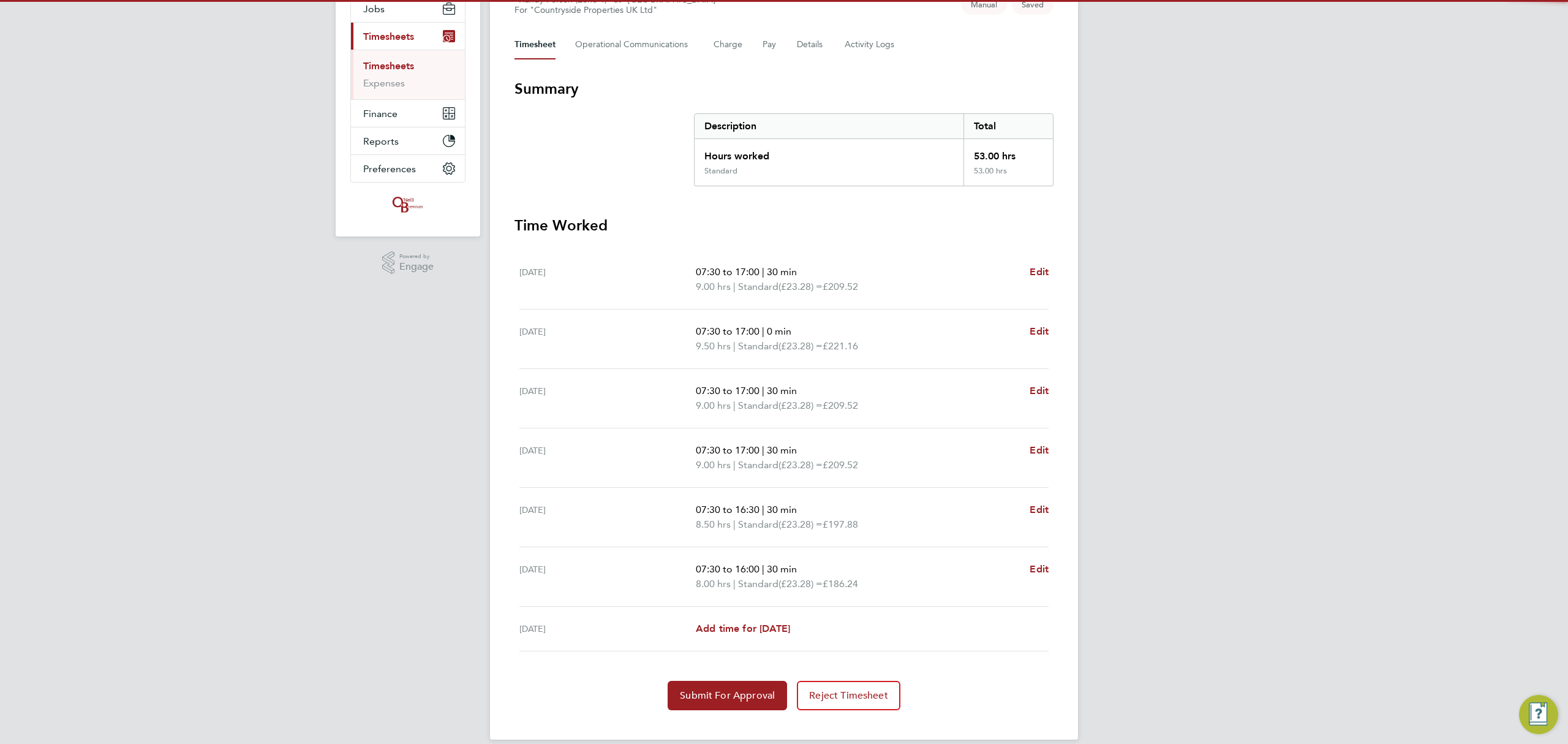
scroll to position [163, 0]
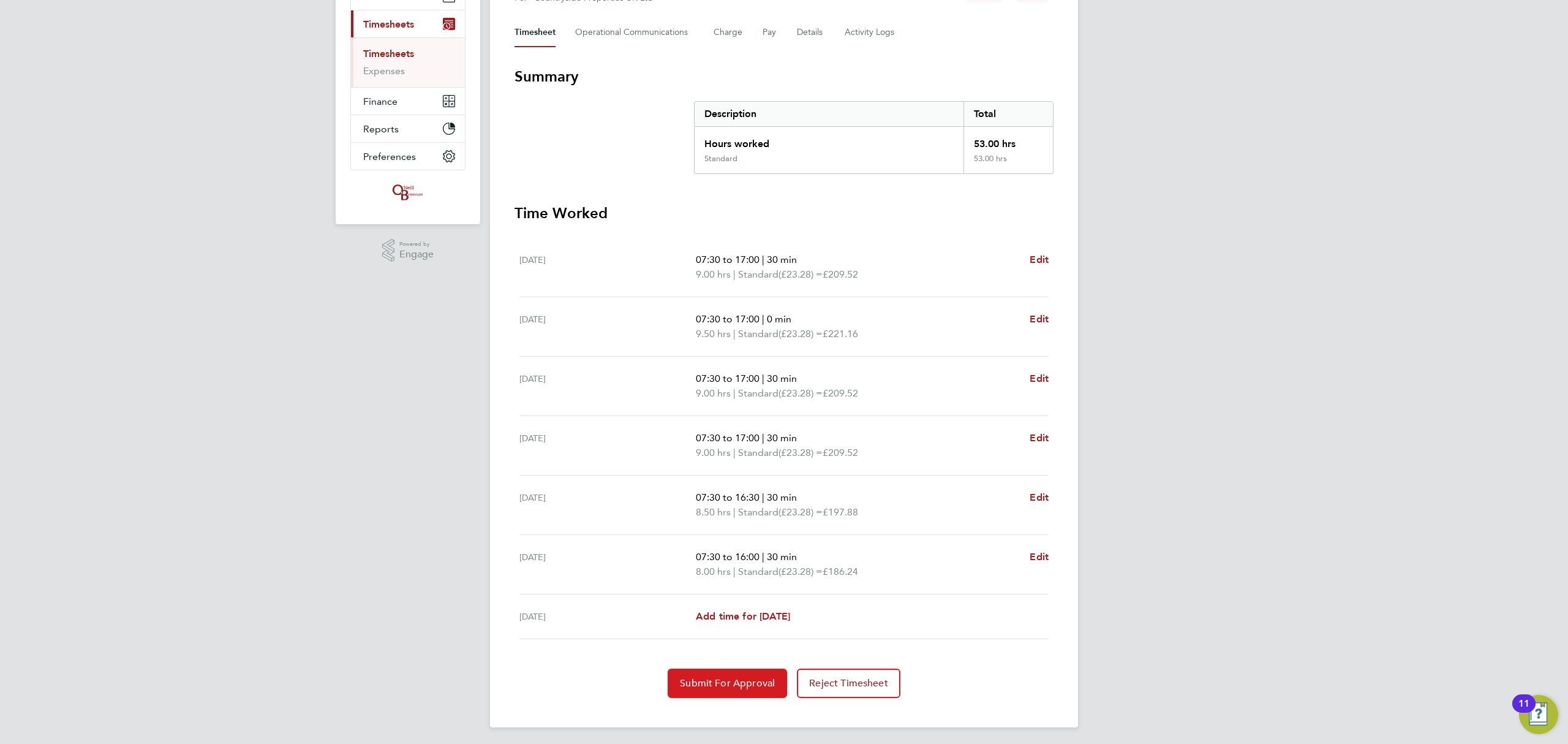
click at [687, 689] on span "Submit For Approval" at bounding box center [727, 682] width 94 height 12
